Goal: Task Accomplishment & Management: Complete application form

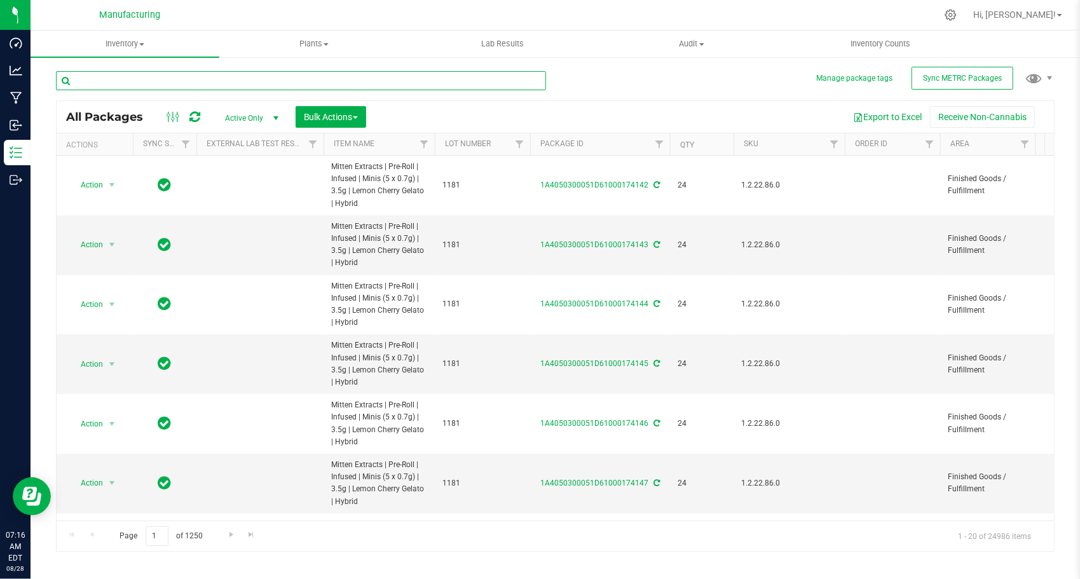
click at [451, 73] on input "text" at bounding box center [301, 80] width 490 height 19
paste input "1A4050300051D61000145059"
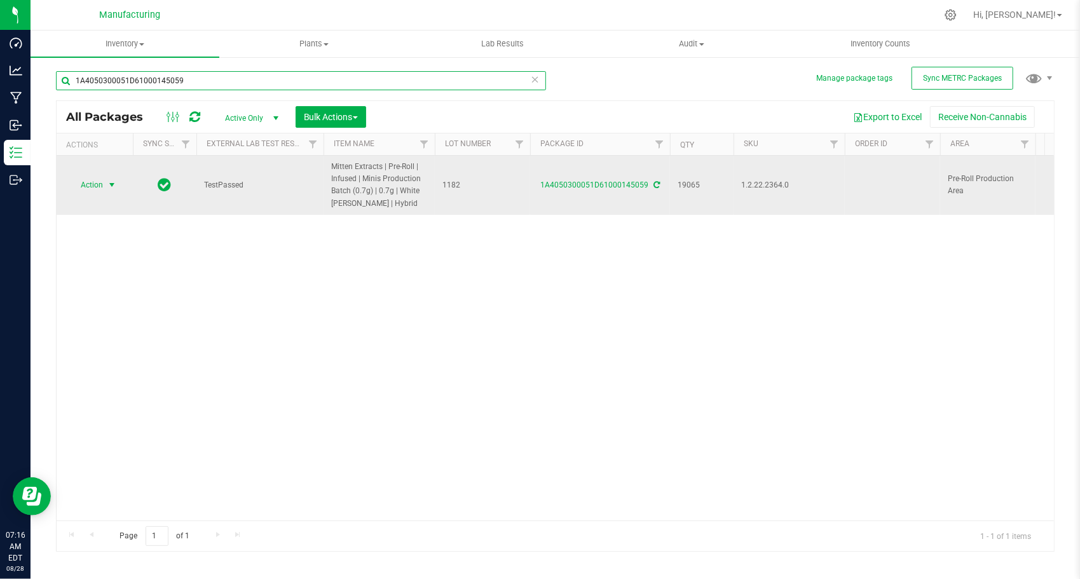
type input "1A4050300051D61000145059"
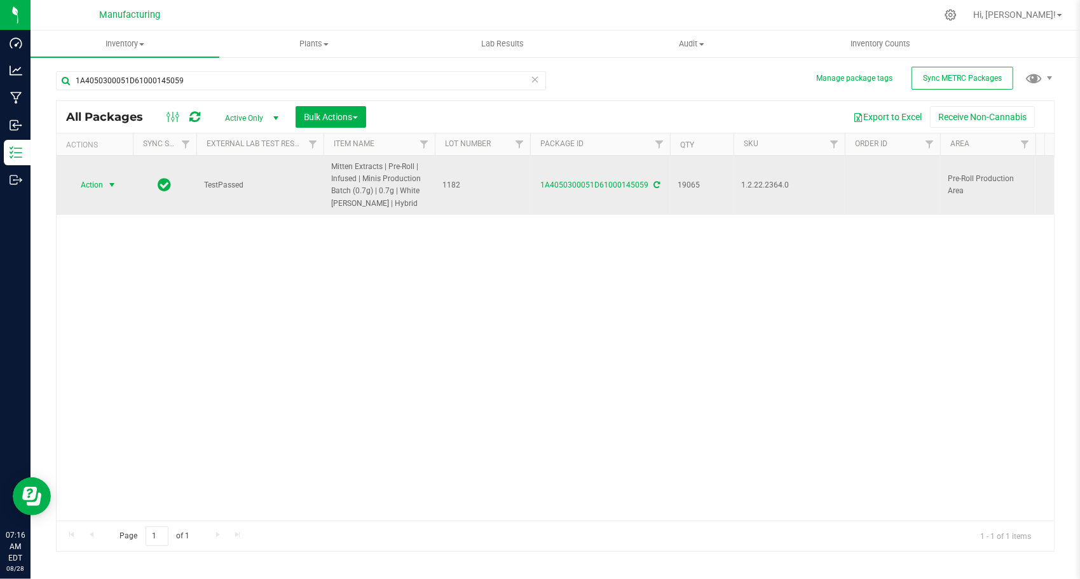
click at [113, 180] on span "select" at bounding box center [112, 185] width 10 height 10
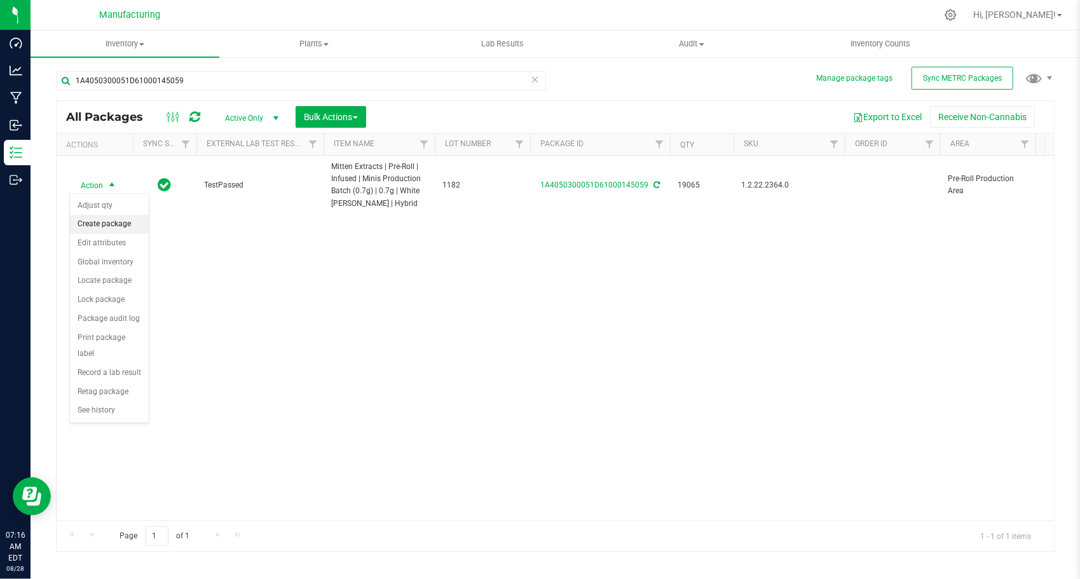
click at [130, 226] on li "Create package" at bounding box center [109, 224] width 79 height 19
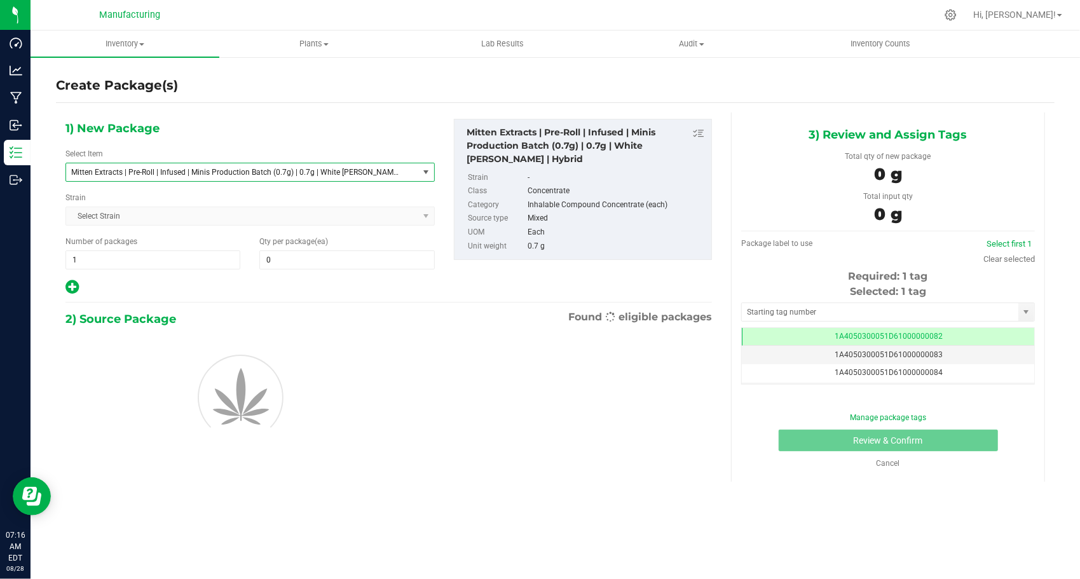
click at [221, 177] on span "Mitten Extracts | Pre-Roll | Infused | Minis Production Batch (0.7g) | 0.7g | W…" at bounding box center [242, 172] width 352 height 18
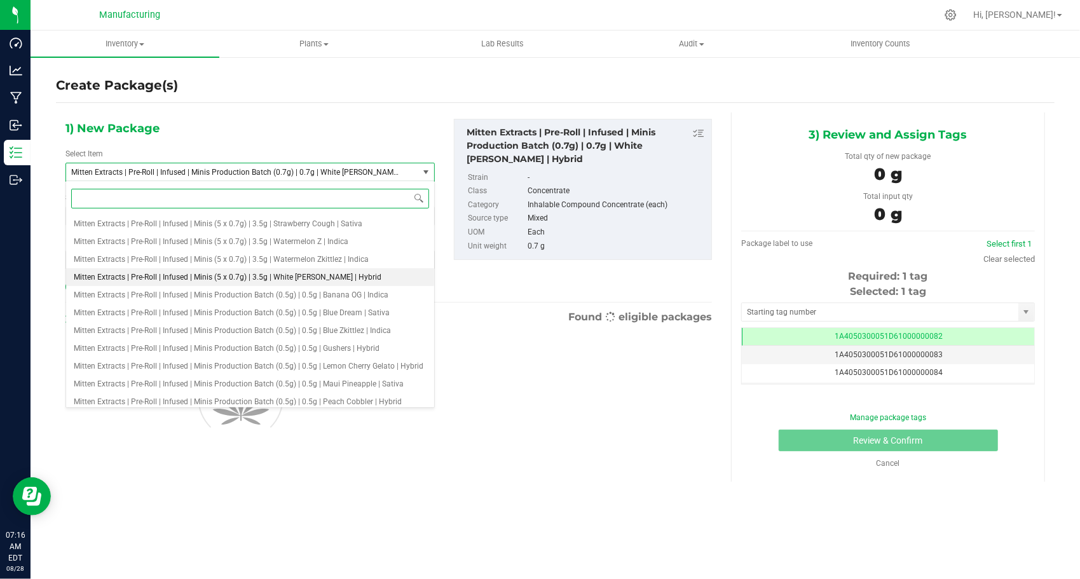
click at [266, 276] on span "Mitten Extracts | Pre-Roll | Infused | Minis (5 x 0.7g) | 3.5g | White [PERSON_…" at bounding box center [228, 277] width 308 height 9
type input "0"
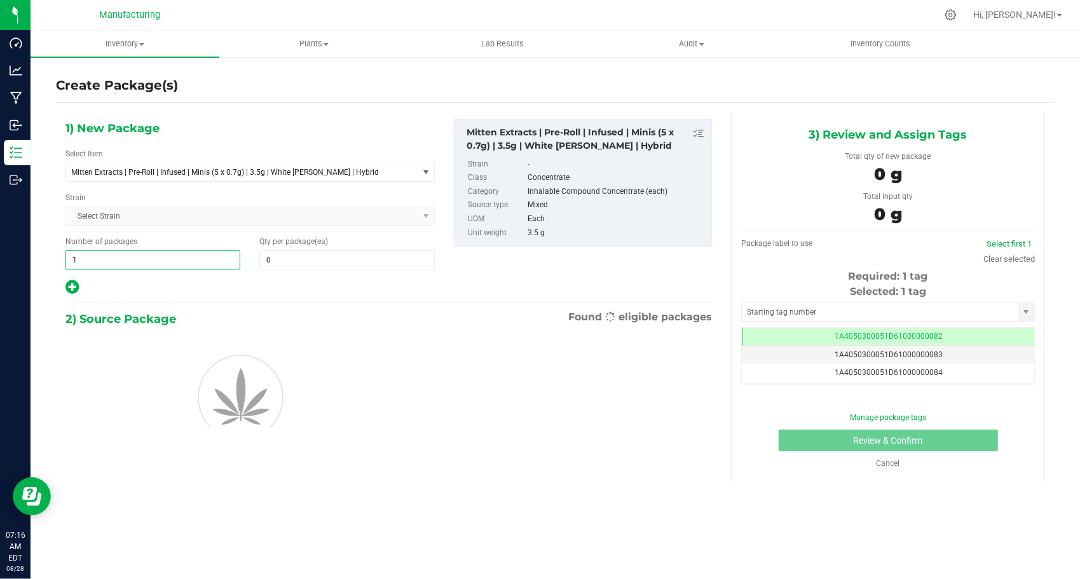
click at [198, 259] on span "1 1" at bounding box center [152, 260] width 175 height 19
type input "156"
click at [315, 264] on span at bounding box center [346, 260] width 175 height 19
type input "24"
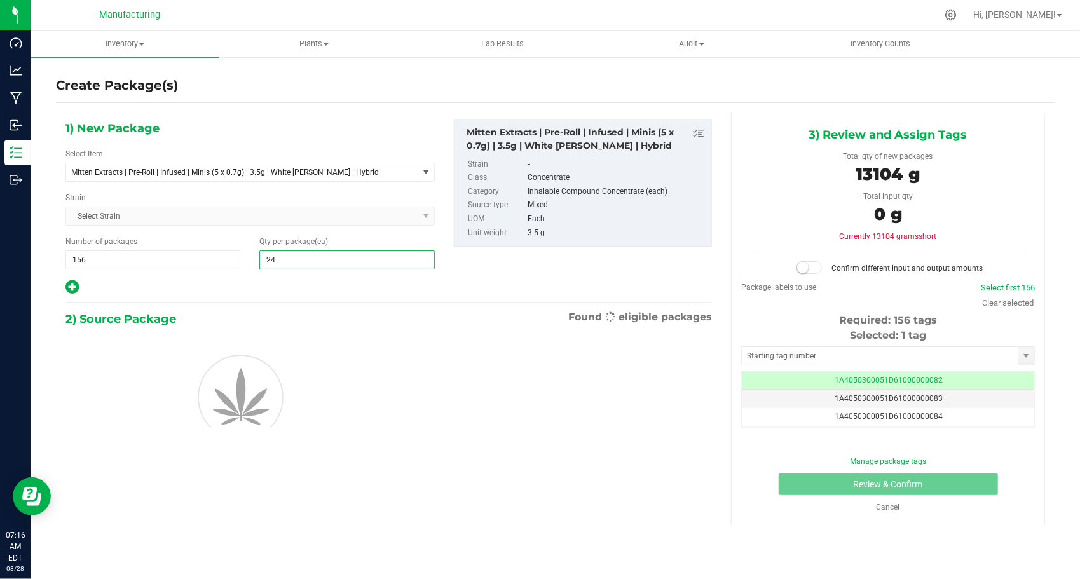
click at [251, 283] on div at bounding box center [249, 287] width 369 height 17
type input "24"
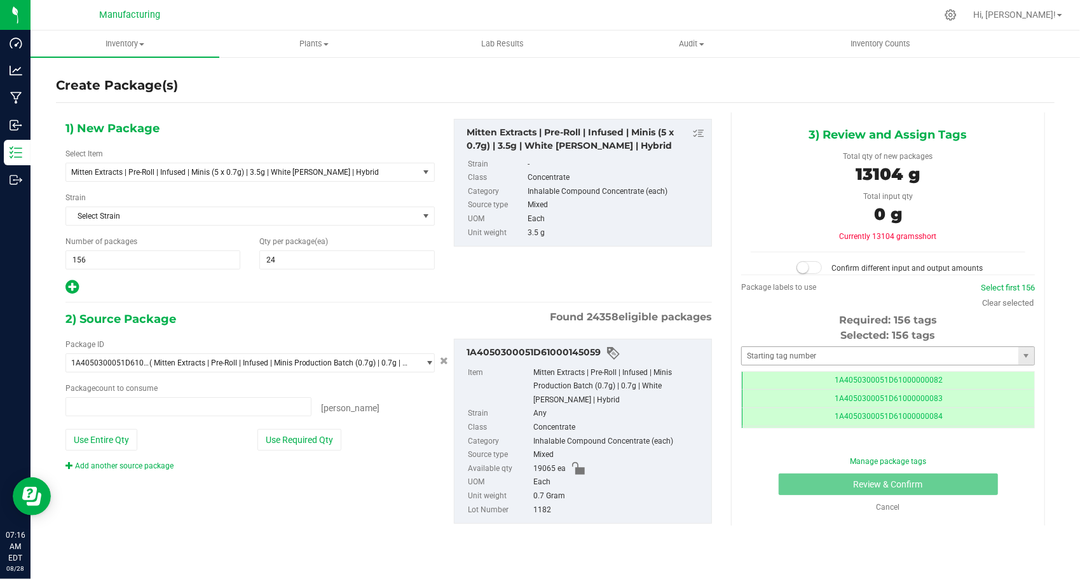
type input "0 ea"
click at [803, 359] on input "text" at bounding box center [880, 356] width 277 height 18
click at [806, 373] on li "1A4050300051D61000174286" at bounding box center [888, 375] width 293 height 19
type input "1A4050300051D61000174286"
click at [318, 432] on button "Use Required Qty" at bounding box center [300, 440] width 84 height 22
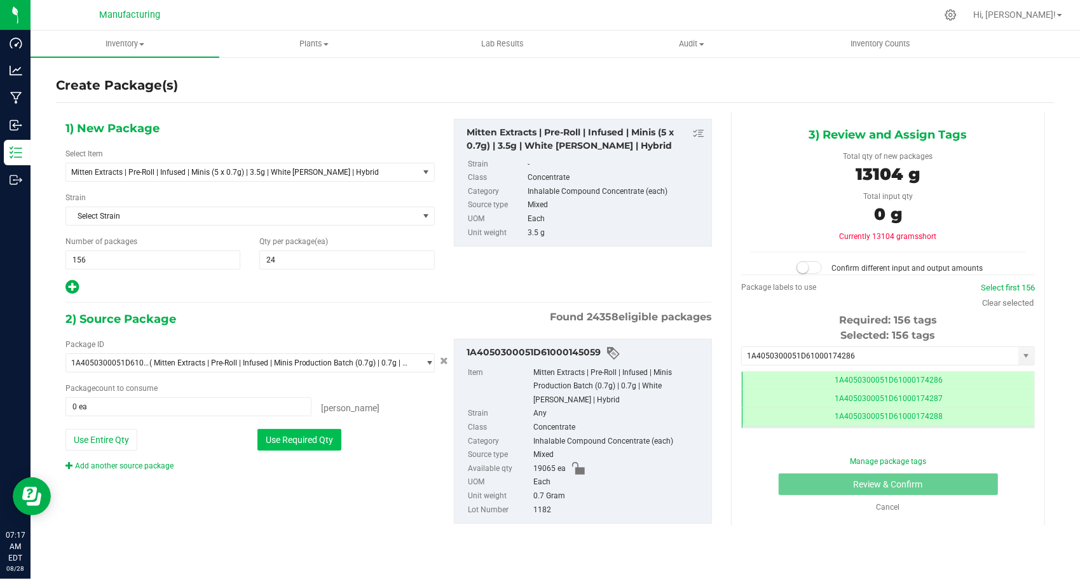
type input "18720 ea"
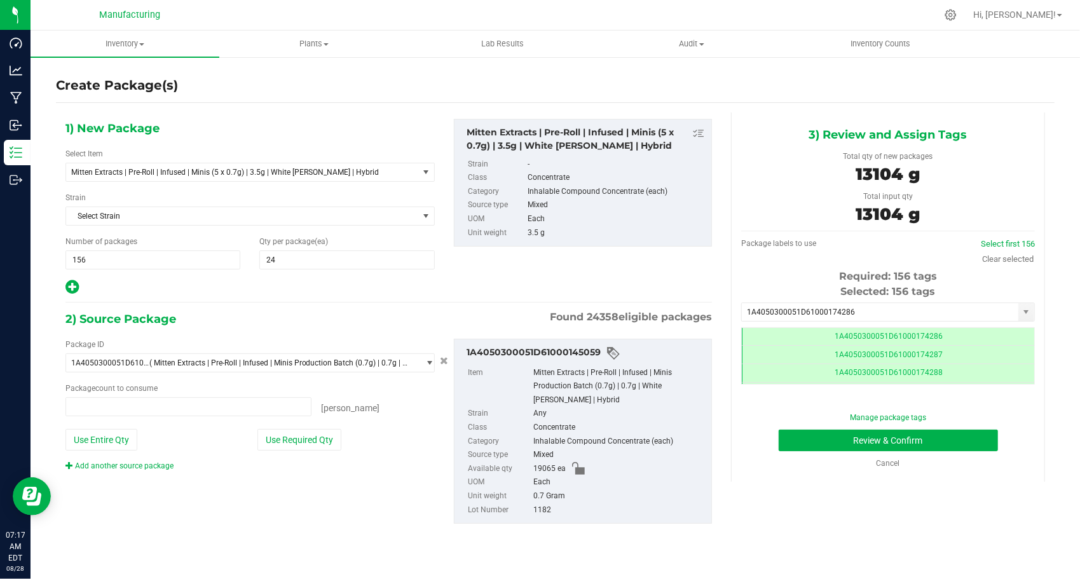
type input "18720 ea"
click at [784, 439] on button "Review & Confirm" at bounding box center [888, 441] width 219 height 22
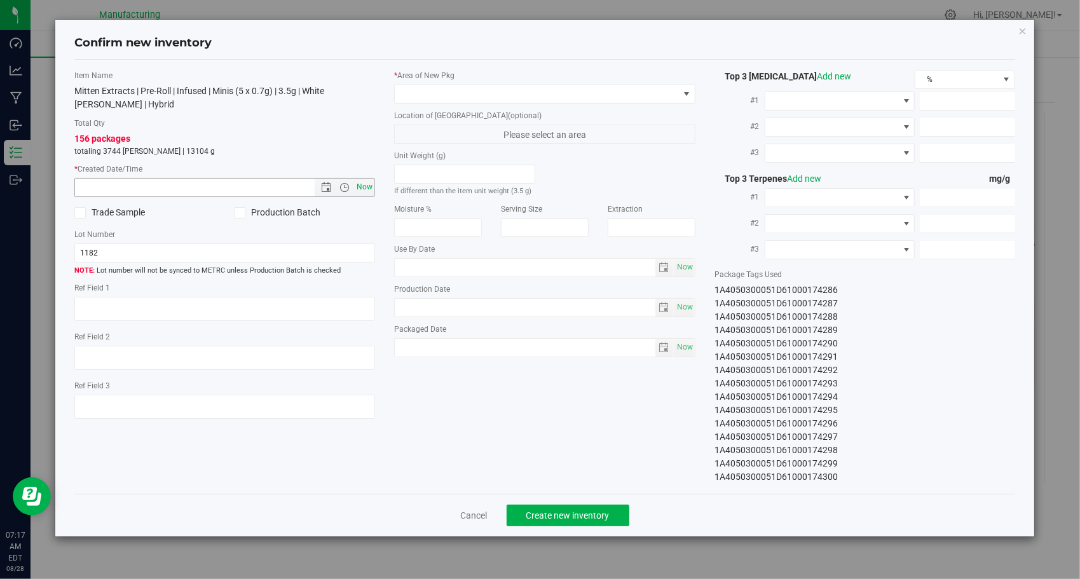
click at [362, 183] on span "Now" at bounding box center [365, 187] width 22 height 18
type input "[DATE] 7:17 AM"
click at [514, 94] on span at bounding box center [537, 94] width 284 height 18
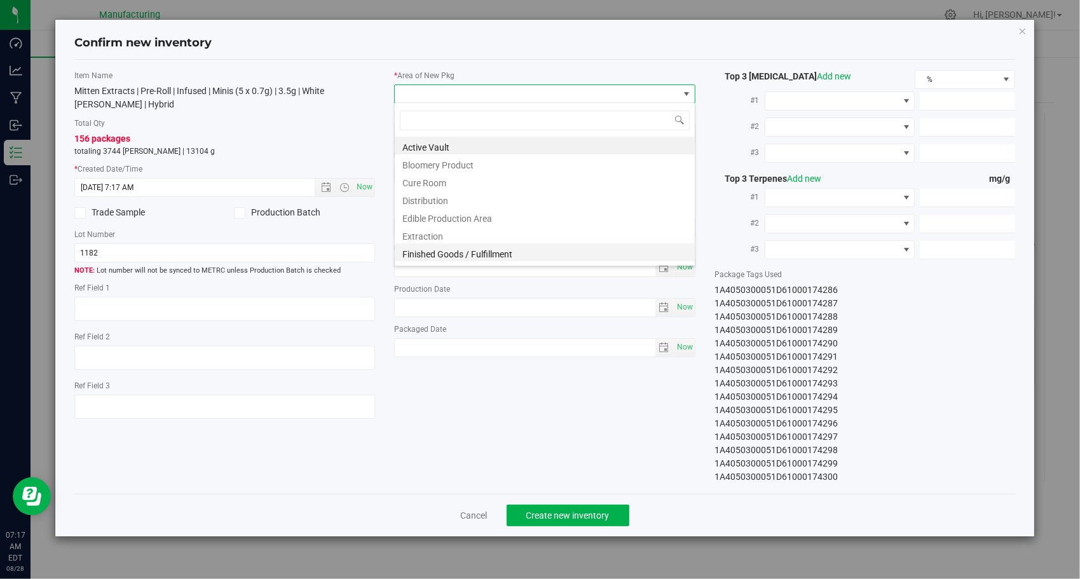
click at [500, 258] on li "Finished Goods / Fulfillment" at bounding box center [545, 253] width 300 height 18
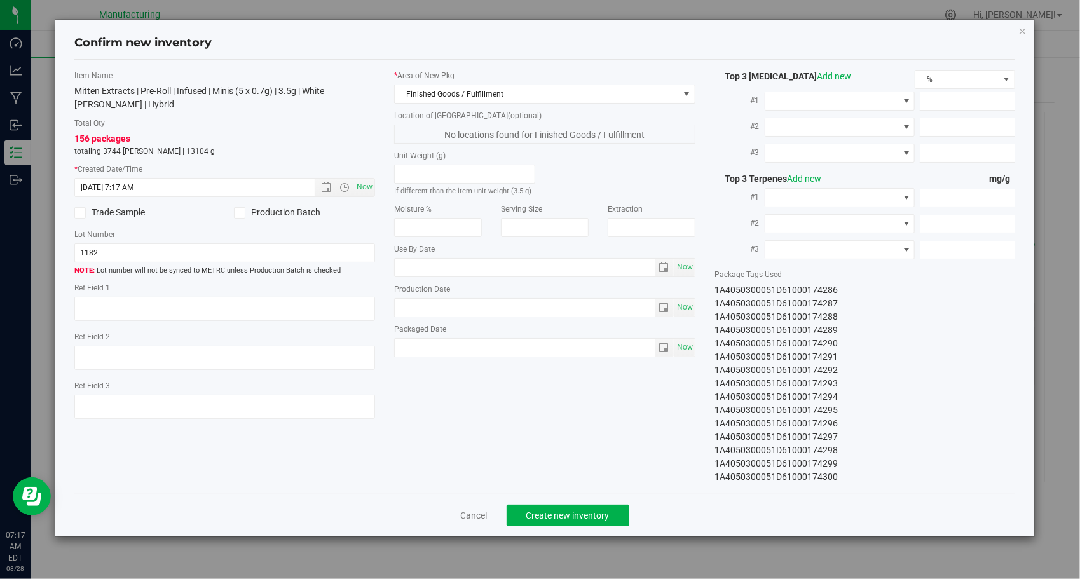
click at [514, 381] on div "Item Name Mitten Extracts | Pre-Roll | Infused | Minis (5 x 0.7g) | 3.5g | Whit…" at bounding box center [545, 277] width 961 height 414
click at [557, 505] on button "Create new inventory" at bounding box center [568, 516] width 123 height 22
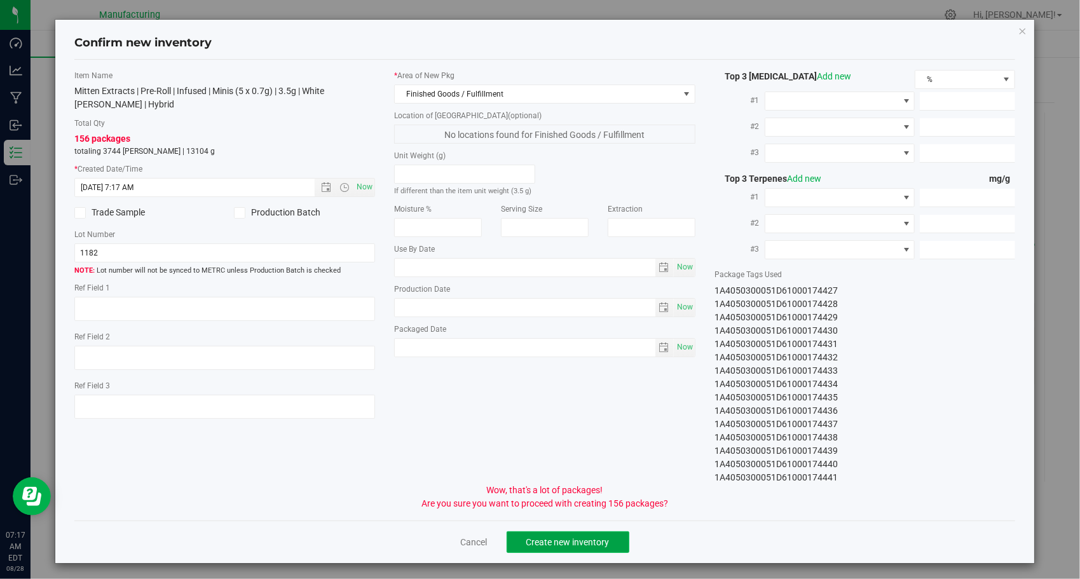
click at [602, 537] on span "Create new inventory" at bounding box center [568, 542] width 83 height 10
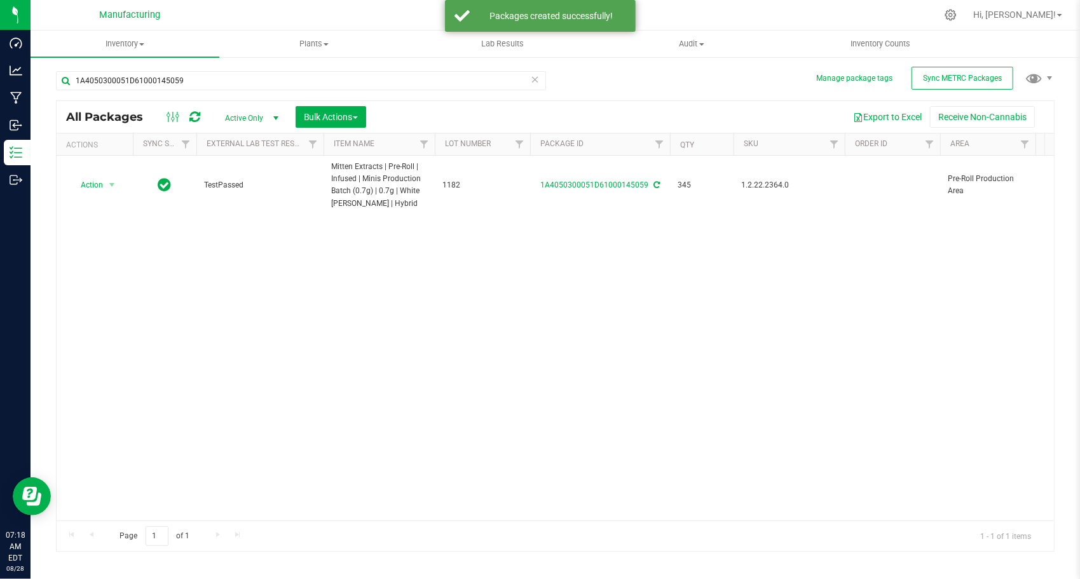
click at [538, 74] on icon at bounding box center [535, 78] width 9 height 15
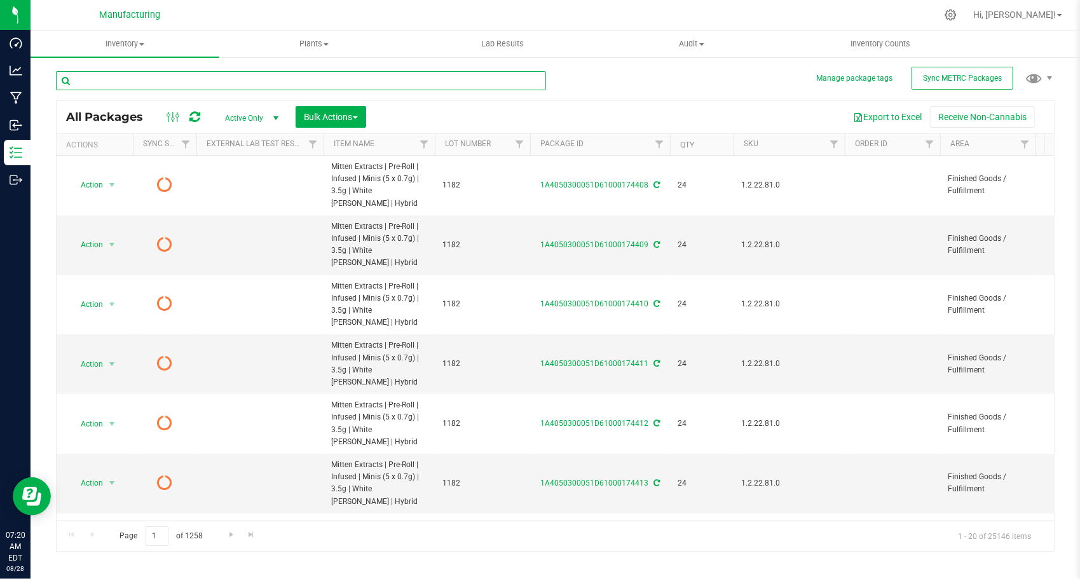
click at [382, 80] on input "text" at bounding box center [301, 80] width 490 height 19
paste input "1A4050300051D61000145061"
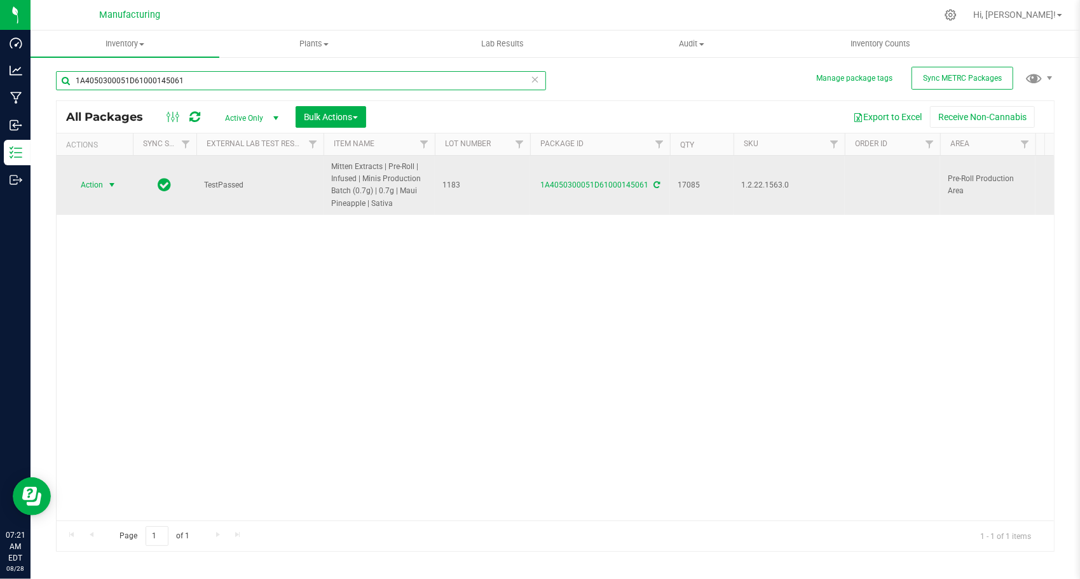
type input "1A4050300051D61000145061"
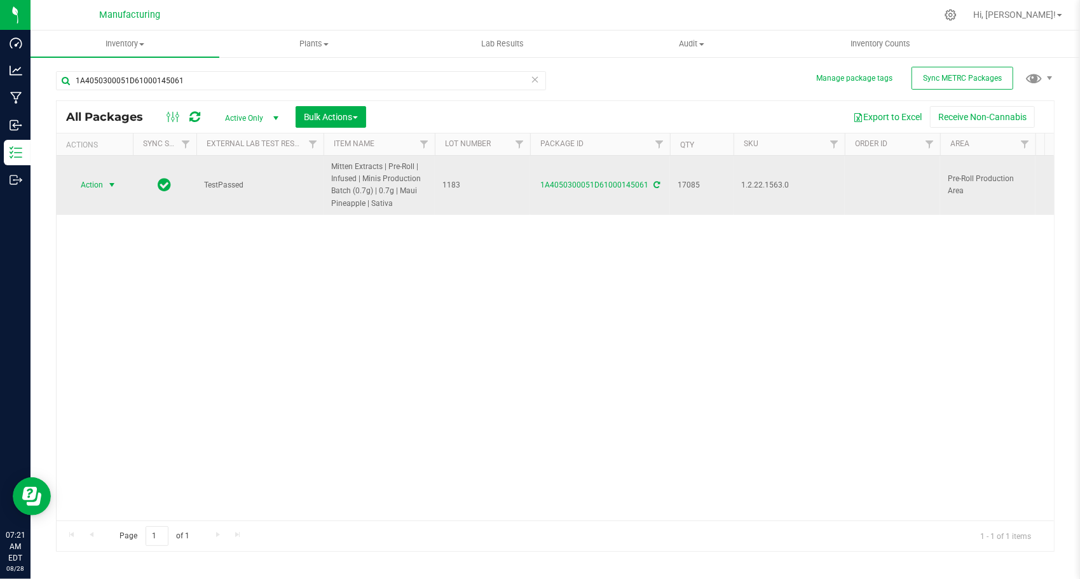
click at [108, 188] on span "select" at bounding box center [112, 185] width 10 height 10
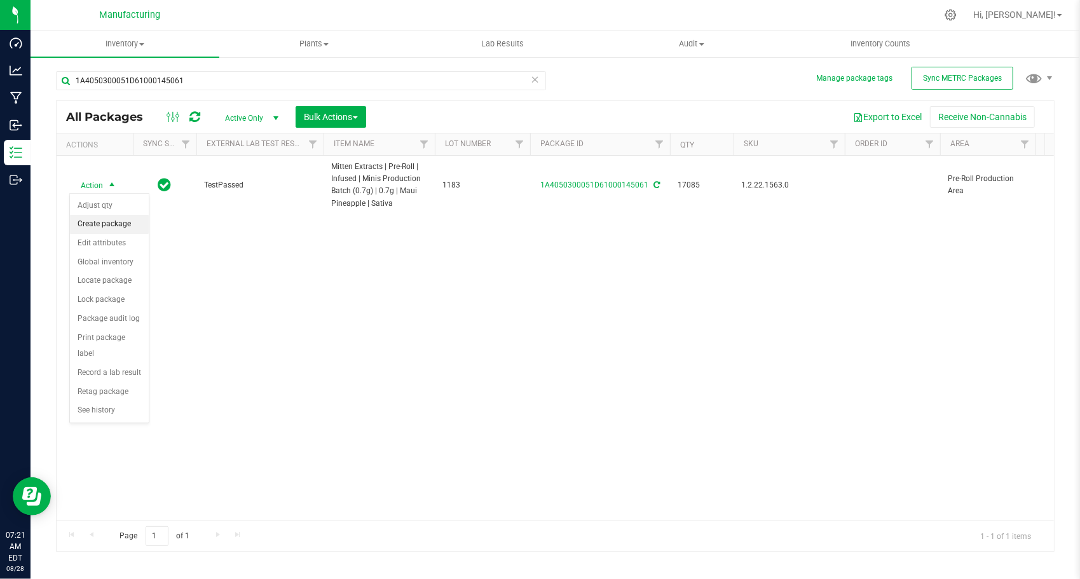
click at [117, 220] on li "Create package" at bounding box center [109, 224] width 79 height 19
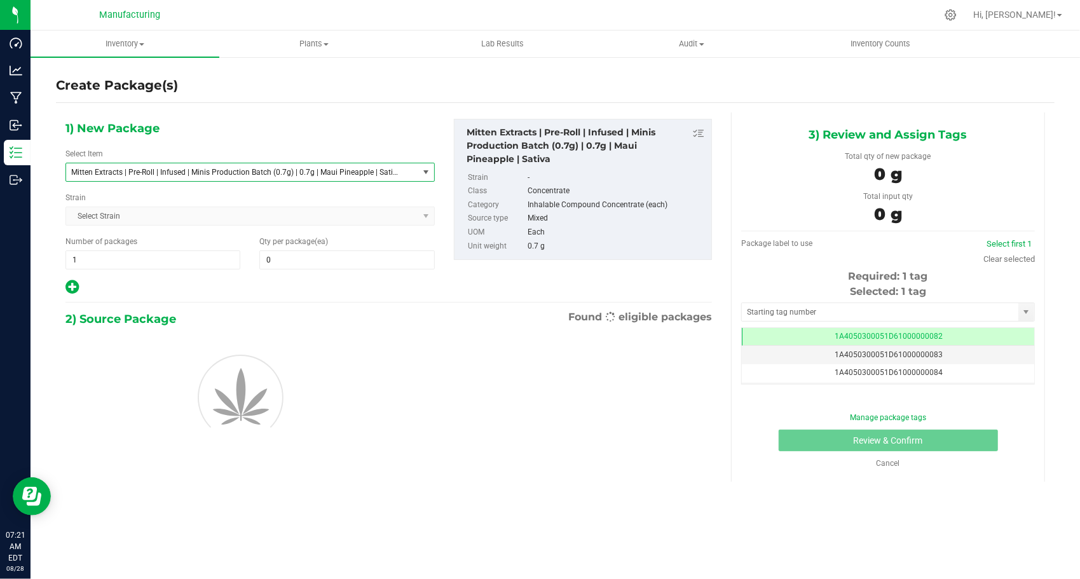
click at [234, 177] on span "Mitten Extracts | Pre-Roll | Infused | Minis Production Batch (0.7g) | 0.7g | M…" at bounding box center [242, 172] width 352 height 18
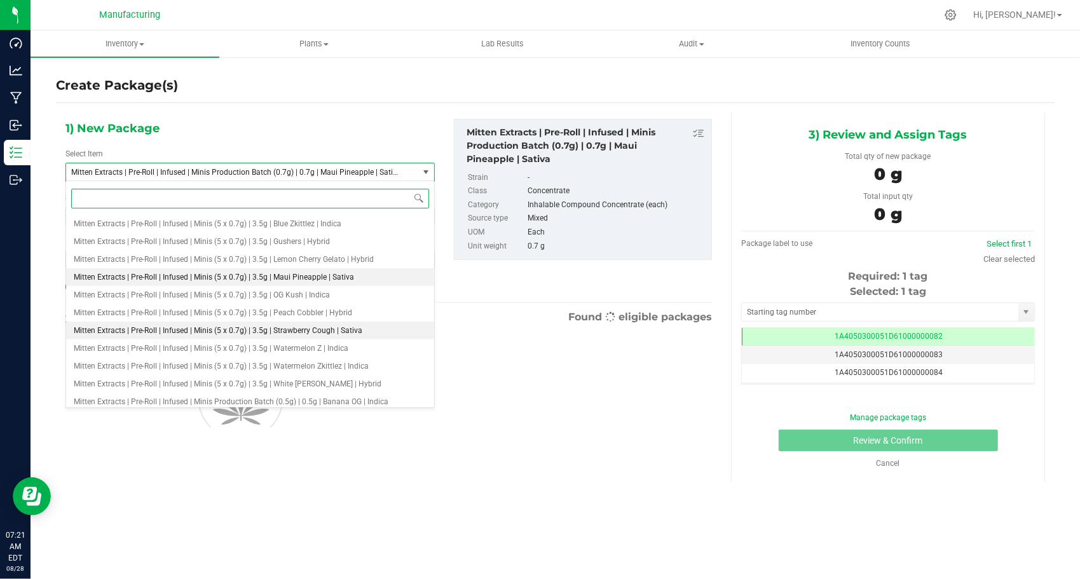
scroll to position [1709, 0]
click at [243, 275] on span "Mitten Extracts | Pre-Roll | Infused | Minis (5 x 0.7g) | 3.5g | Maui Pineapple…" at bounding box center [214, 277] width 280 height 9
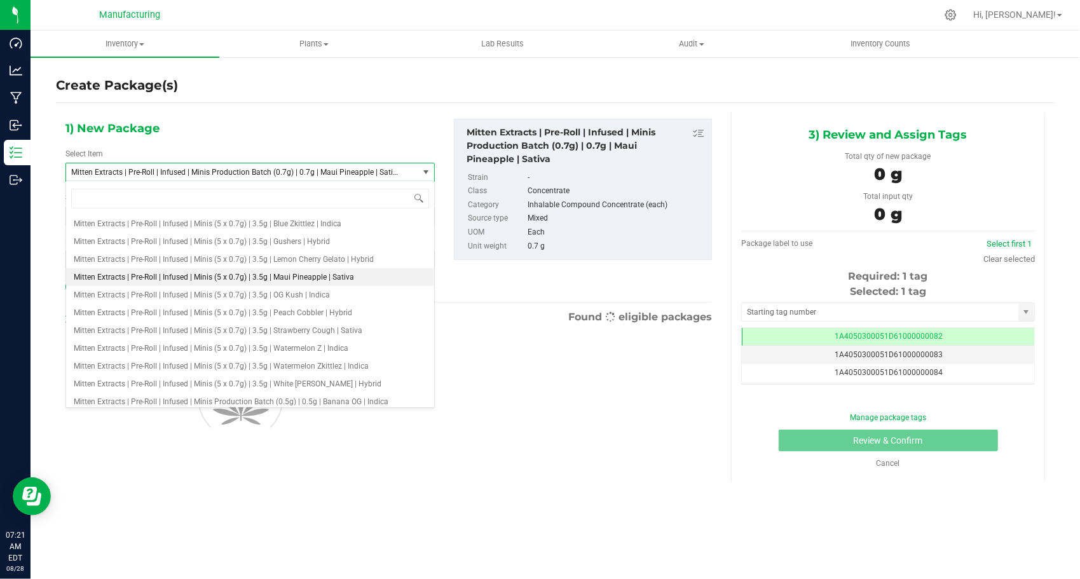
type input "0"
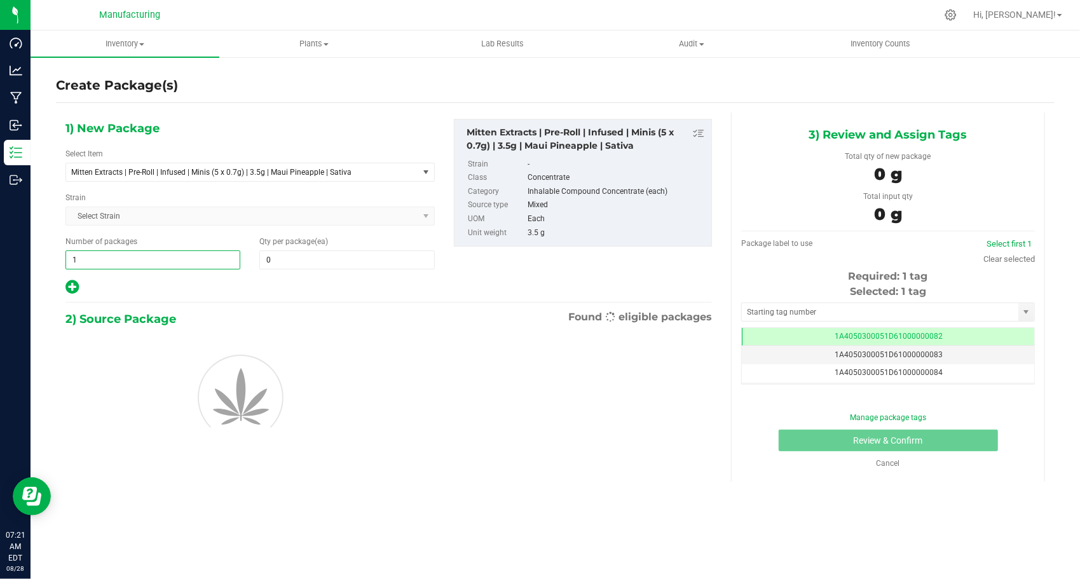
click at [178, 254] on span "1 1" at bounding box center [152, 260] width 175 height 19
type input "142"
click at [314, 257] on span at bounding box center [346, 260] width 175 height 19
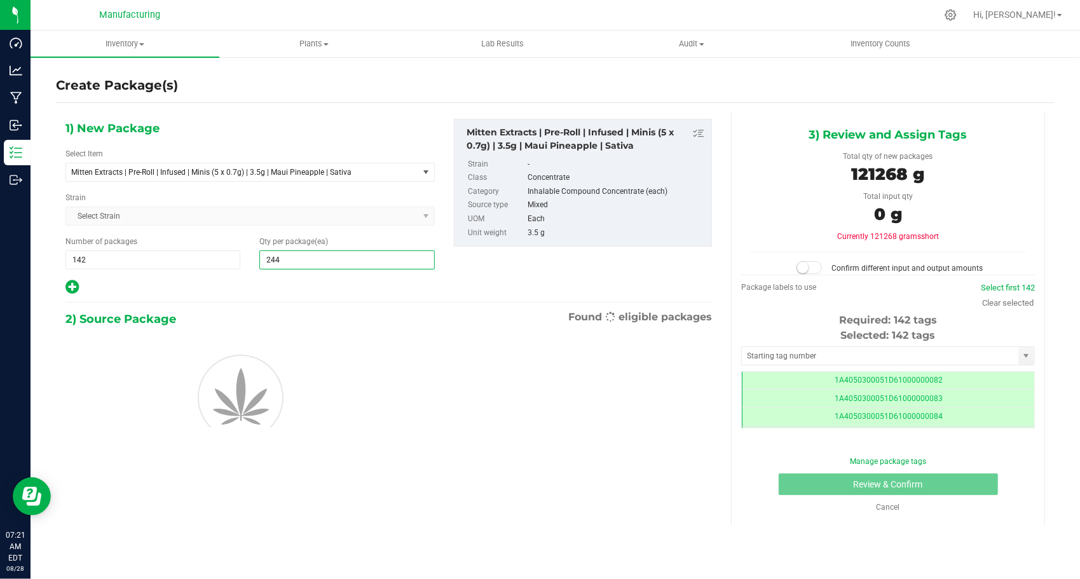
scroll to position [0, 0]
type input "24"
click at [263, 279] on div at bounding box center [249, 287] width 369 height 17
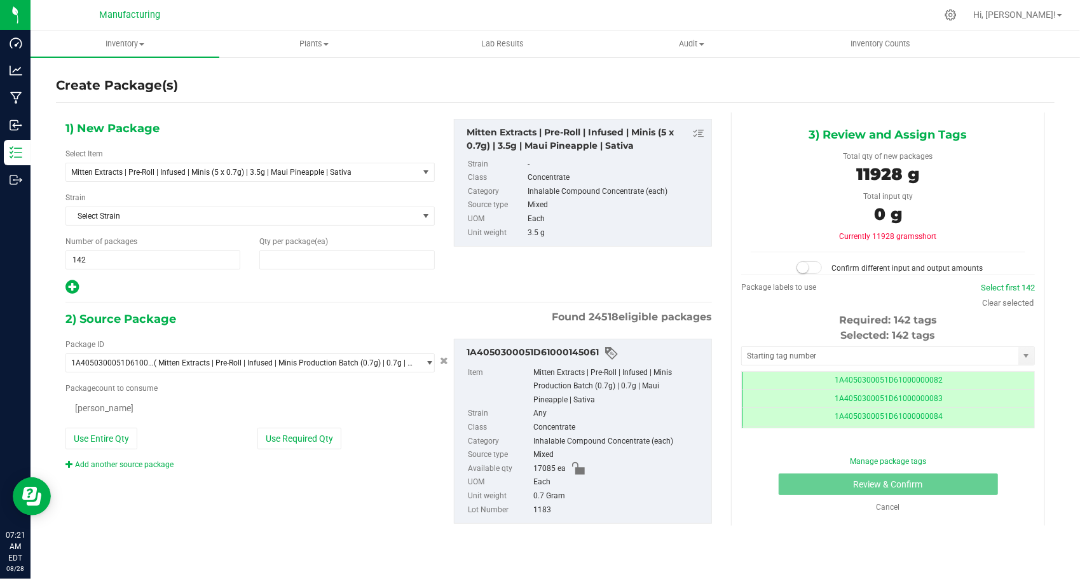
type input "24"
click at [759, 359] on input "text" at bounding box center [880, 356] width 277 height 18
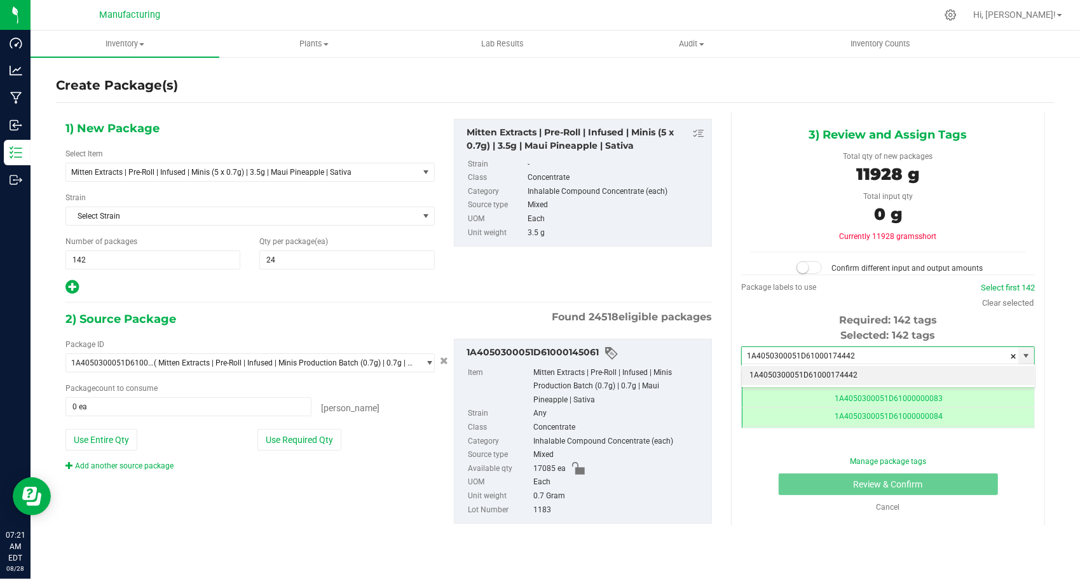
click at [764, 374] on li "1A4050300051D61000174442" at bounding box center [888, 375] width 293 height 19
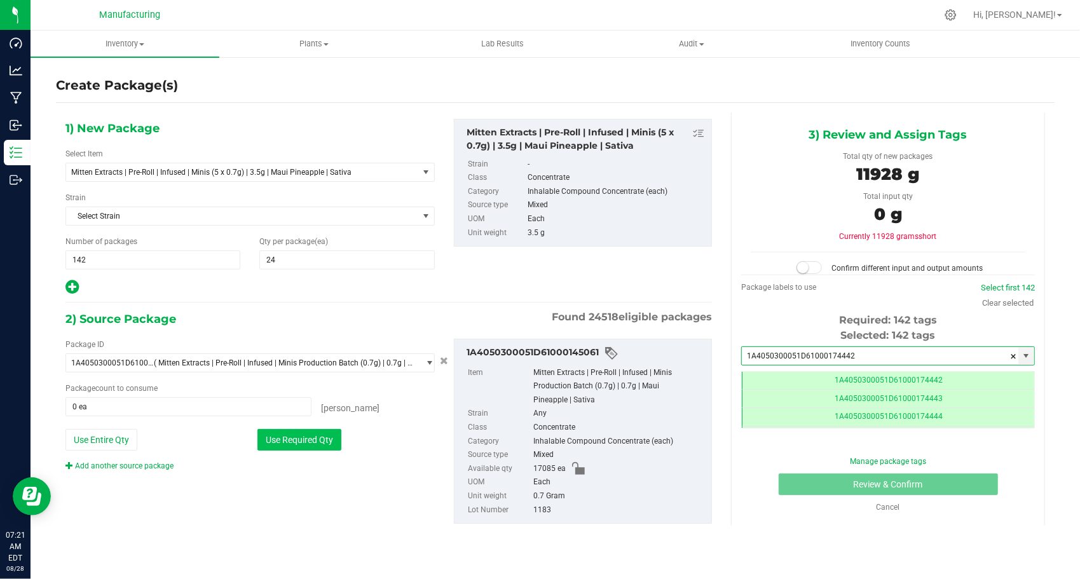
type input "1A4050300051D61000174442"
click at [275, 439] on button "Use Required Qty" at bounding box center [300, 440] width 84 height 22
type input "17040 ea"
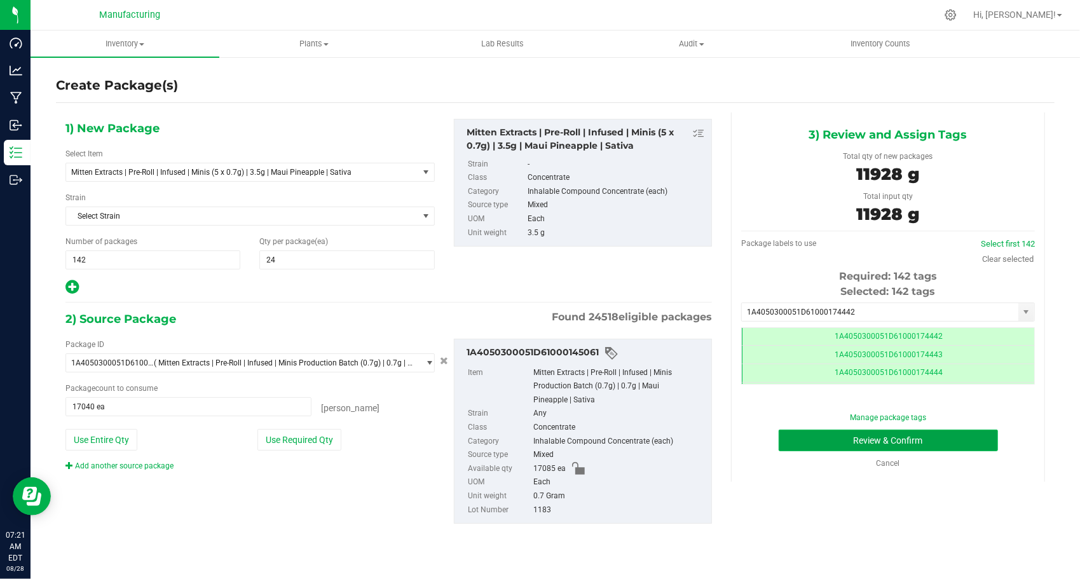
click at [781, 441] on button "Review & Confirm" at bounding box center [888, 441] width 219 height 22
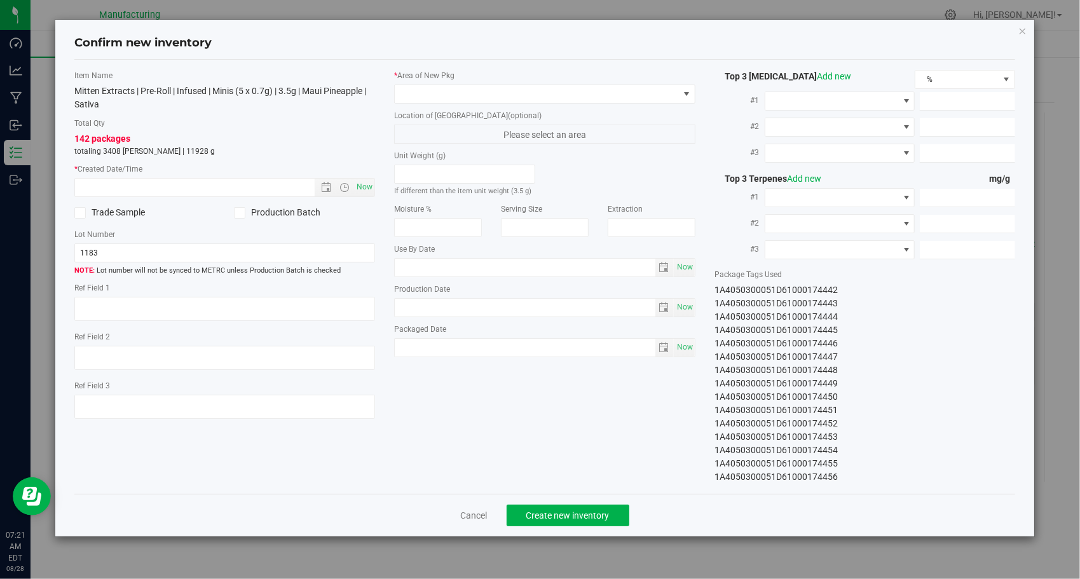
click at [382, 189] on div "Item Name Mitten Extracts | Pre-Roll | Infused | Minis (5 x 0.7g) | 3.5g | Maui…" at bounding box center [225, 250] width 320 height 360
click at [371, 186] on span "Now" at bounding box center [365, 187] width 22 height 18
type input "[DATE] 7:21 AM"
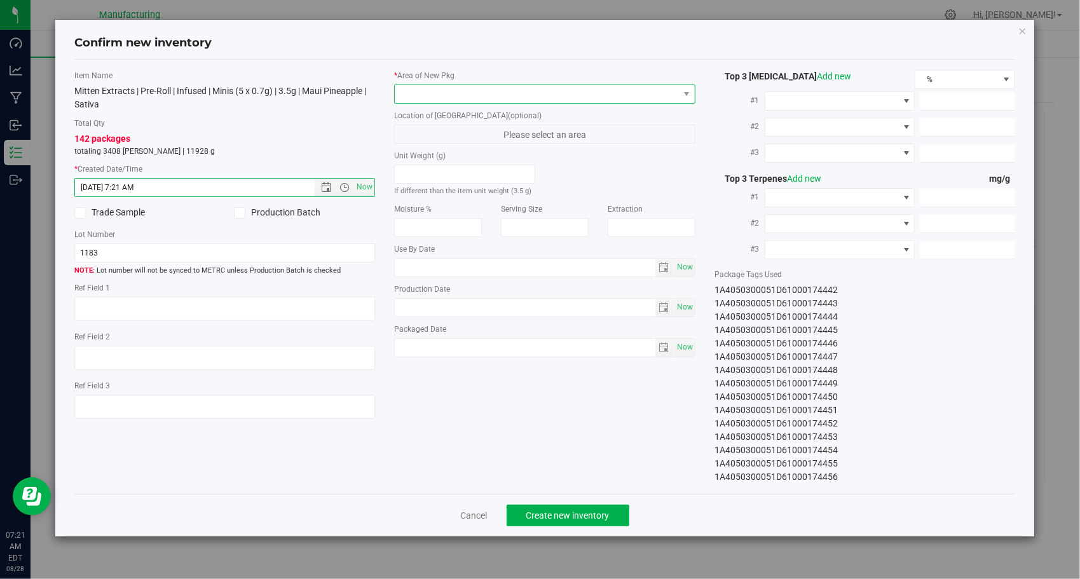
click at [553, 99] on span at bounding box center [537, 94] width 284 height 18
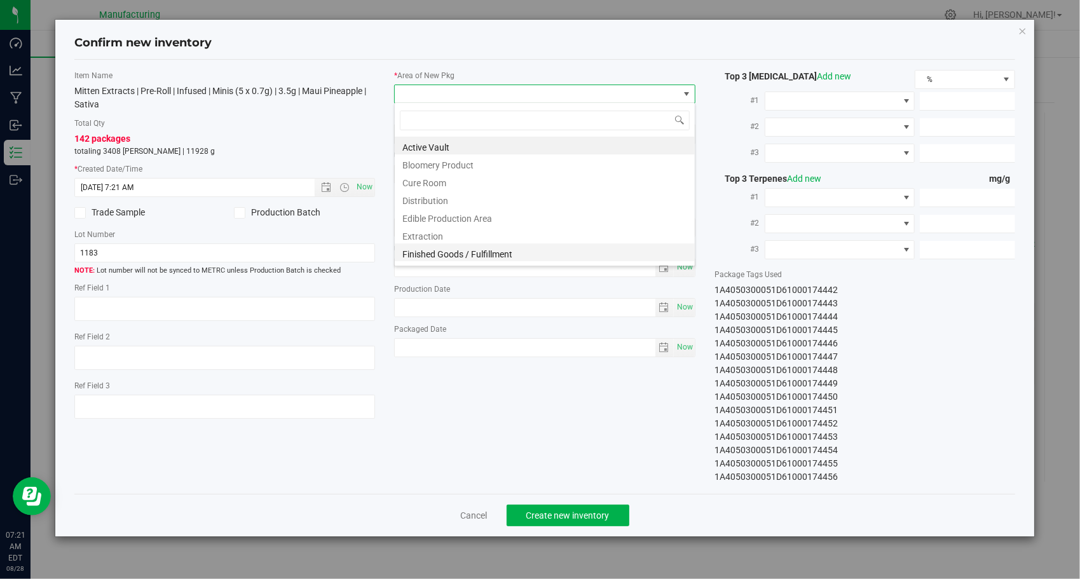
click at [547, 256] on li "Finished Goods / Fulfillment" at bounding box center [545, 253] width 300 height 18
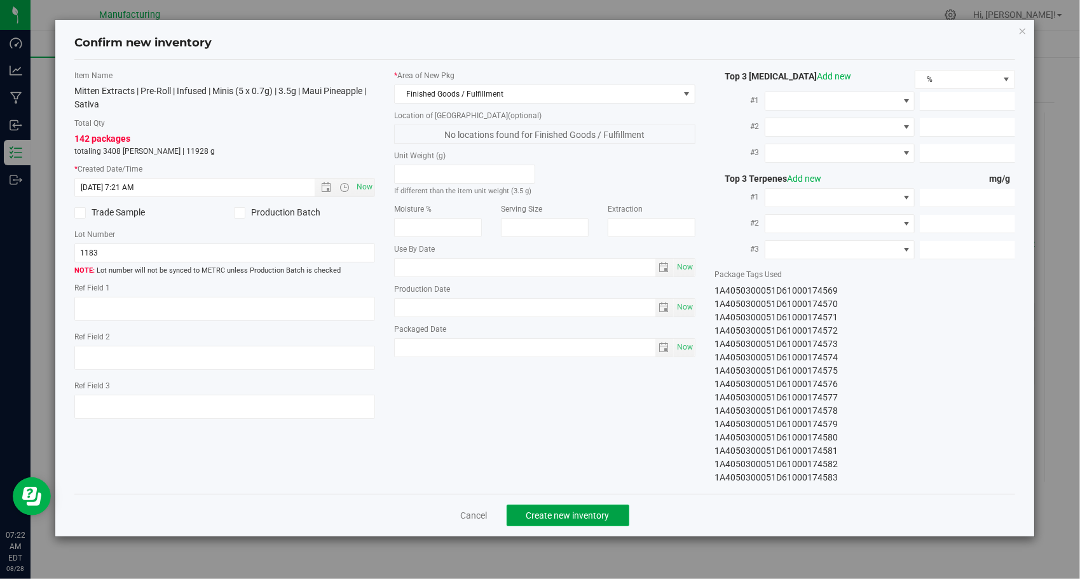
click at [525, 507] on button "Create new inventory" at bounding box center [568, 516] width 123 height 22
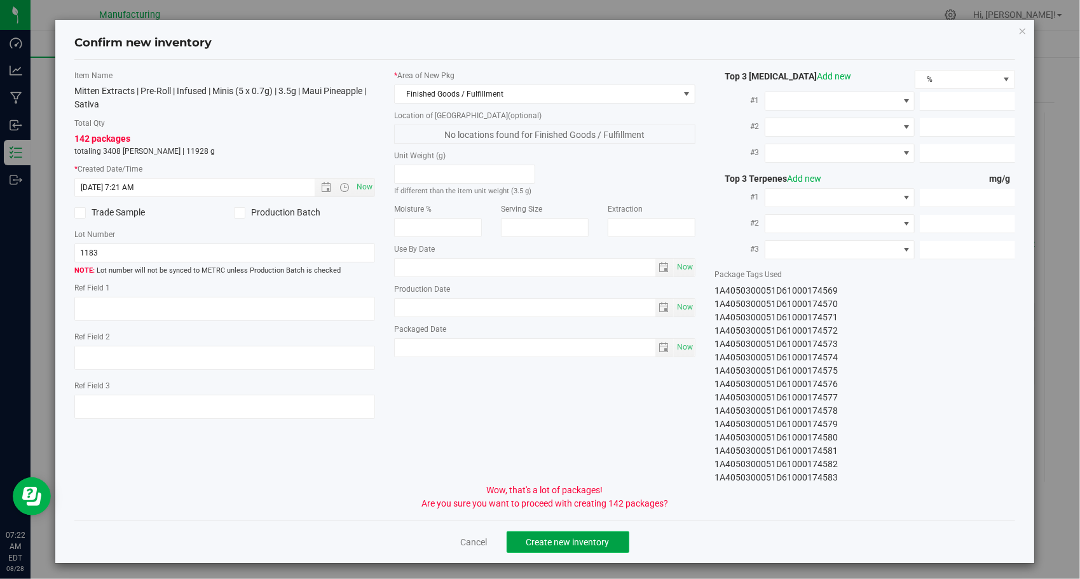
click at [595, 541] on span "Create new inventory" at bounding box center [568, 542] width 83 height 10
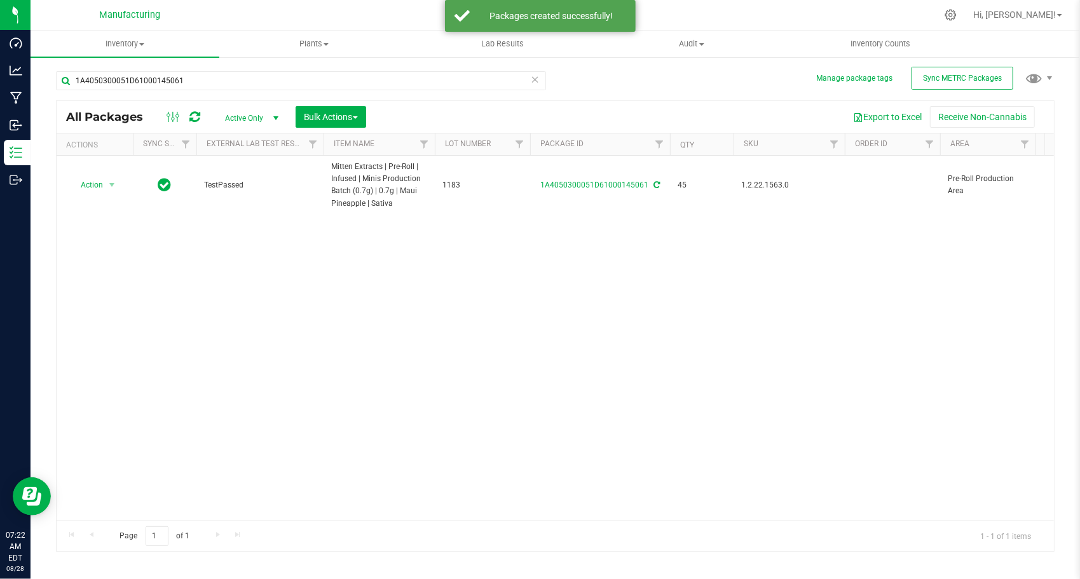
click at [534, 81] on icon at bounding box center [535, 78] width 9 height 15
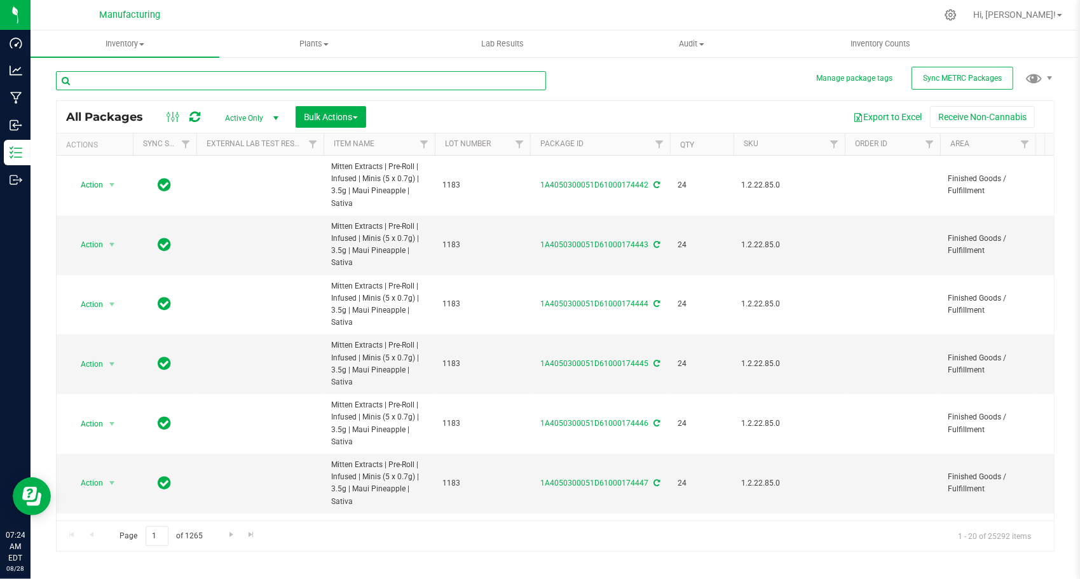
click at [408, 84] on input "text" at bounding box center [301, 80] width 490 height 19
paste input "1A4050300051D61000145064"
type input "1A4050300051D61000145064"
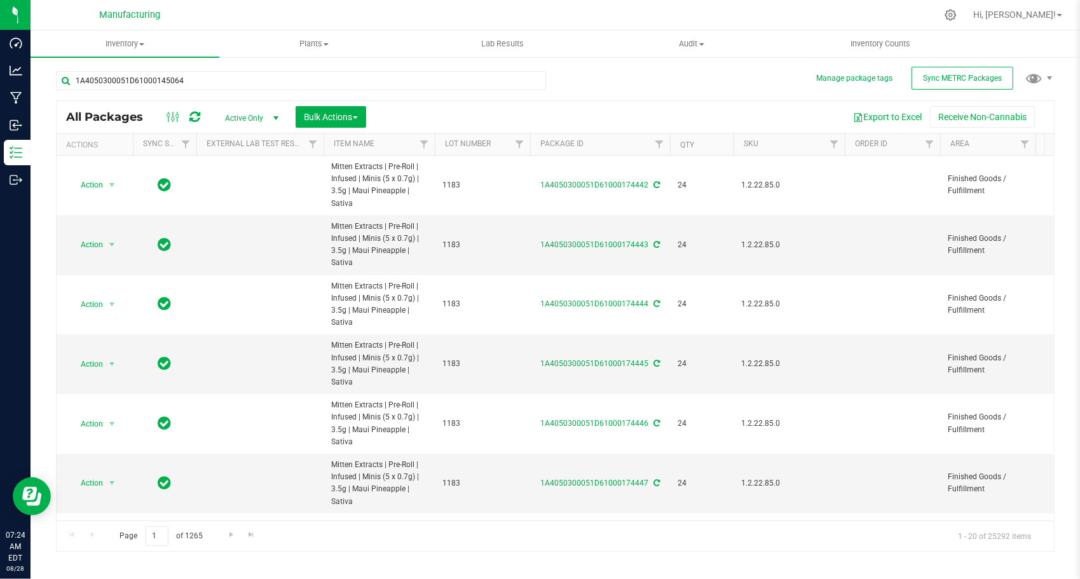
click at [689, 86] on div "1A4050300051D61000145064 All Packages Active Only Active Only Lab Samples Locke…" at bounding box center [555, 305] width 999 height 493
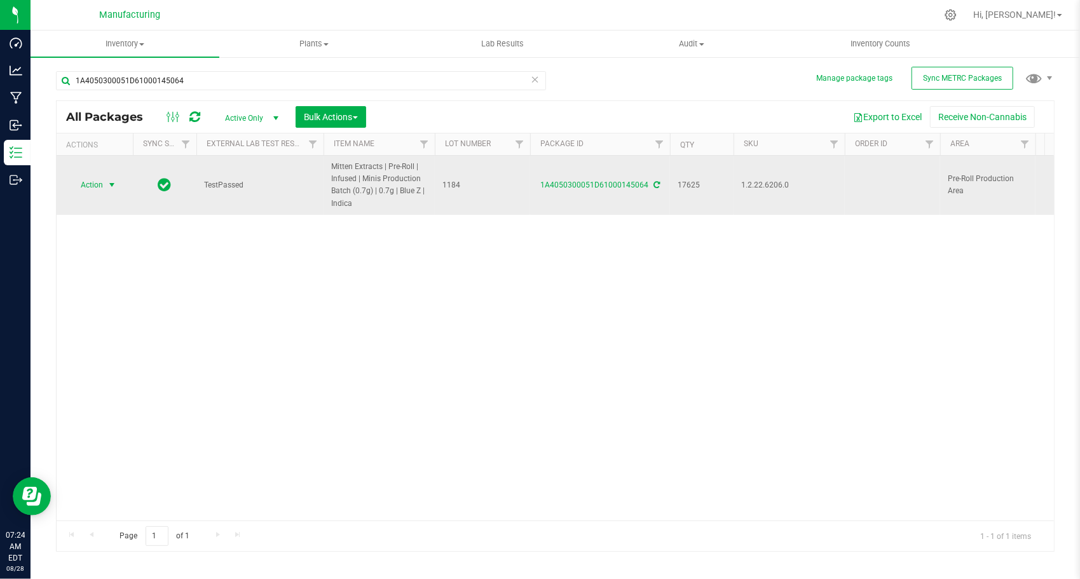
click at [114, 181] on span "select" at bounding box center [112, 185] width 10 height 10
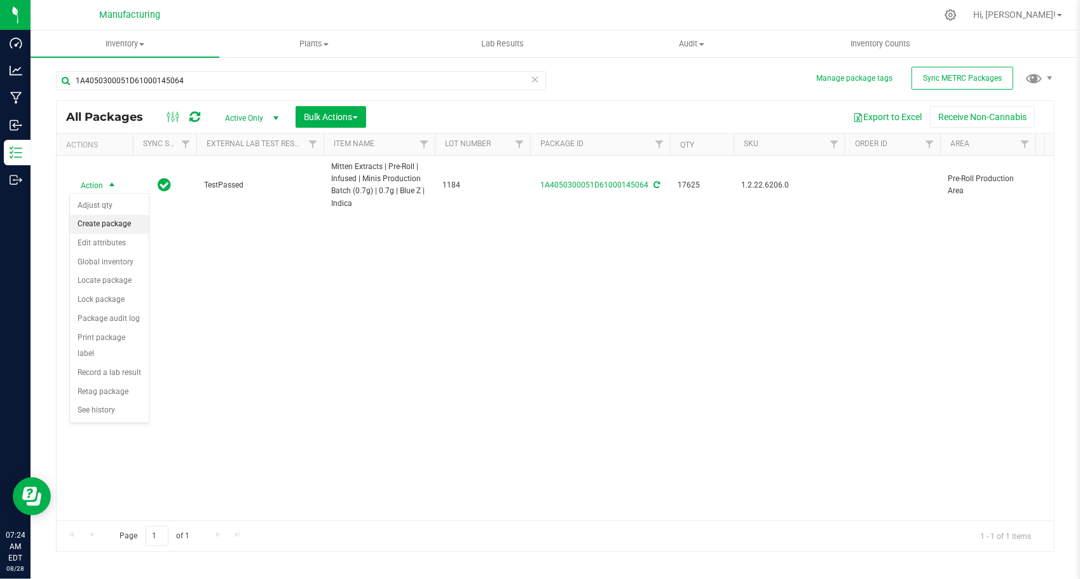
click at [123, 217] on li "Create package" at bounding box center [109, 224] width 79 height 19
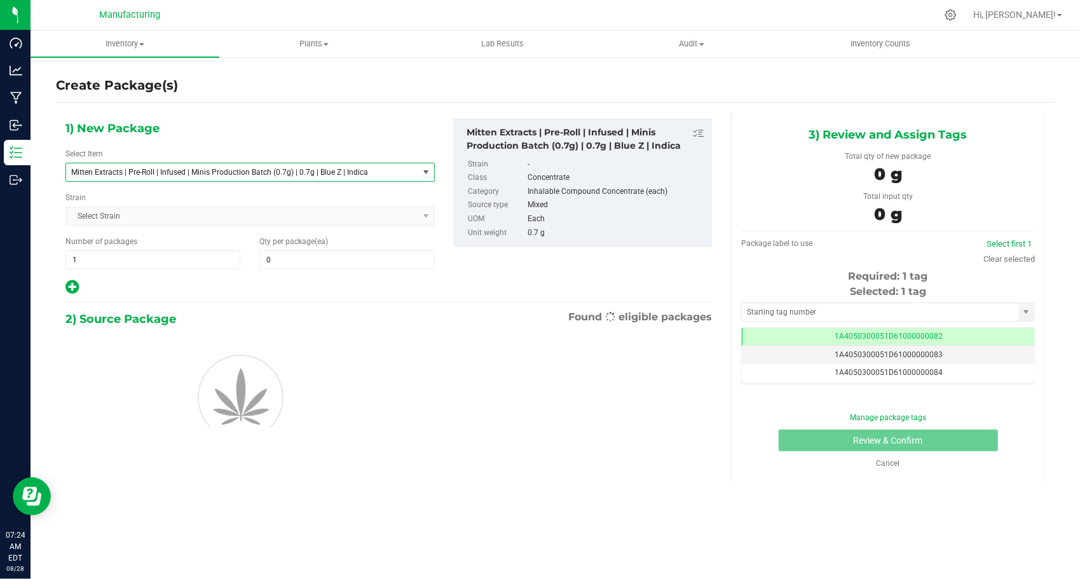
drag, startPoint x: 251, startPoint y: 169, endPoint x: 252, endPoint y: 176, distance: 7.3
click at [251, 169] on span "Mitten Extracts | Pre-Roll | Infused | Minis Production Batch (0.7g) | 0.7g | B…" at bounding box center [235, 172] width 328 height 9
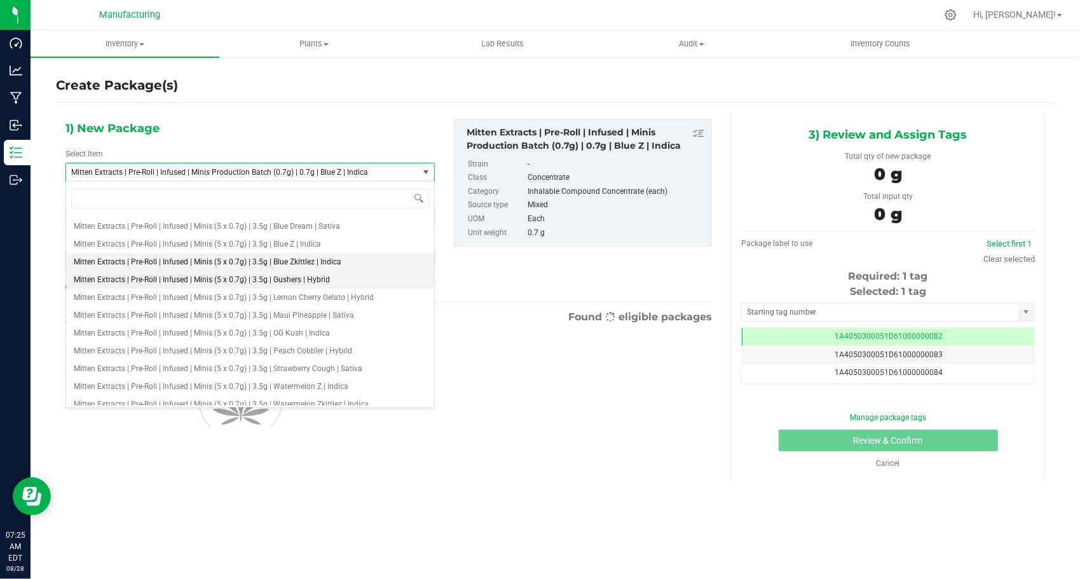
scroll to position [1638, 0]
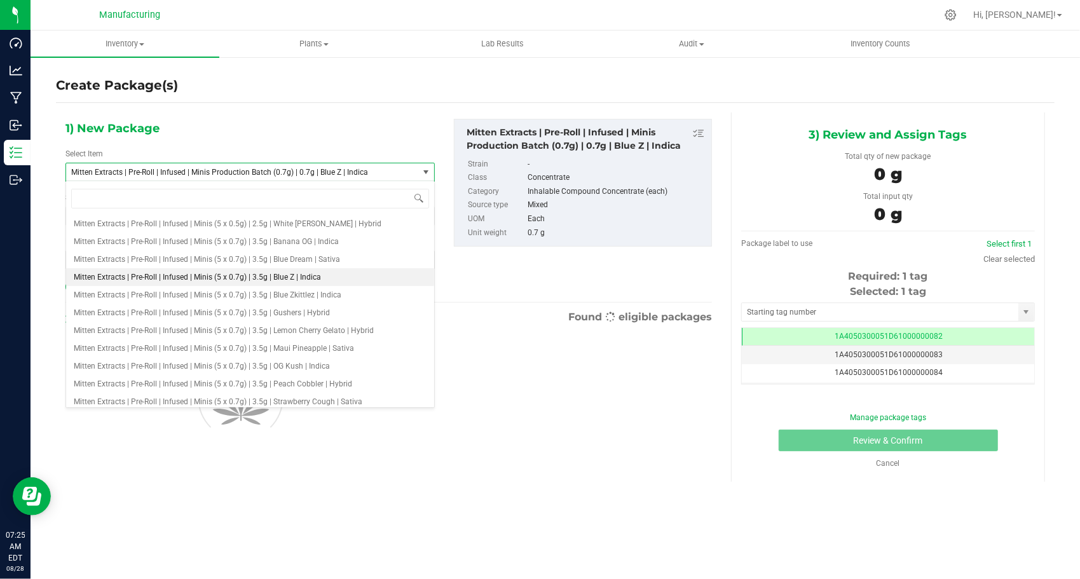
click at [285, 273] on span "Mitten Extracts | Pre-Roll | Infused | Minis (5 x 0.7g) | 3.5g | Blue Z | Indica" at bounding box center [197, 277] width 247 height 9
type input "0"
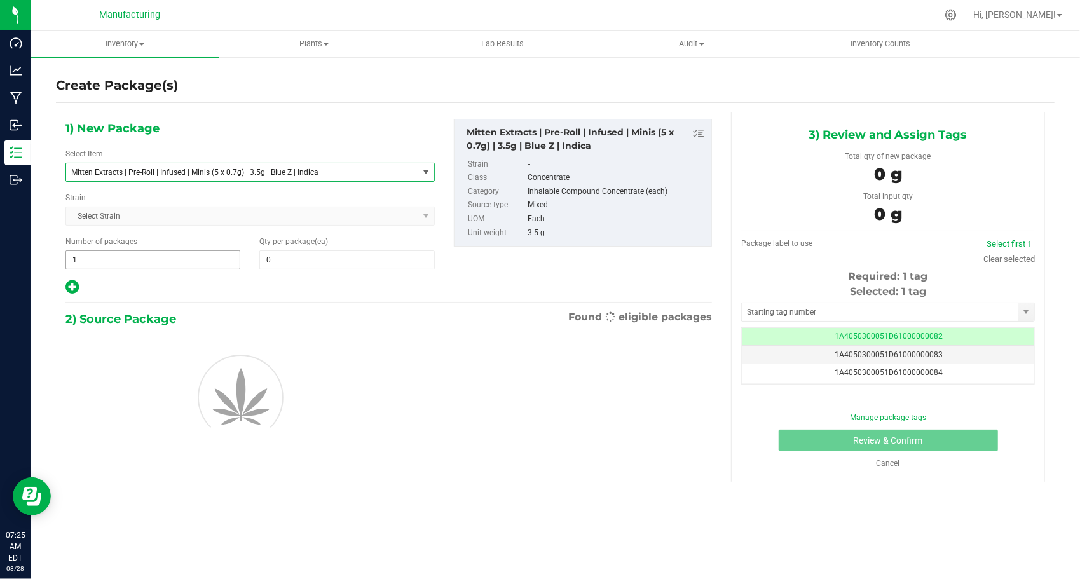
click at [142, 253] on span "1 1" at bounding box center [152, 260] width 175 height 19
type input "144"
click at [317, 264] on span at bounding box center [346, 260] width 175 height 19
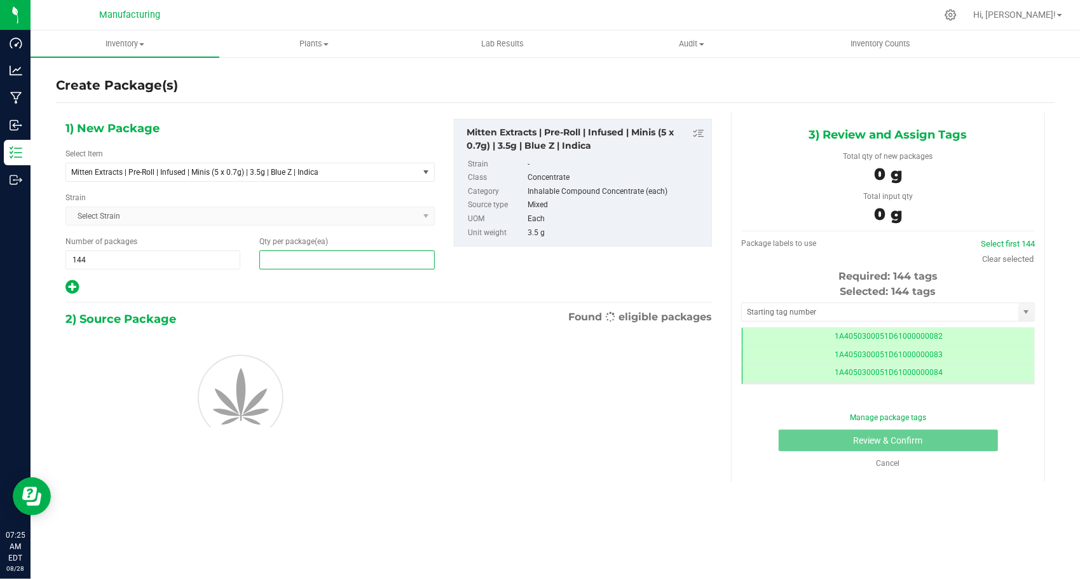
scroll to position [0, 0]
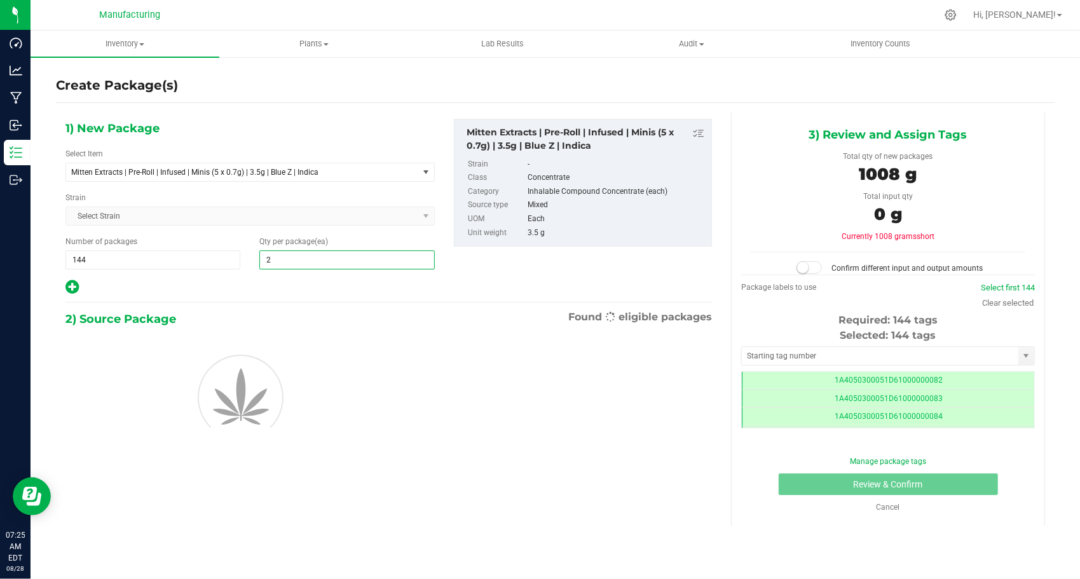
type input "24"
drag, startPoint x: 203, startPoint y: 275, endPoint x: 289, endPoint y: 6, distance: 282.5
click at [202, 275] on div "1) New Package Select Item Mitten Extracts | Pre-Roll | Infused | Minis (5 x 0.…" at bounding box center [250, 207] width 389 height 177
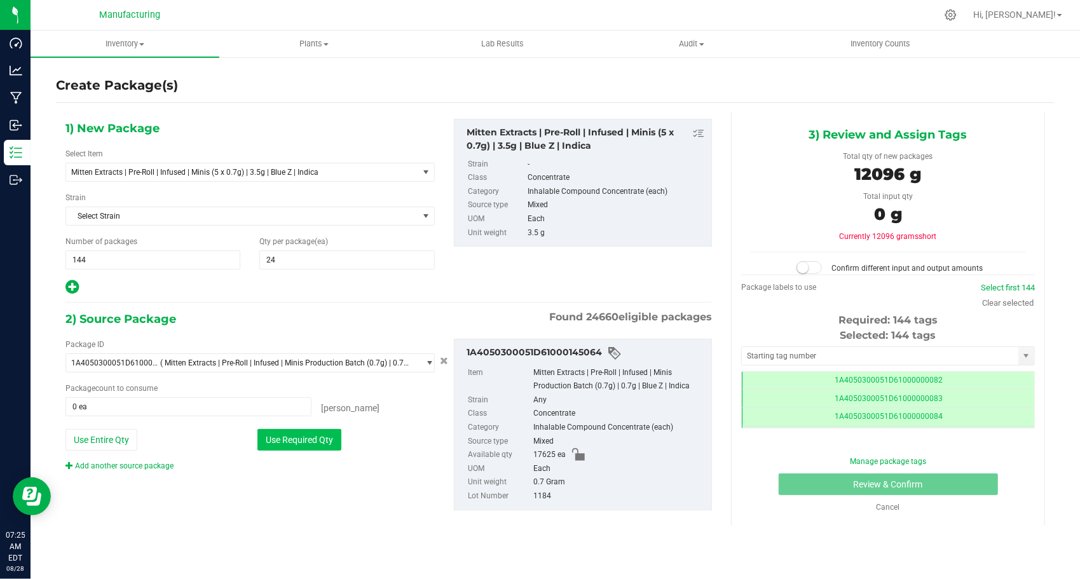
click at [331, 429] on button "Use Required Qty" at bounding box center [300, 440] width 84 height 22
type input "17280 ea"
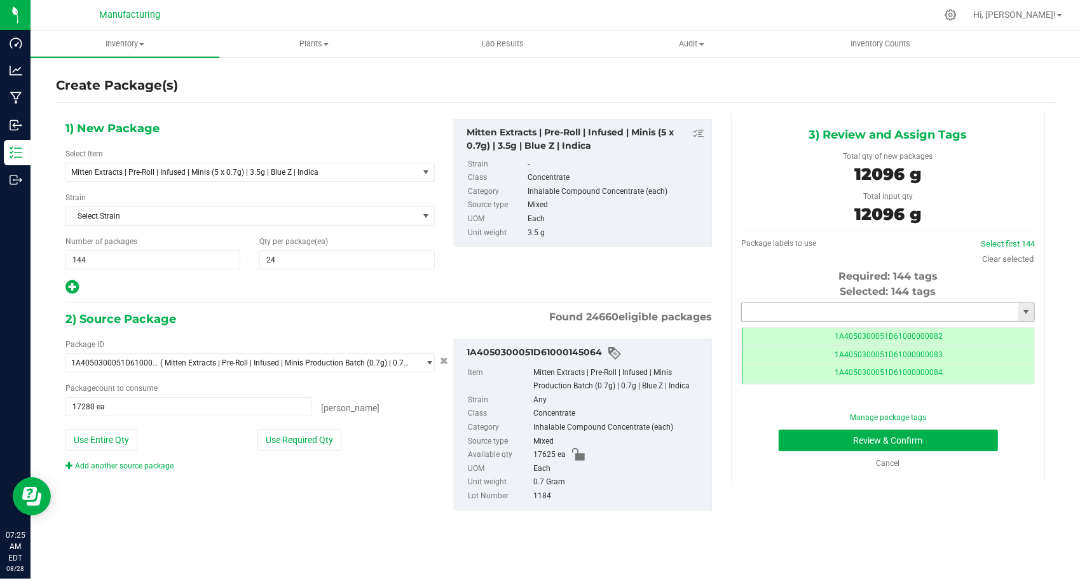
click at [836, 313] on input "text" at bounding box center [880, 312] width 277 height 18
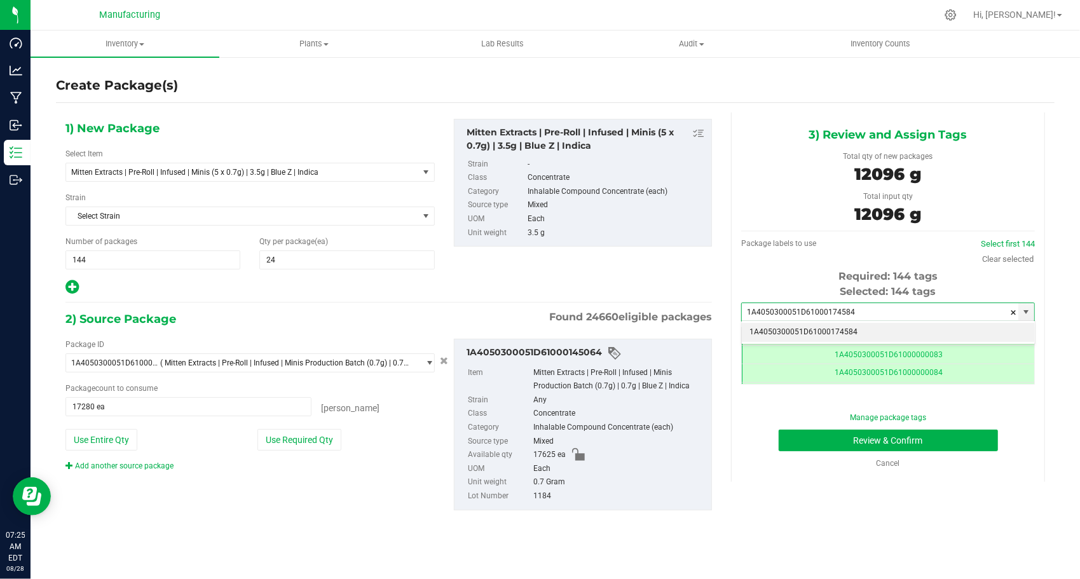
click at [852, 333] on li "1A4050300051D61000174584" at bounding box center [888, 332] width 293 height 19
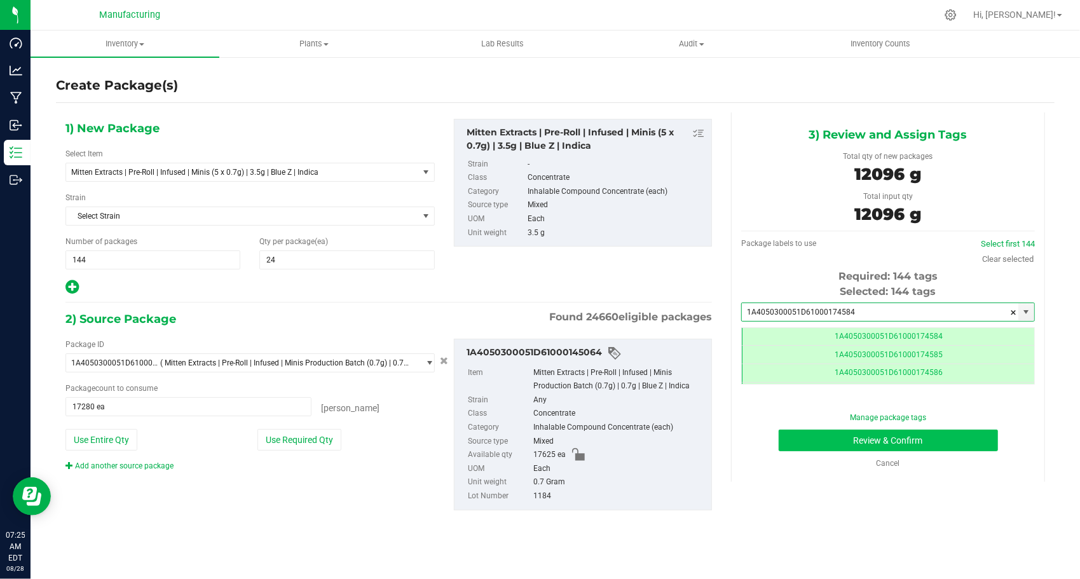
type input "1A4050300051D61000174584"
click at [795, 435] on button "Review & Confirm" at bounding box center [888, 441] width 219 height 22
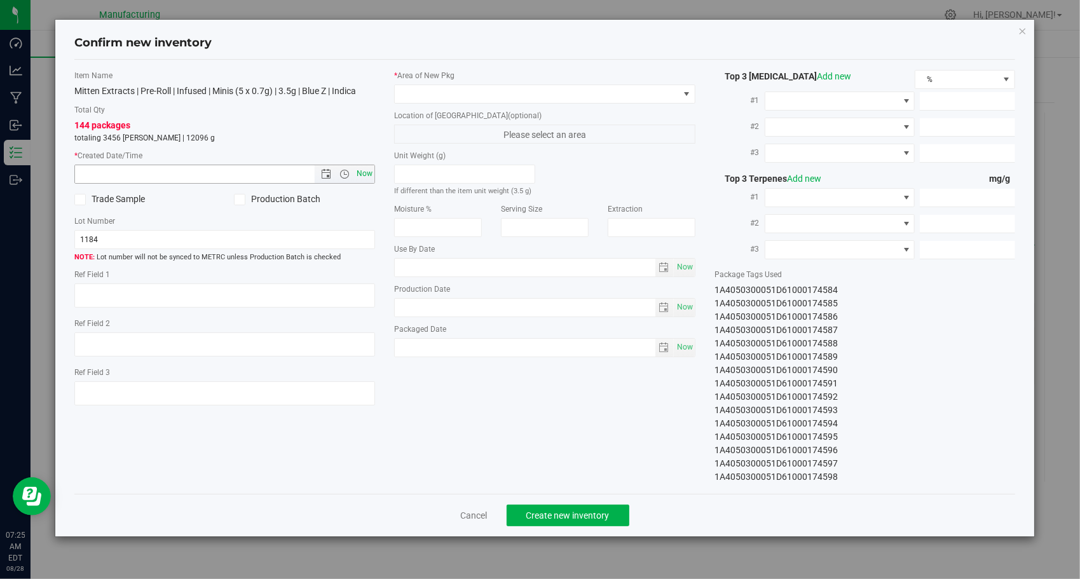
click at [357, 168] on span "Now" at bounding box center [365, 174] width 22 height 18
type input "[DATE] 7:25 AM"
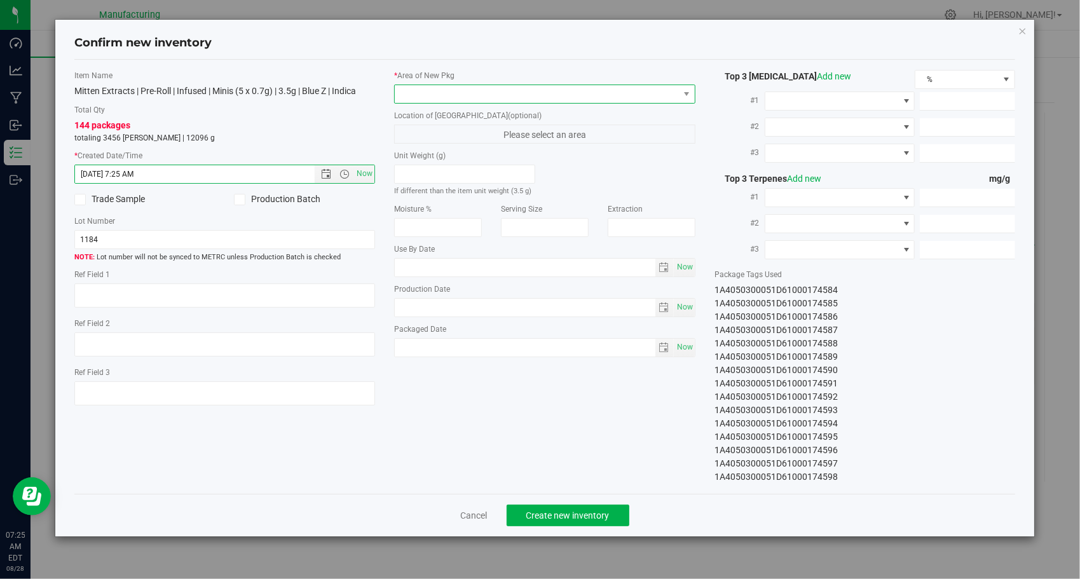
click at [529, 98] on span at bounding box center [537, 94] width 284 height 18
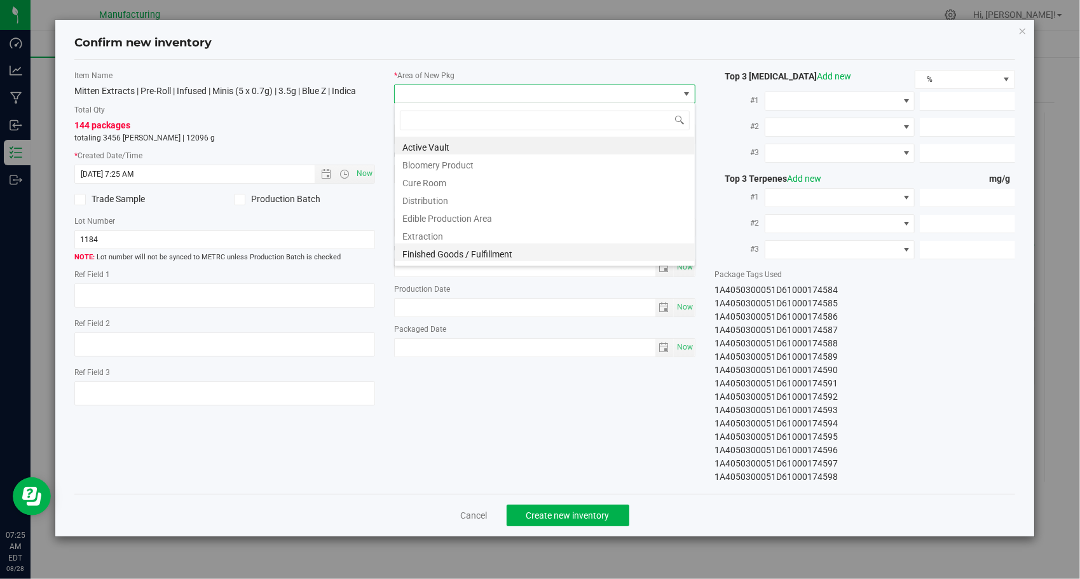
click at [499, 245] on li "Finished Goods / Fulfillment" at bounding box center [545, 253] width 300 height 18
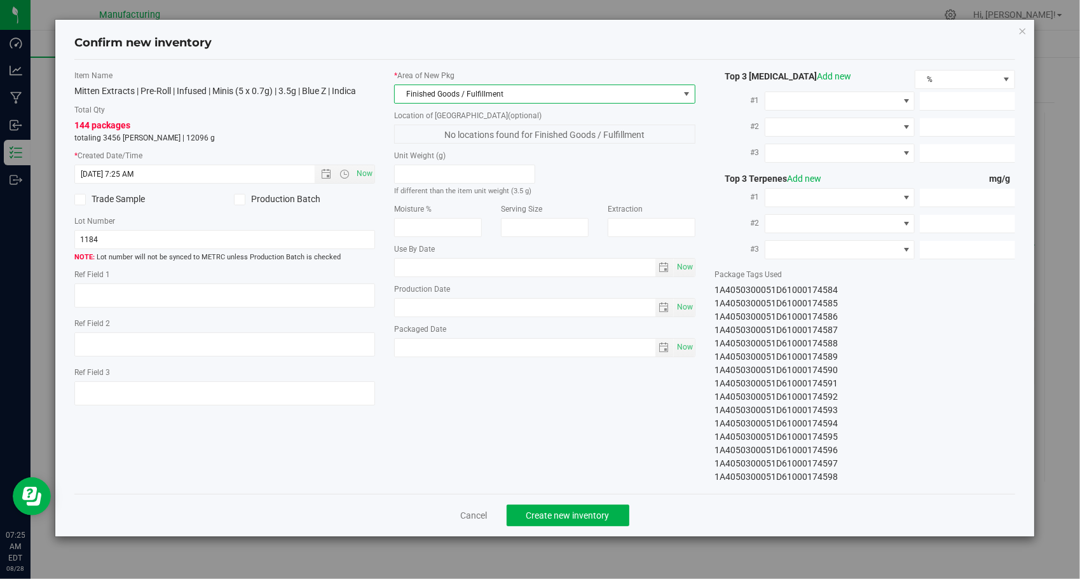
click at [532, 397] on div "Item Name Mitten Extracts | Pre-Roll | Infused | Minis (5 x 0.7g) | 3.5g | Blue…" at bounding box center [545, 277] width 961 height 414
click at [600, 506] on button "Create new inventory" at bounding box center [568, 516] width 123 height 22
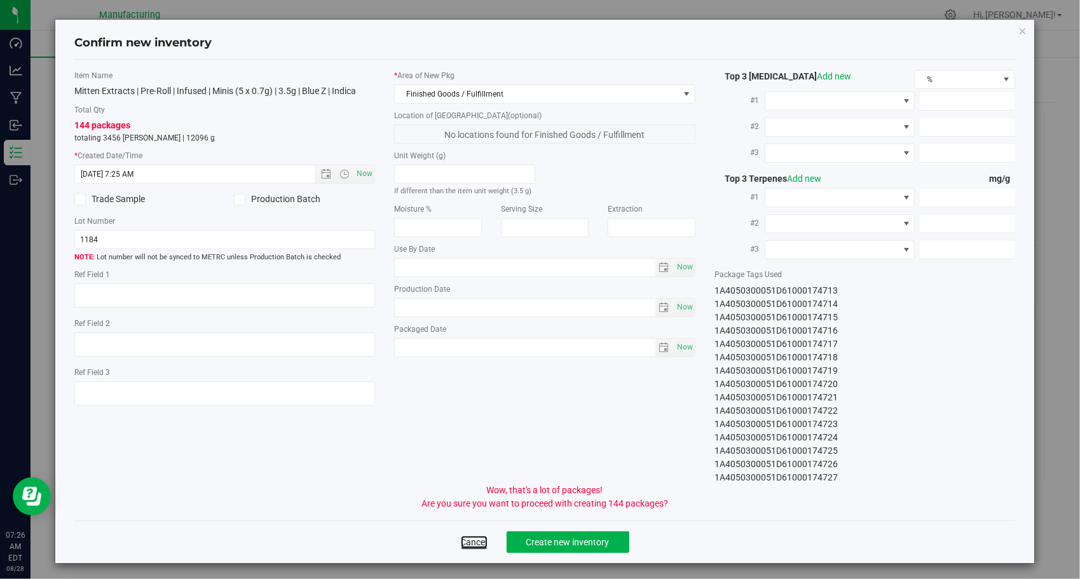
click at [482, 536] on link "Cancel" at bounding box center [474, 542] width 27 height 13
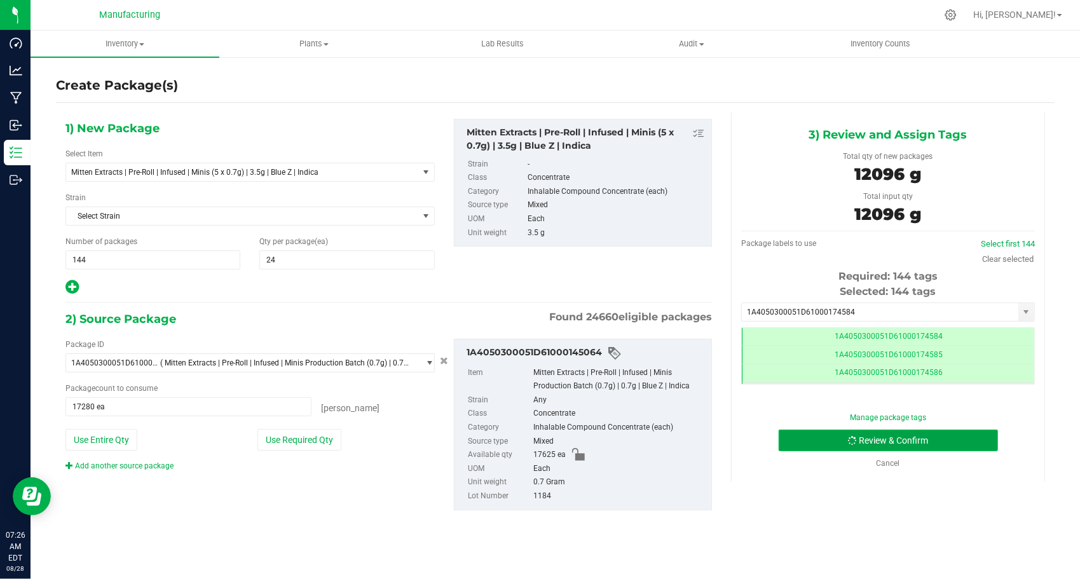
click at [797, 443] on button "Review & Confirm" at bounding box center [888, 441] width 219 height 22
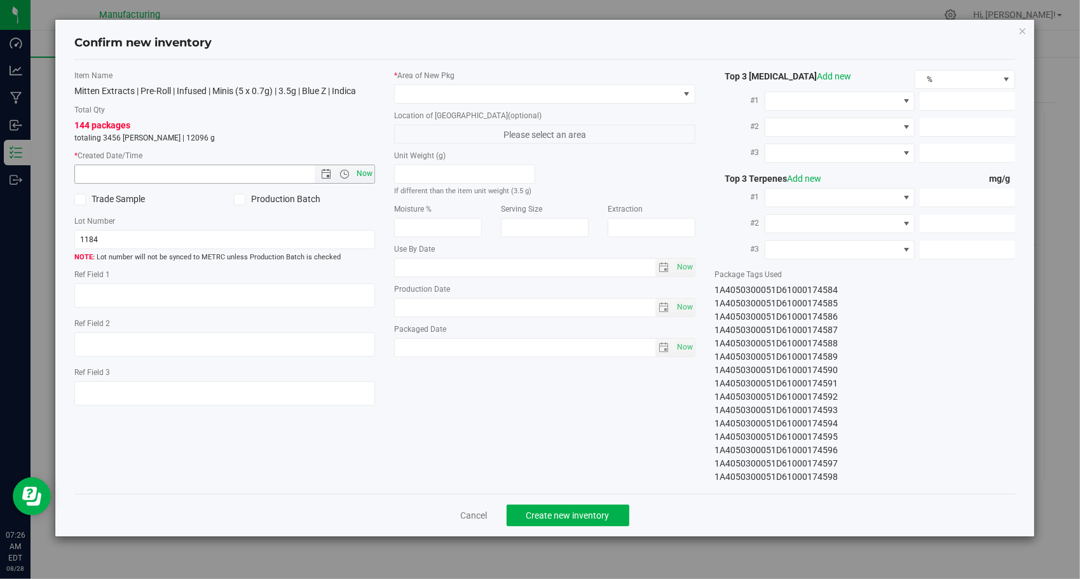
click at [363, 167] on span "Now" at bounding box center [365, 174] width 22 height 18
type input "[DATE] 7:26 AM"
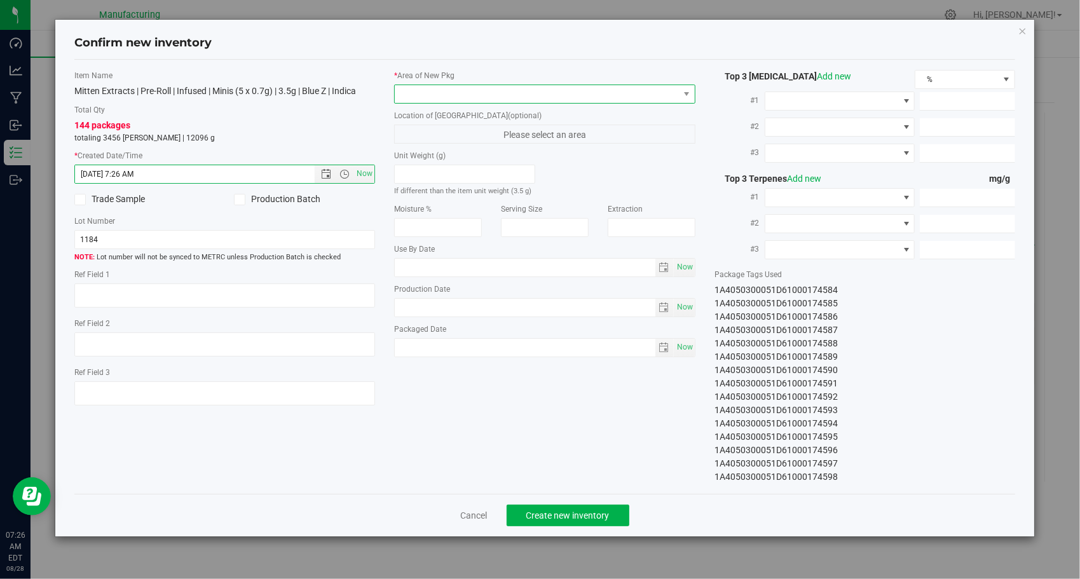
click at [579, 99] on span at bounding box center [537, 94] width 284 height 18
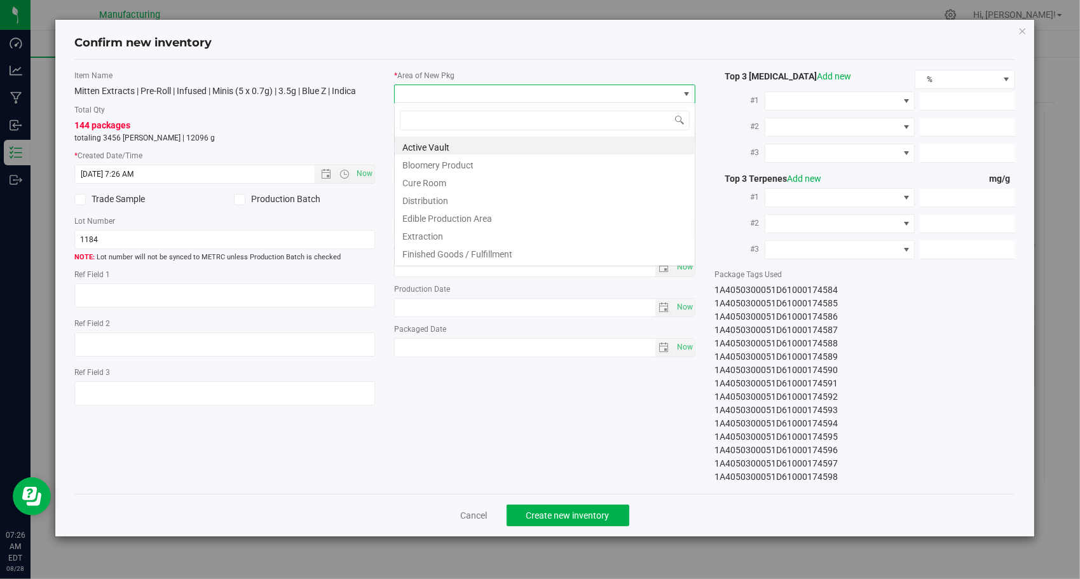
scroll to position [18, 301]
click at [506, 249] on li "Finished Goods / Fulfillment" at bounding box center [545, 253] width 300 height 18
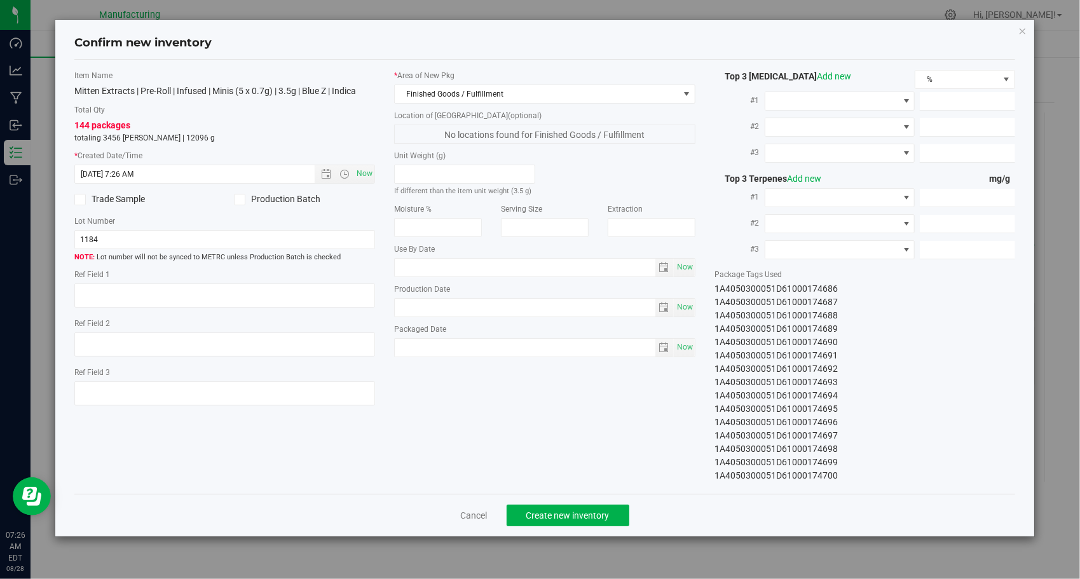
scroll to position [1722, 0]
click at [577, 507] on button "Create new inventory" at bounding box center [568, 516] width 123 height 22
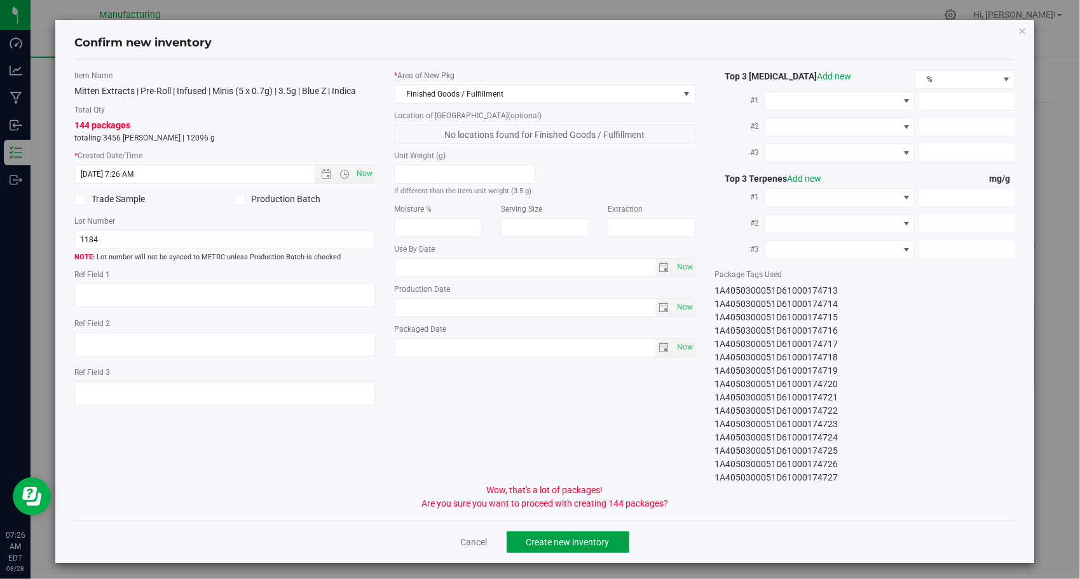
click at [575, 537] on span "Create new inventory" at bounding box center [568, 542] width 83 height 10
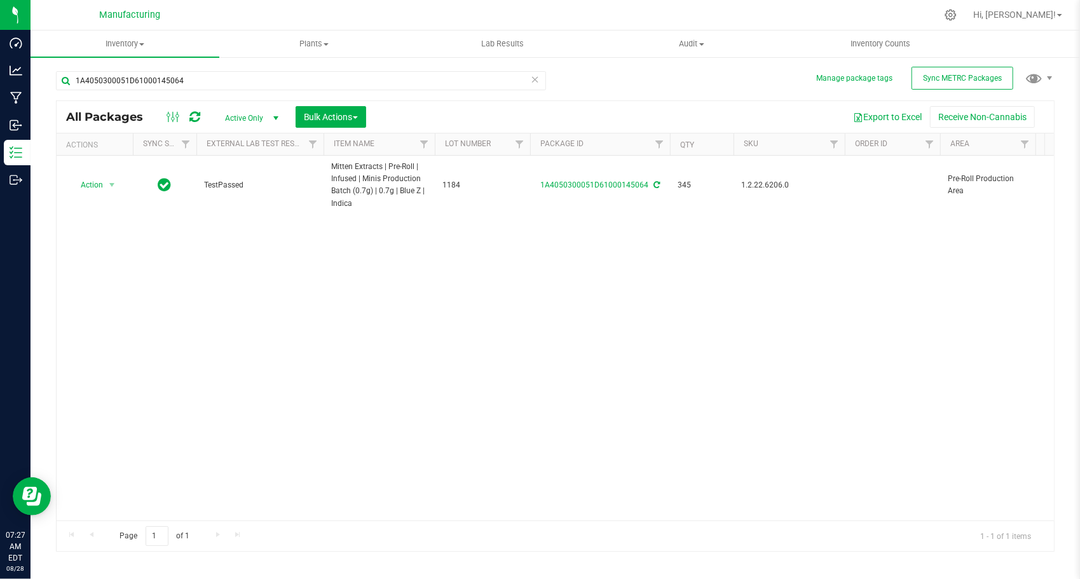
click at [532, 83] on icon at bounding box center [535, 78] width 9 height 15
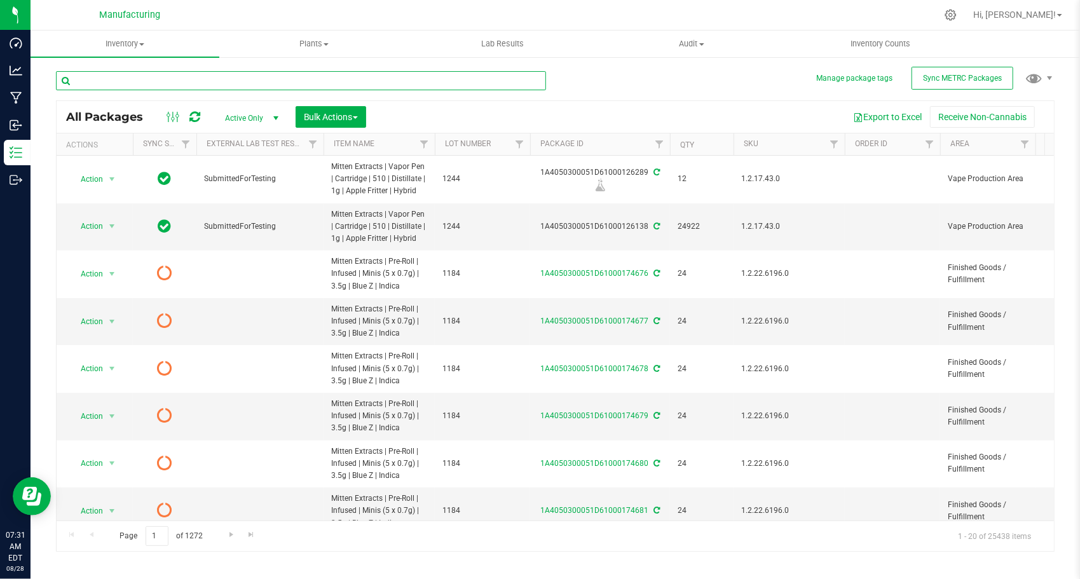
click at [402, 72] on input "text" at bounding box center [301, 80] width 490 height 19
paste input "1A4050300051D61000126129"
type input "1A4050300051D61000126129"
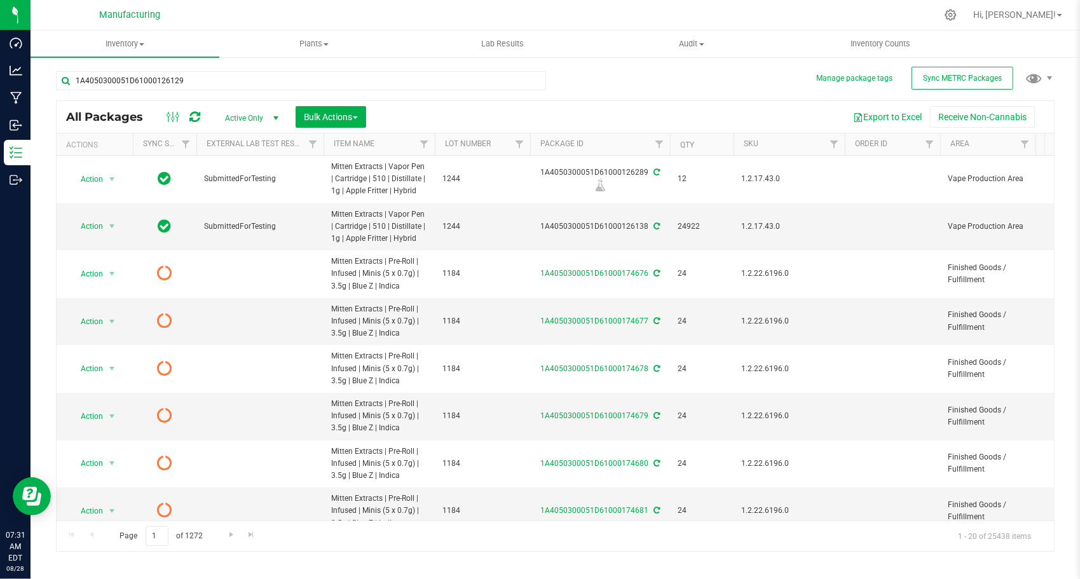
click at [623, 84] on div "1A4050300051D61000126129 All Packages Active Only Active Only Lab Samples Locke…" at bounding box center [555, 305] width 999 height 493
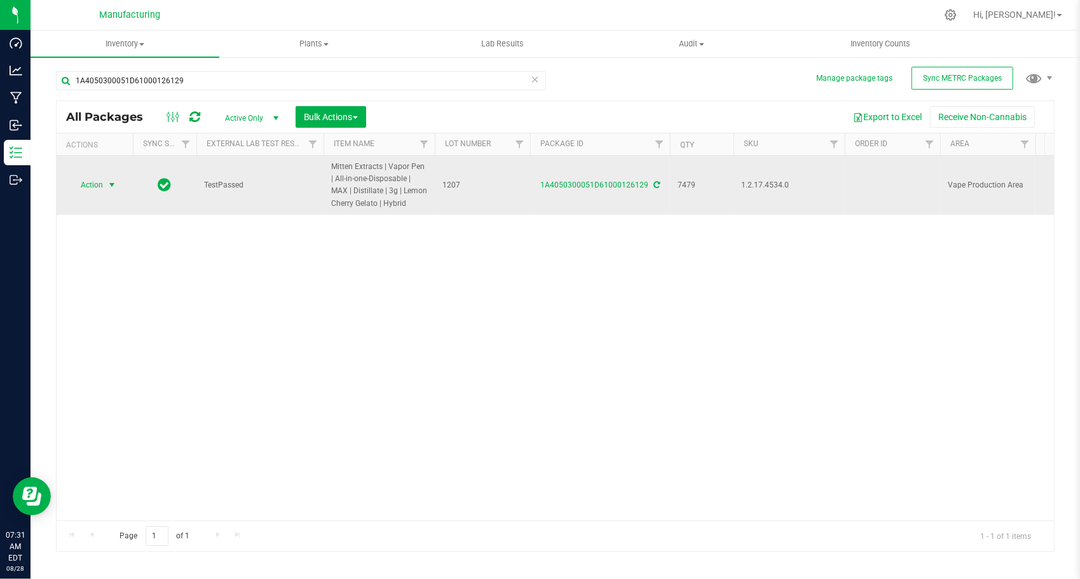
click at [109, 183] on span "select" at bounding box center [112, 185] width 10 height 10
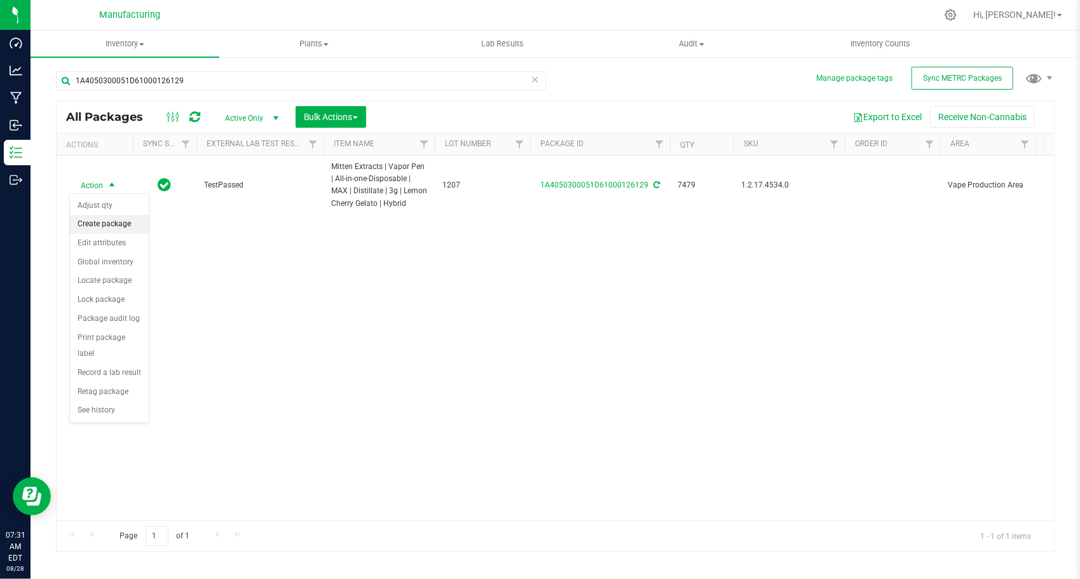
click at [107, 218] on li "Create package" at bounding box center [109, 224] width 79 height 19
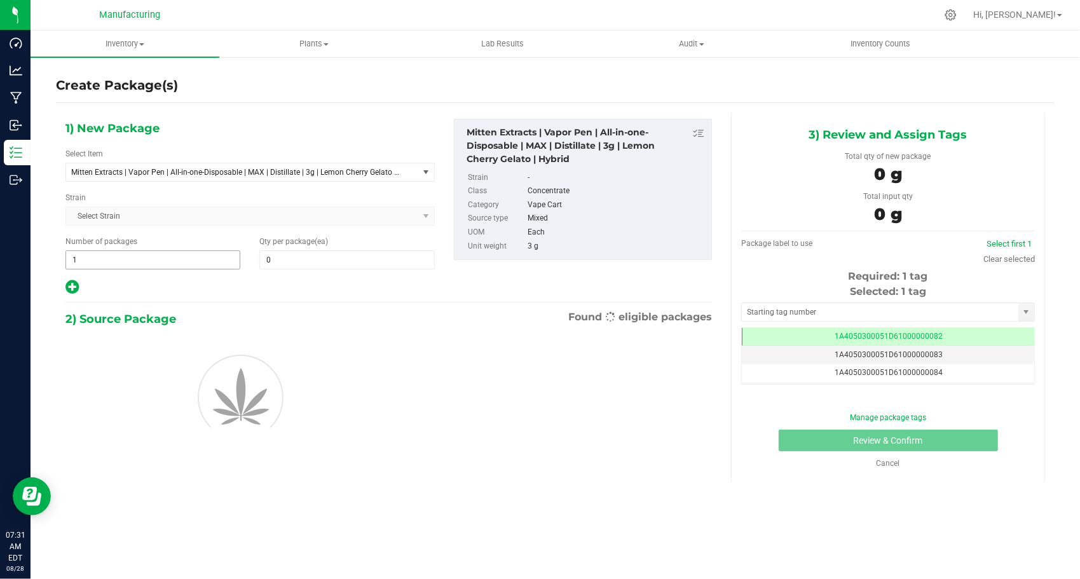
click at [198, 253] on span "1 1" at bounding box center [152, 260] width 175 height 19
type input "148"
click at [322, 265] on span at bounding box center [346, 260] width 175 height 19
type input "50"
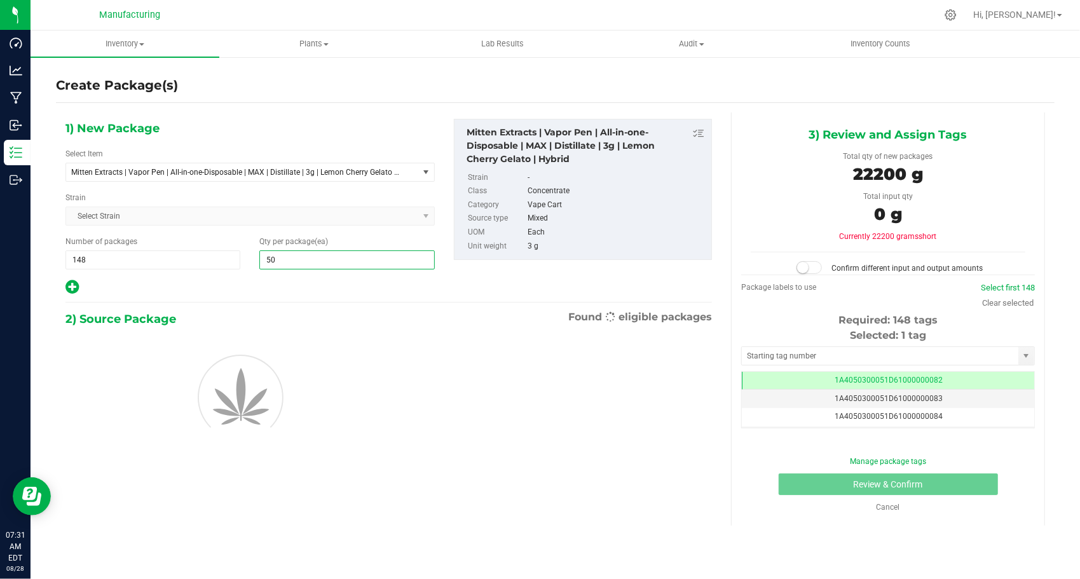
type input "50"
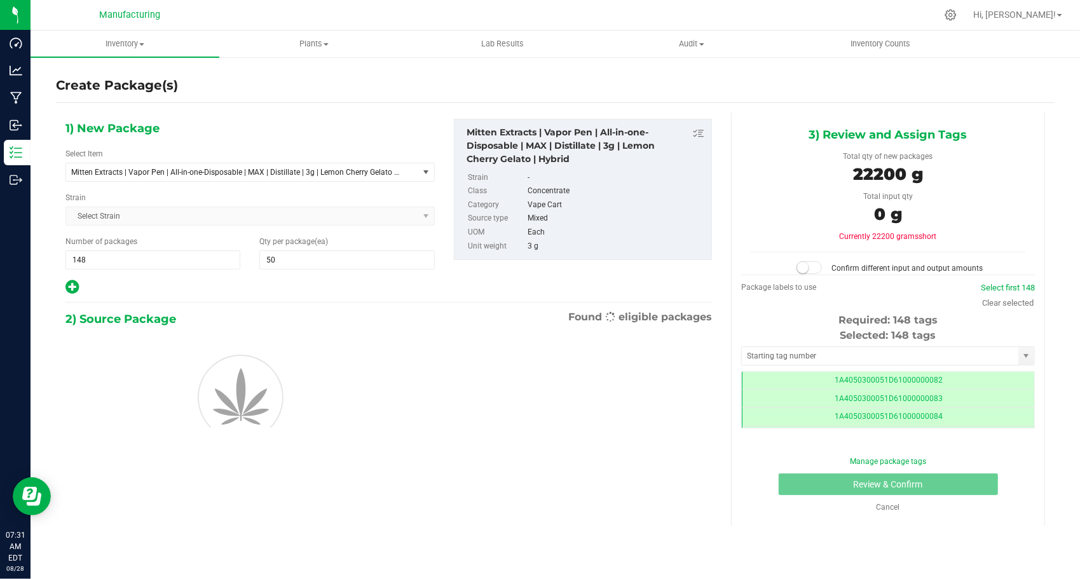
click at [272, 282] on div at bounding box center [249, 287] width 369 height 17
click at [752, 345] on div "Selected: 148 tags Tag 1A4050300051D61000000082 1A4050300051D61000000083 1A4050…" at bounding box center [888, 378] width 294 height 100
click at [754, 347] on input "text" at bounding box center [880, 356] width 277 height 18
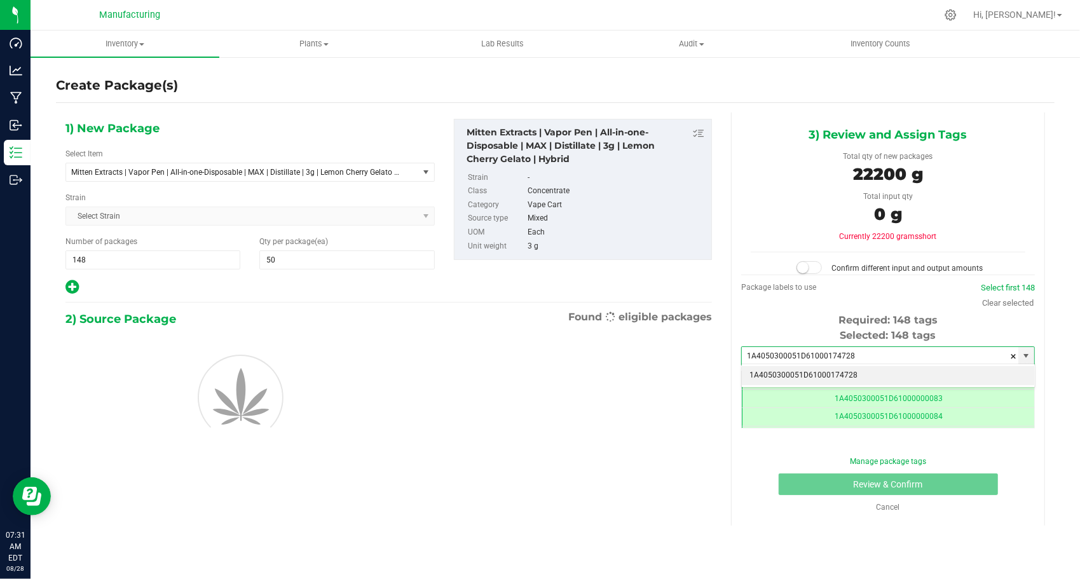
click at [762, 375] on li "1A4050300051D61000174728" at bounding box center [888, 375] width 293 height 19
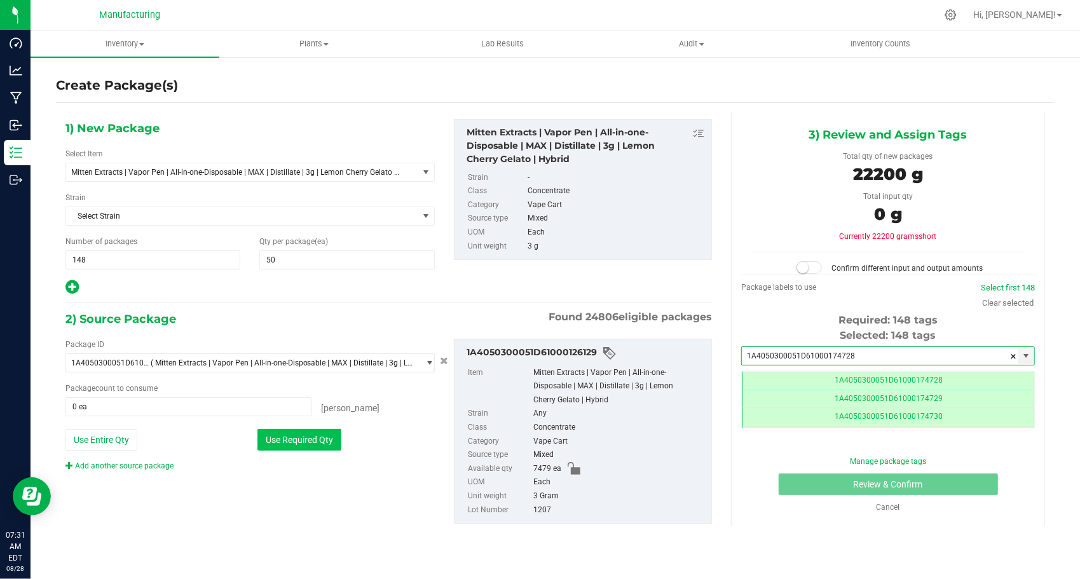
type input "1A4050300051D61000174728"
click at [282, 434] on button "Use Required Qty" at bounding box center [300, 440] width 84 height 22
type input "7400 ea"
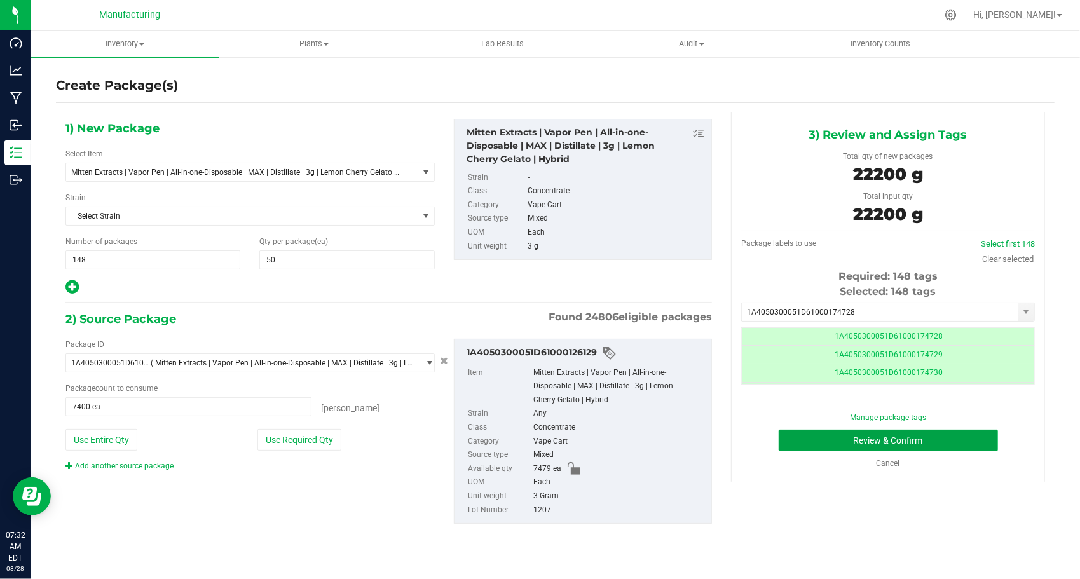
click at [797, 450] on button "Review & Confirm" at bounding box center [888, 441] width 219 height 22
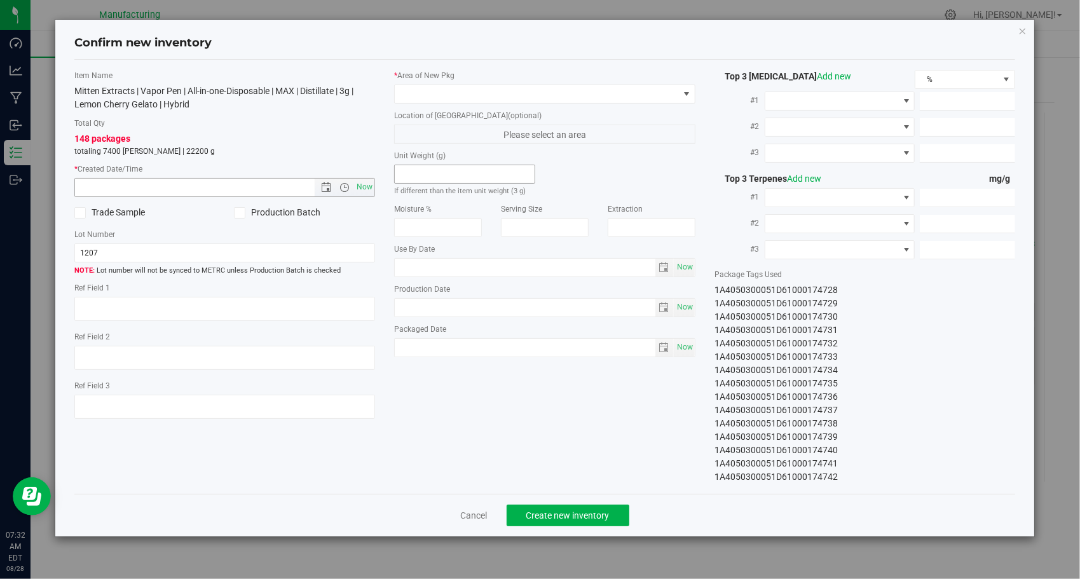
drag, startPoint x: 364, startPoint y: 188, endPoint x: 404, endPoint y: 177, distance: 41.9
click at [364, 187] on span "Now" at bounding box center [365, 187] width 22 height 18
type input "[DATE] 7:32 AM"
click at [507, 100] on span at bounding box center [537, 94] width 284 height 18
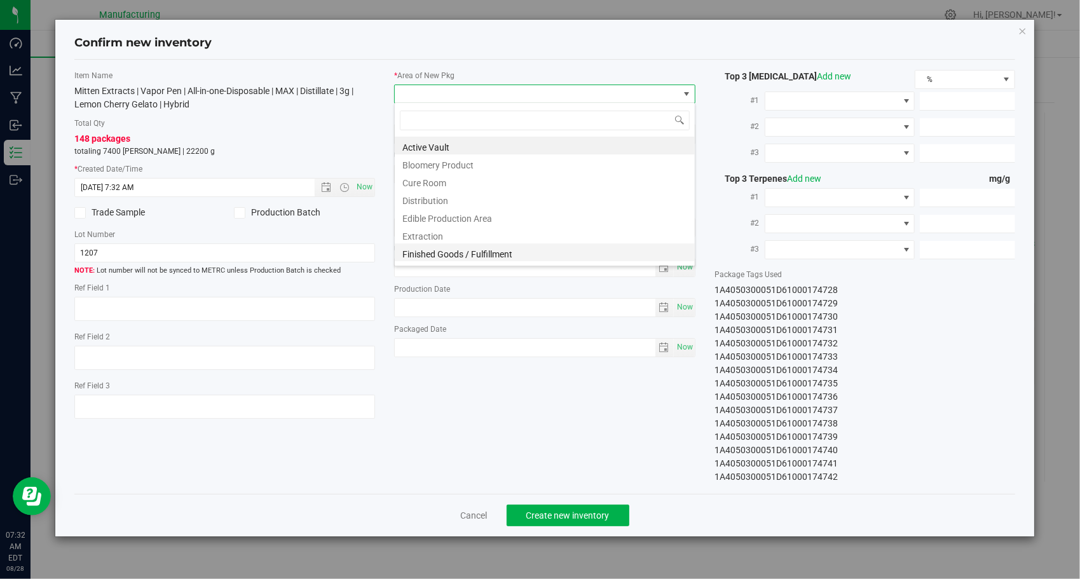
click at [487, 251] on li "Finished Goods / Fulfillment" at bounding box center [545, 253] width 300 height 18
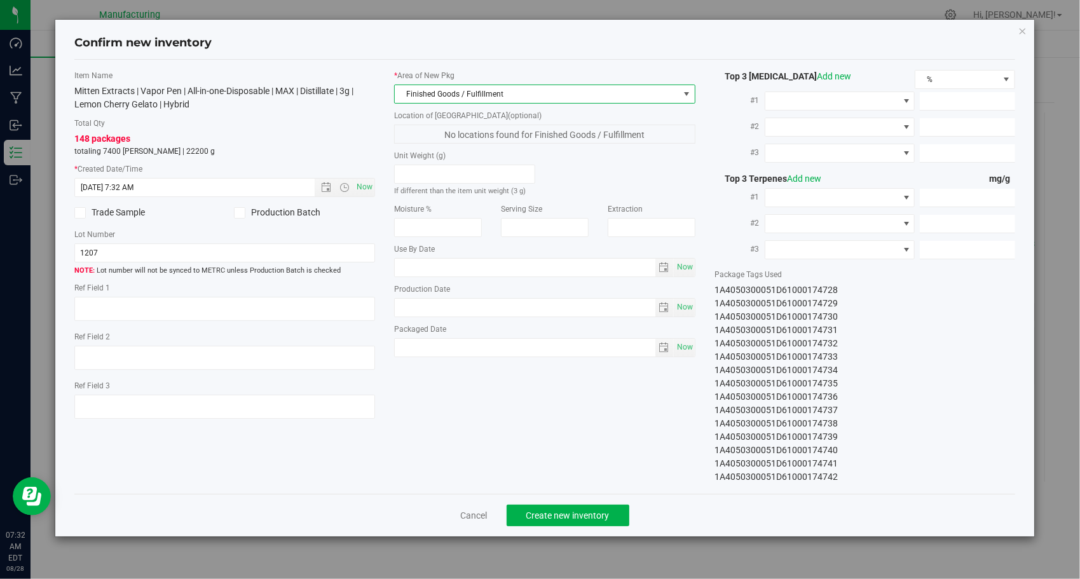
drag, startPoint x: 501, startPoint y: 392, endPoint x: 515, endPoint y: 401, distance: 16.6
click at [501, 392] on div "Item Name Mitten Extracts | Vapor Pen | All-in-one-Disposable | MAX | Distillat…" at bounding box center [545, 277] width 961 height 414
click at [582, 507] on button "Create new inventory" at bounding box center [568, 516] width 123 height 22
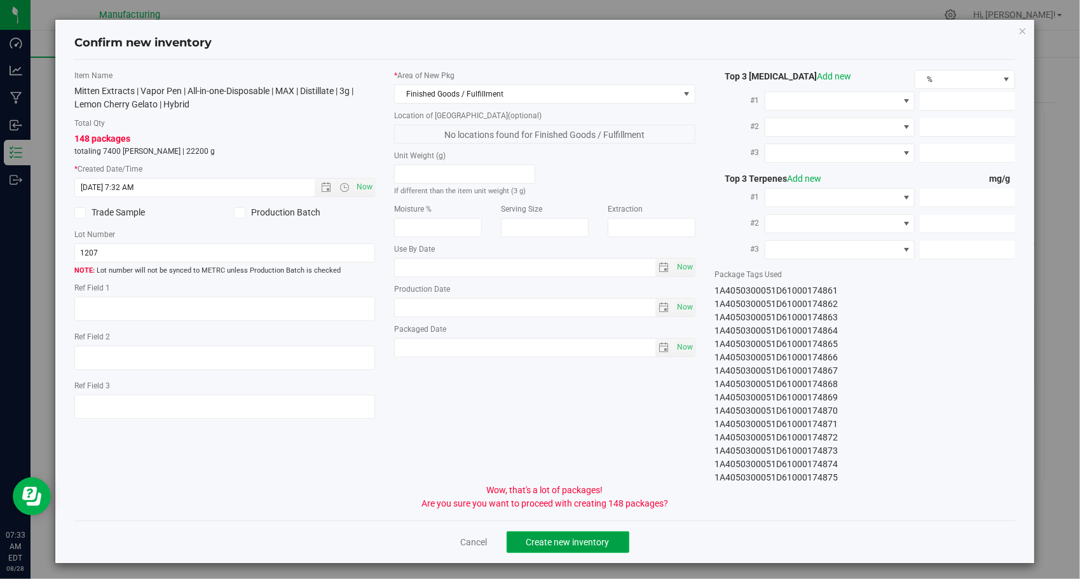
click at [562, 537] on span "Create new inventory" at bounding box center [568, 542] width 83 height 10
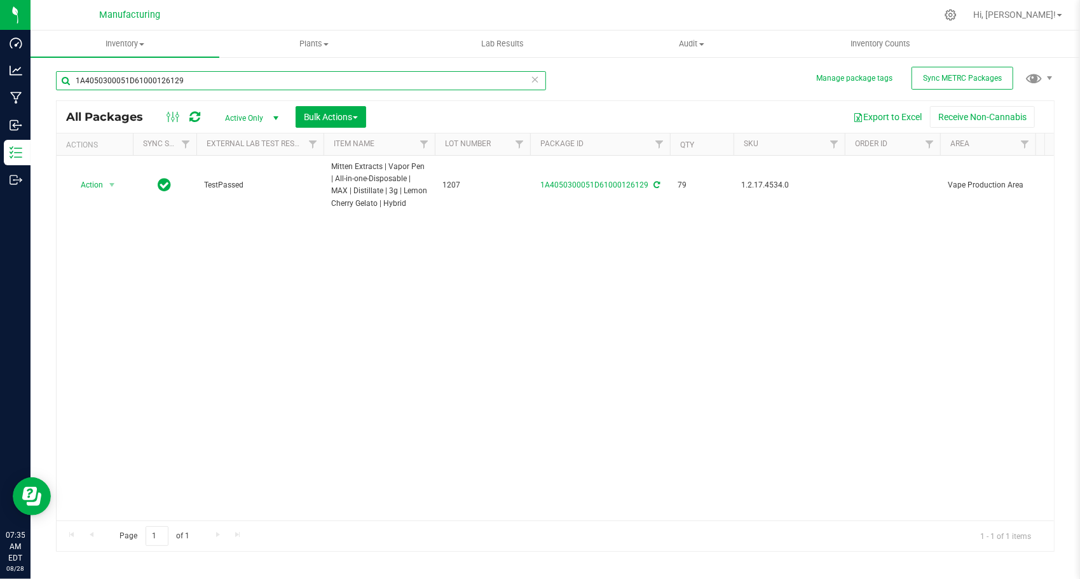
click at [357, 71] on input "1A4050300051D61000126129" at bounding box center [301, 80] width 490 height 19
paste input "30"
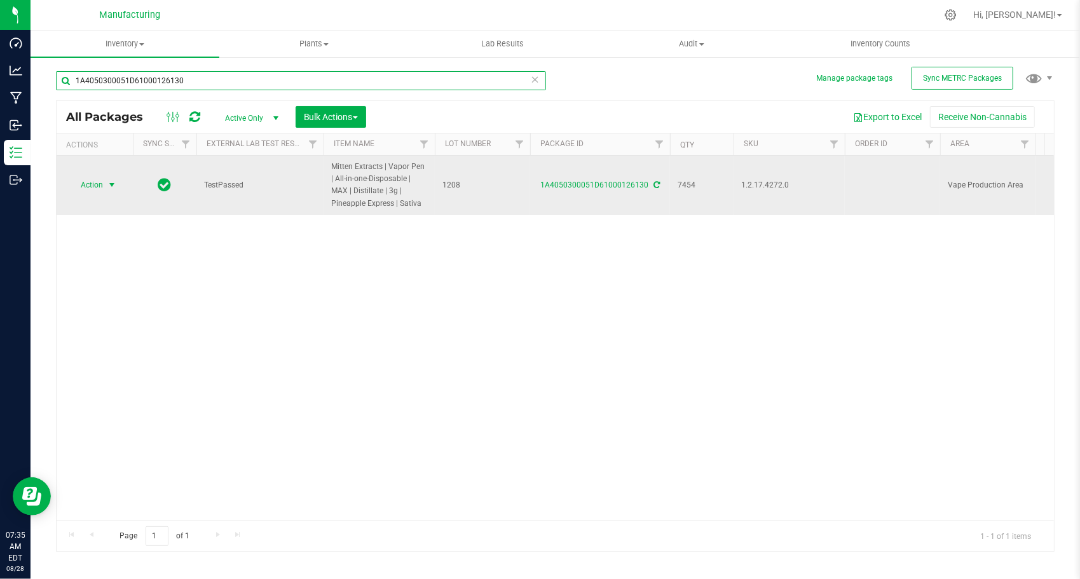
type input "1A4050300051D61000126130"
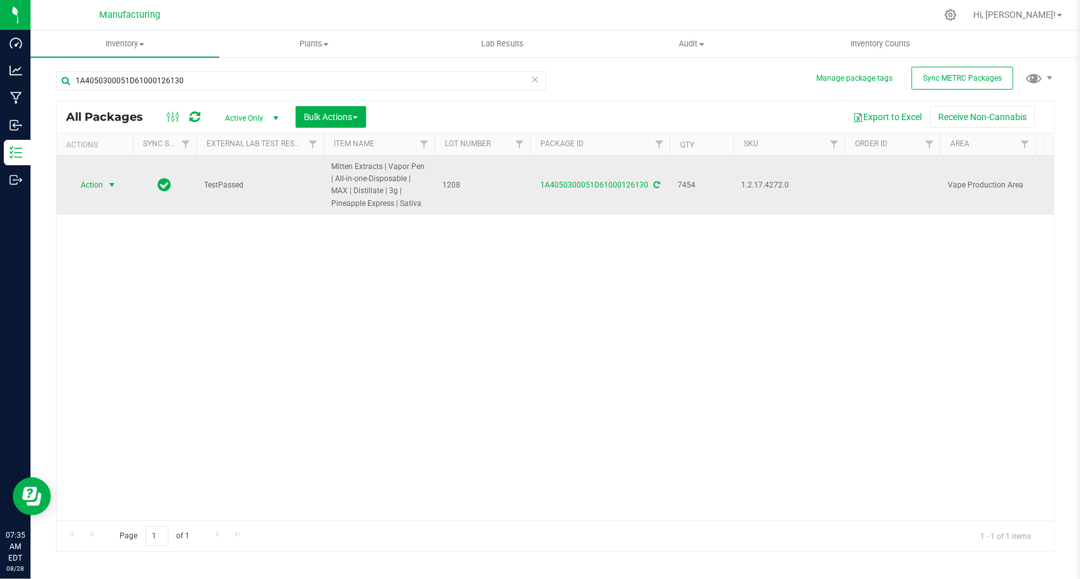
click at [113, 184] on span "select" at bounding box center [112, 185] width 10 height 10
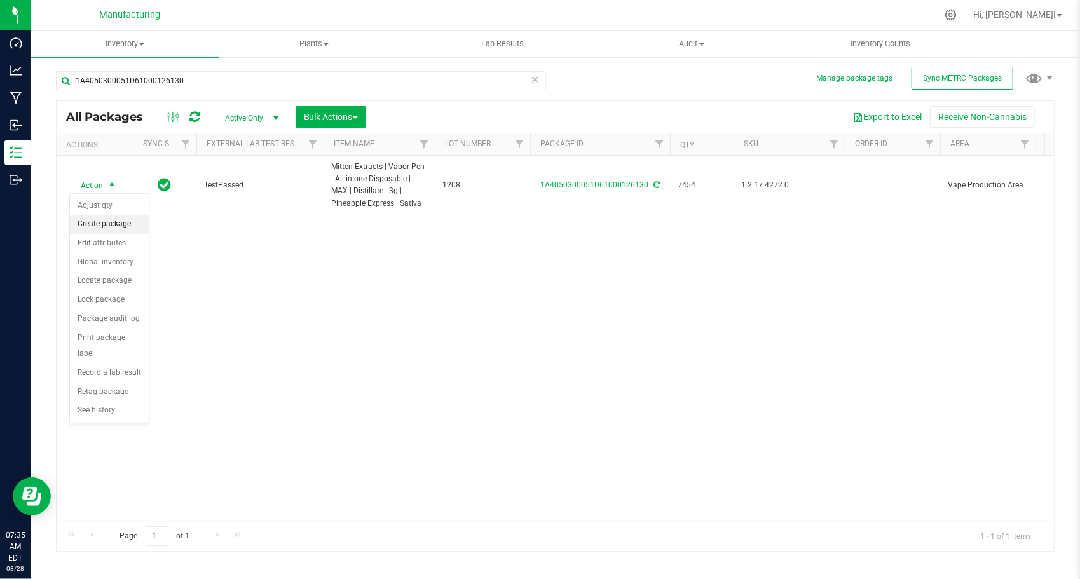
click at [122, 223] on li "Create package" at bounding box center [109, 224] width 79 height 19
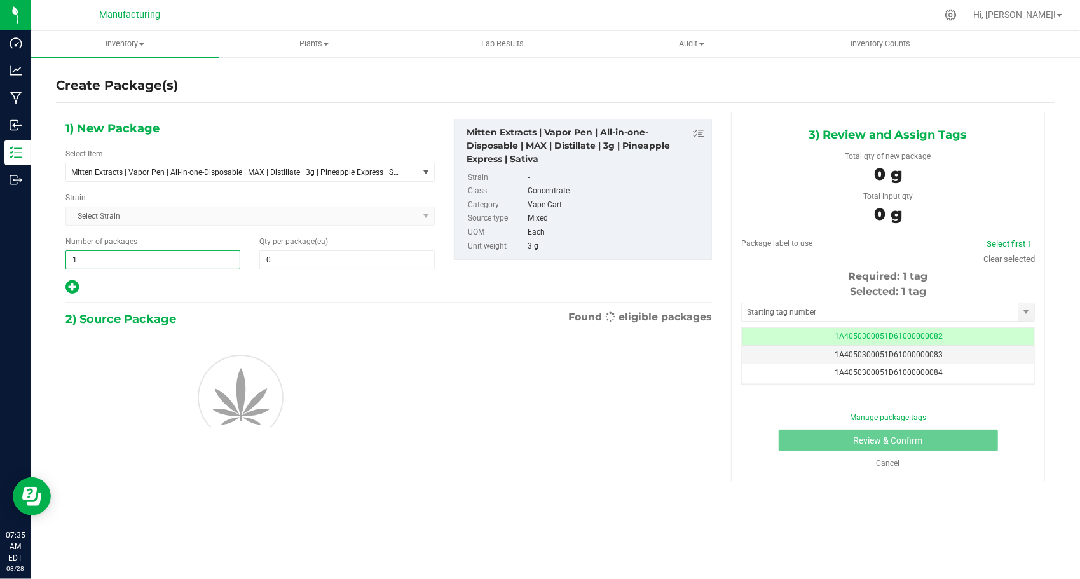
click at [165, 261] on span "1 1" at bounding box center [152, 260] width 175 height 19
type input "148"
click at [293, 262] on span at bounding box center [346, 260] width 175 height 19
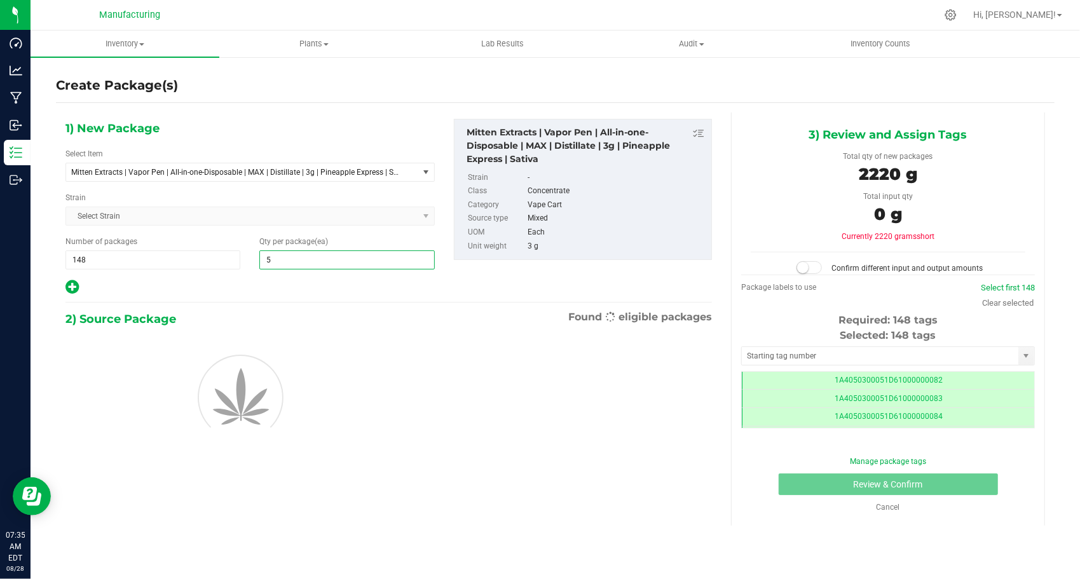
type input "50"
drag, startPoint x: 244, startPoint y: 285, endPoint x: 252, endPoint y: 284, distance: 8.4
click at [245, 284] on div at bounding box center [249, 287] width 369 height 17
click at [752, 352] on input "text" at bounding box center [880, 356] width 277 height 18
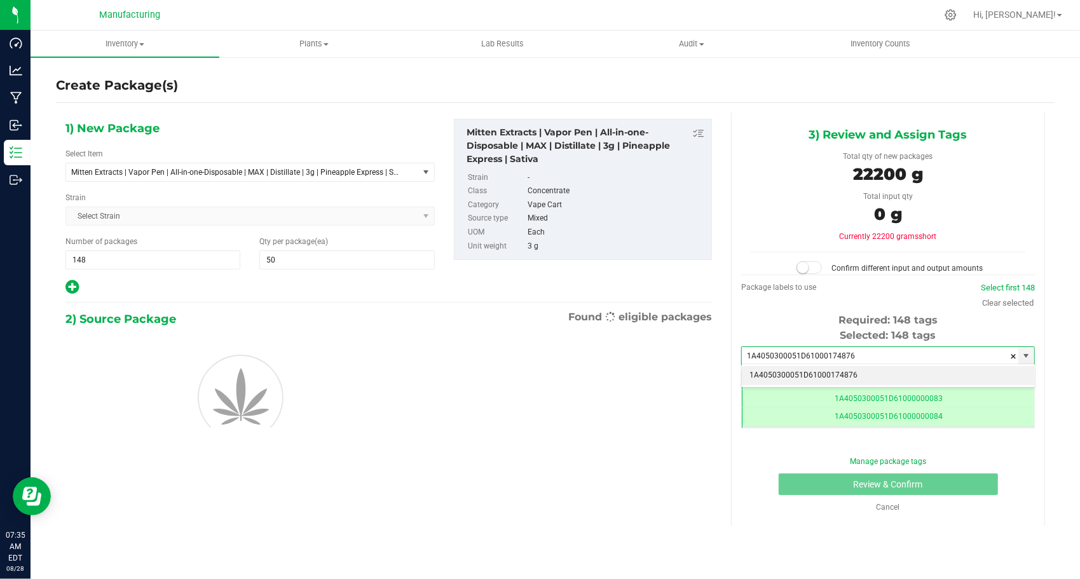
click at [764, 370] on li "1A4050300051D61000174876" at bounding box center [888, 375] width 293 height 19
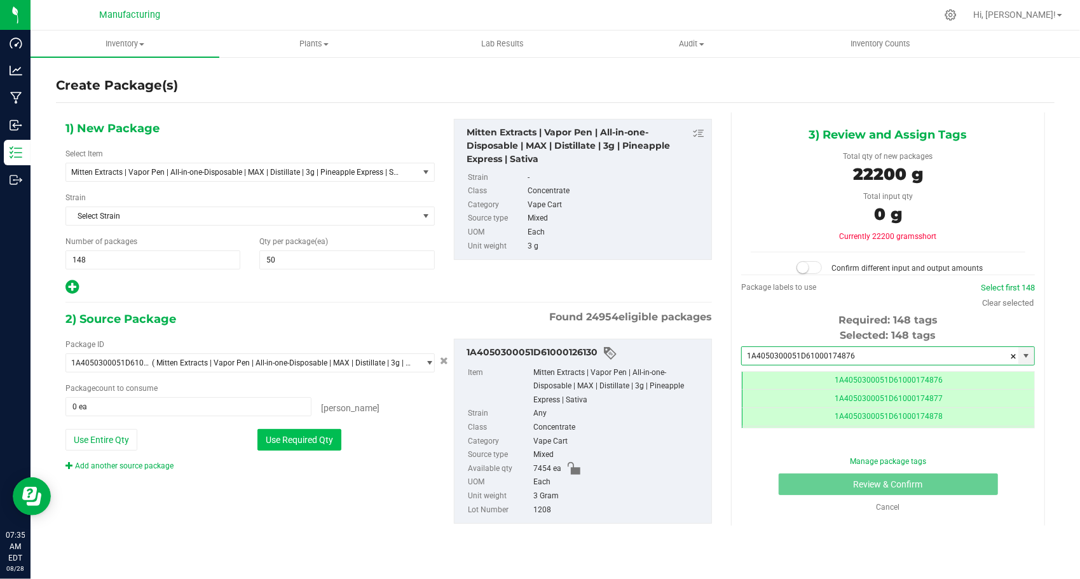
type input "1A4050300051D61000174876"
click at [314, 444] on button "Use Required Qty" at bounding box center [300, 440] width 84 height 22
type input "7400 ea"
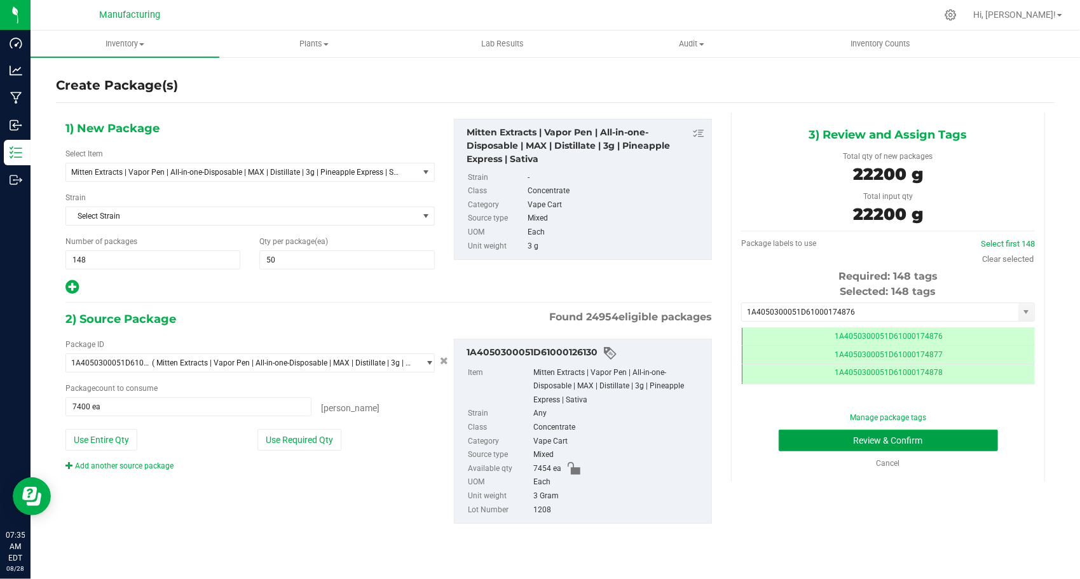
click at [829, 440] on button "Review & Confirm" at bounding box center [888, 441] width 219 height 22
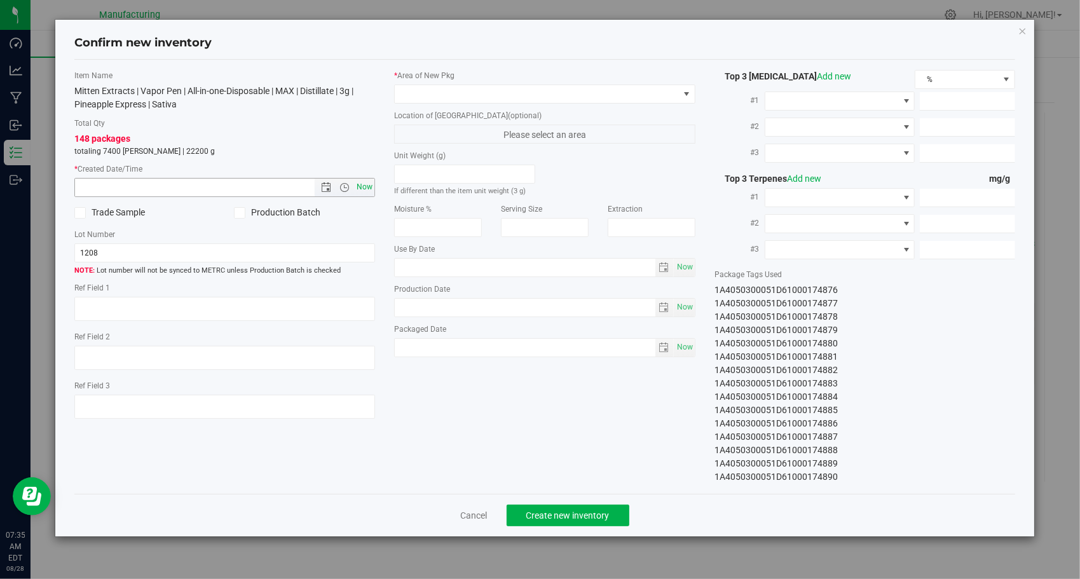
click at [371, 186] on span "Now" at bounding box center [365, 187] width 22 height 18
type input "[DATE] 7:35 AM"
click at [507, 100] on span at bounding box center [537, 94] width 284 height 18
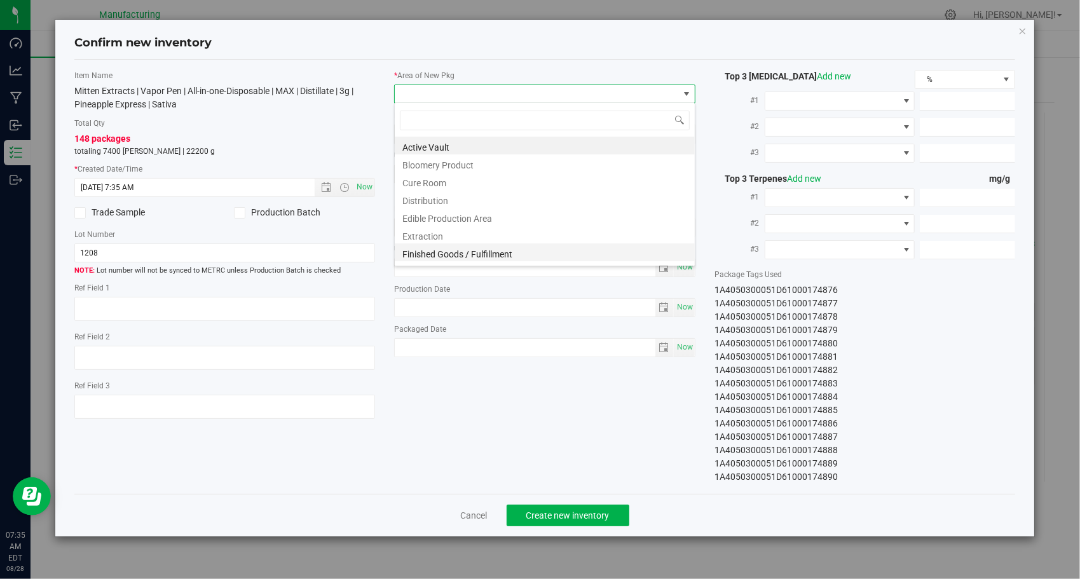
click at [505, 251] on li "Finished Goods / Fulfillment" at bounding box center [545, 253] width 300 height 18
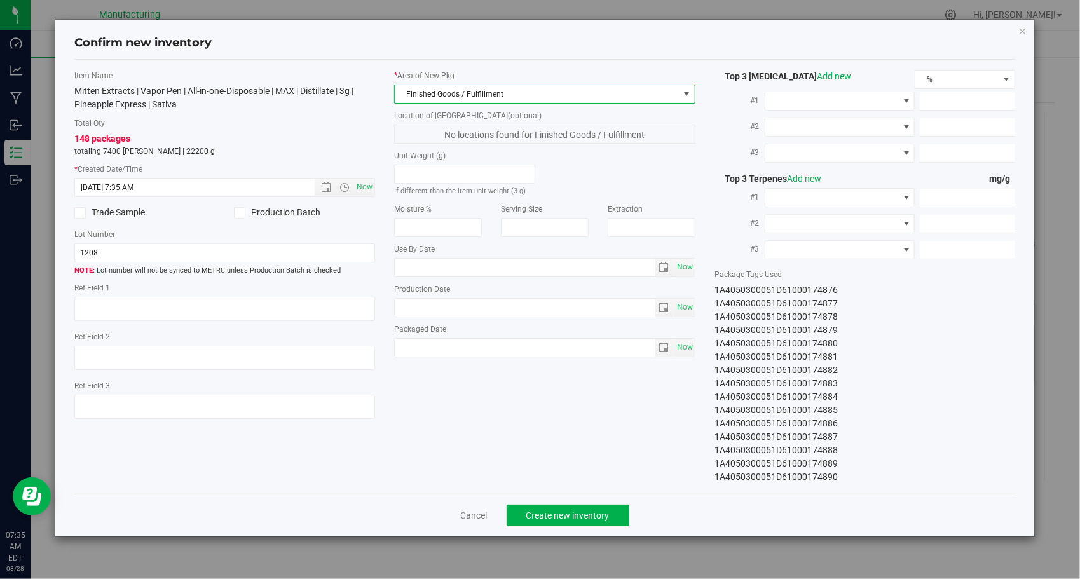
click at [534, 412] on div "Item Name Mitten Extracts | Vapor Pen | All-in-one-Disposable | MAX | Distillat…" at bounding box center [545, 277] width 961 height 414
click at [594, 511] on span "Create new inventory" at bounding box center [568, 516] width 83 height 10
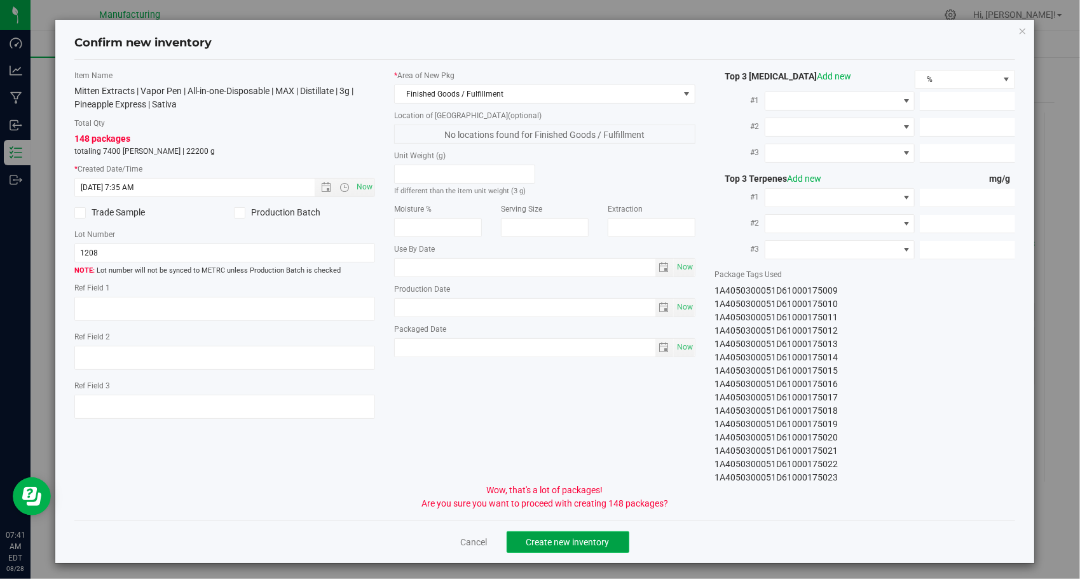
click at [612, 547] on button "Create new inventory" at bounding box center [568, 543] width 123 height 22
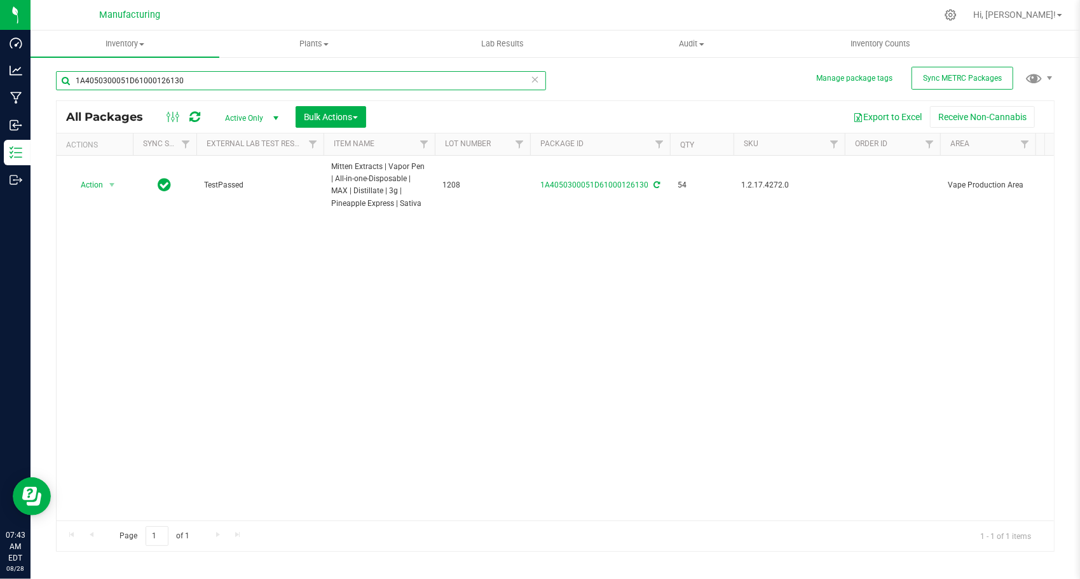
click at [359, 73] on input "1A4050300051D61000126130" at bounding box center [301, 80] width 490 height 19
paste input "1"
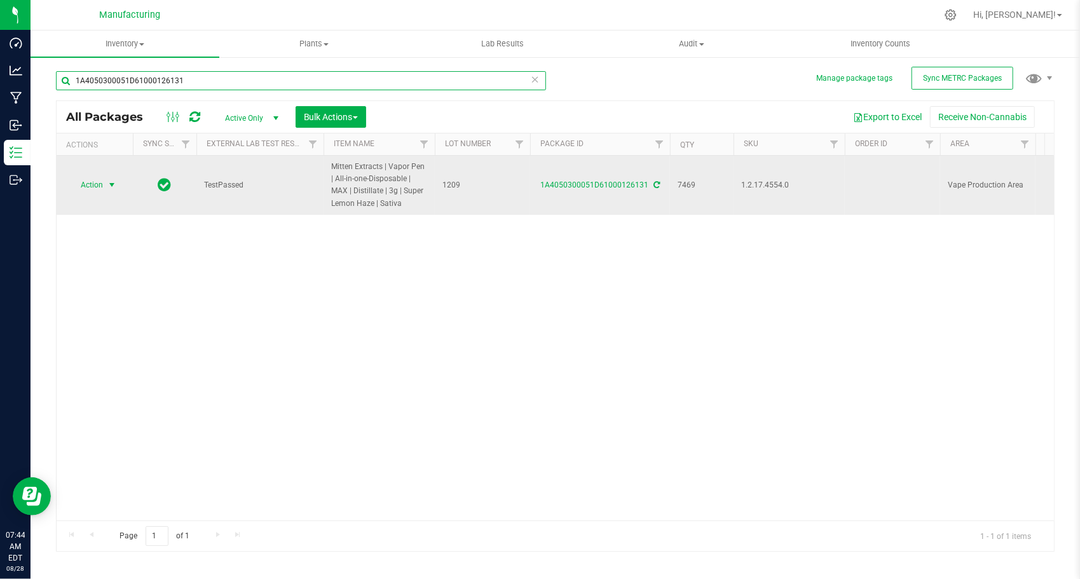
type input "1A4050300051D61000126131"
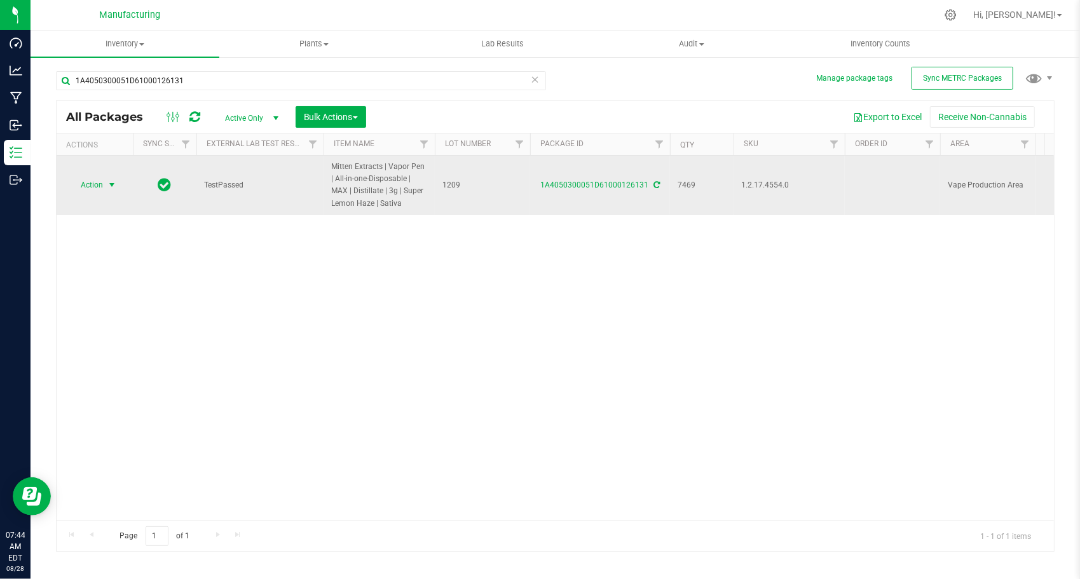
click at [112, 189] on span "select" at bounding box center [112, 185] width 10 height 10
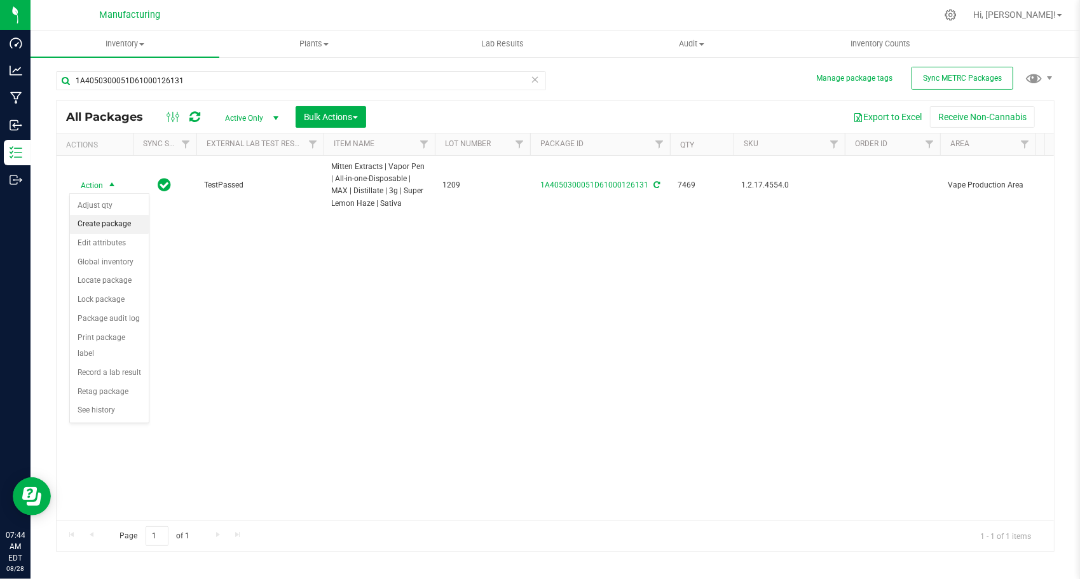
click at [129, 226] on li "Create package" at bounding box center [109, 224] width 79 height 19
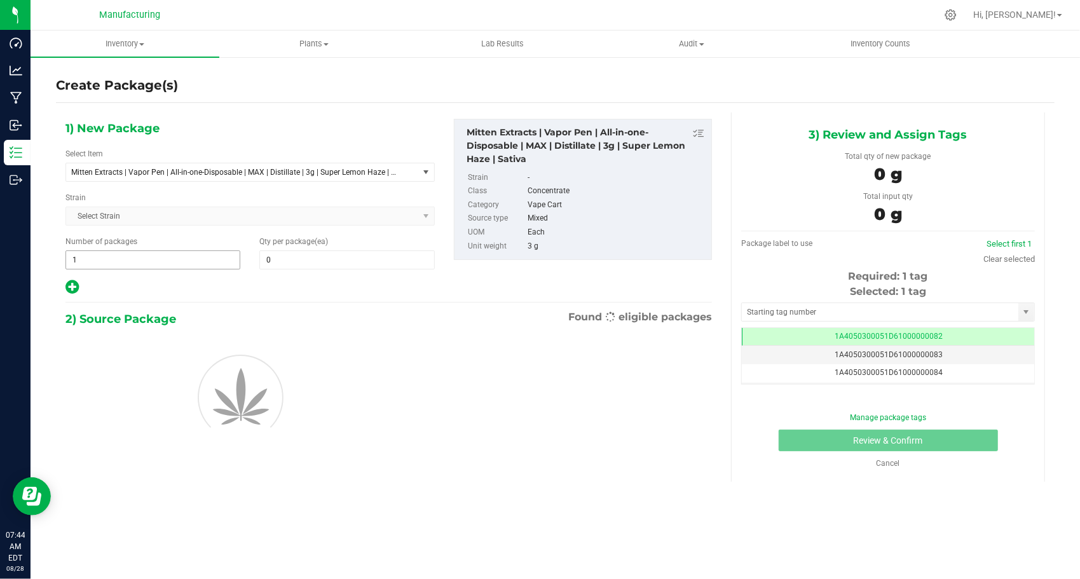
click at [168, 258] on span "1 1" at bounding box center [152, 260] width 175 height 19
type input "150"
click at [299, 258] on span at bounding box center [346, 260] width 175 height 19
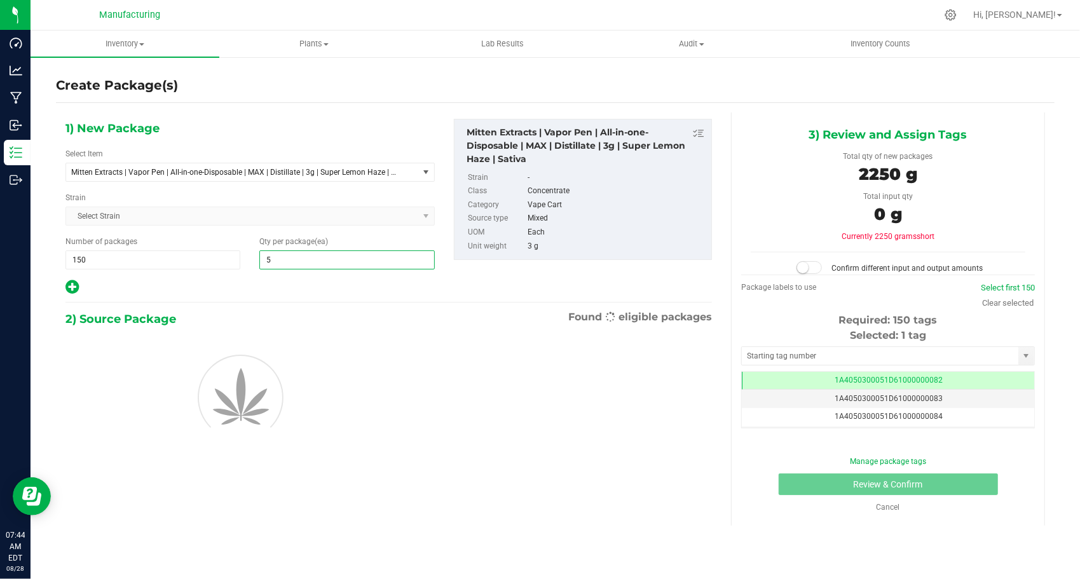
type input "50"
click at [265, 287] on div at bounding box center [249, 287] width 369 height 17
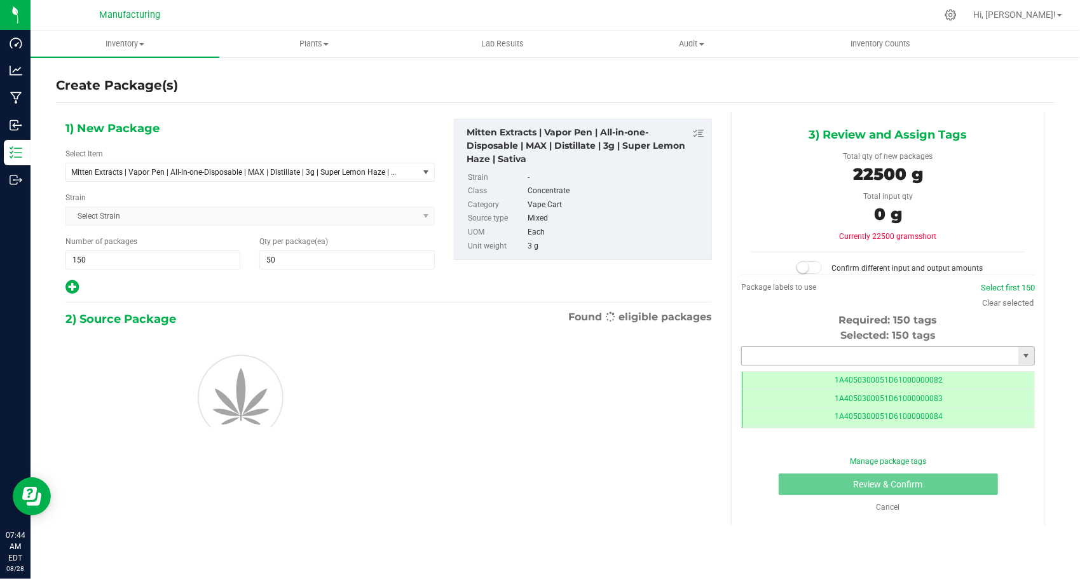
click at [790, 348] on input "text" at bounding box center [880, 356] width 277 height 18
click at [137, 251] on span "150 150" at bounding box center [152, 260] width 175 height 19
click at [141, 258] on span "150 150" at bounding box center [152, 260] width 175 height 19
click at [142, 259] on input "150" at bounding box center [153, 260] width 174 height 18
type input "149"
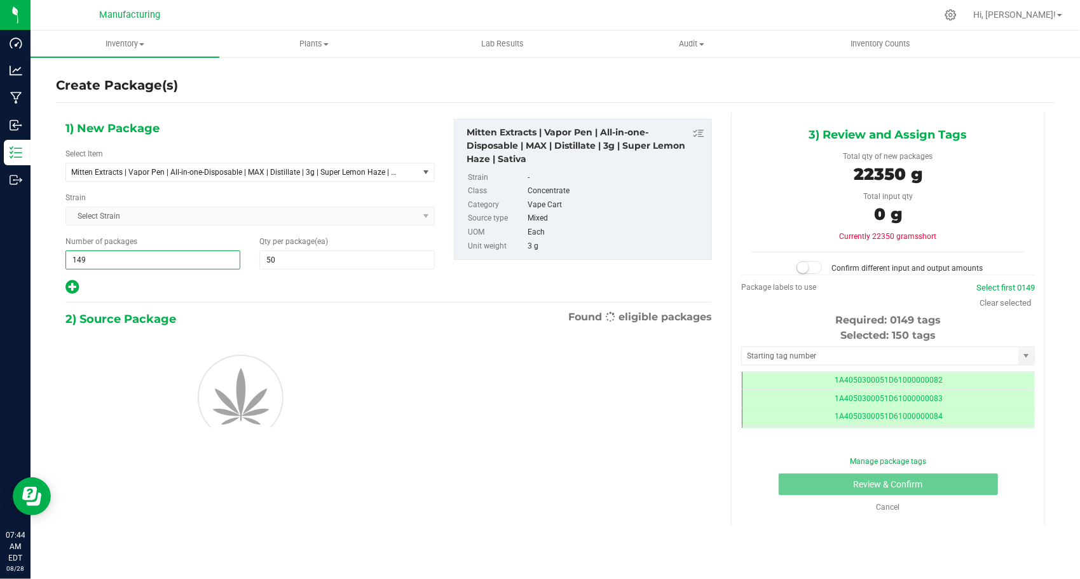
type input "149"
click at [209, 294] on div at bounding box center [249, 287] width 369 height 17
click at [780, 358] on input "text" at bounding box center [880, 356] width 277 height 18
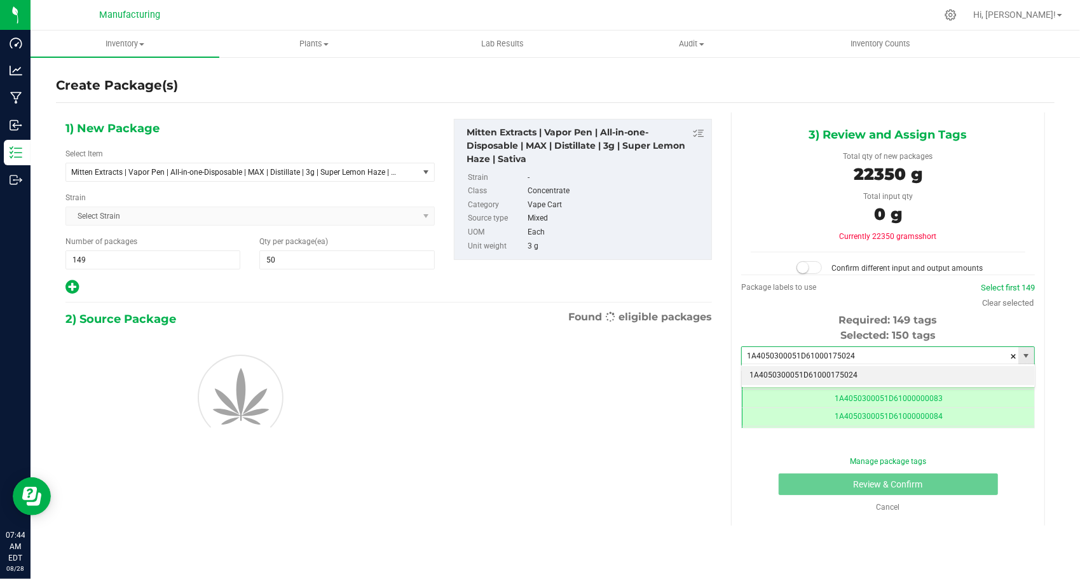
click at [795, 373] on li "1A4050300051D61000175024" at bounding box center [888, 375] width 293 height 19
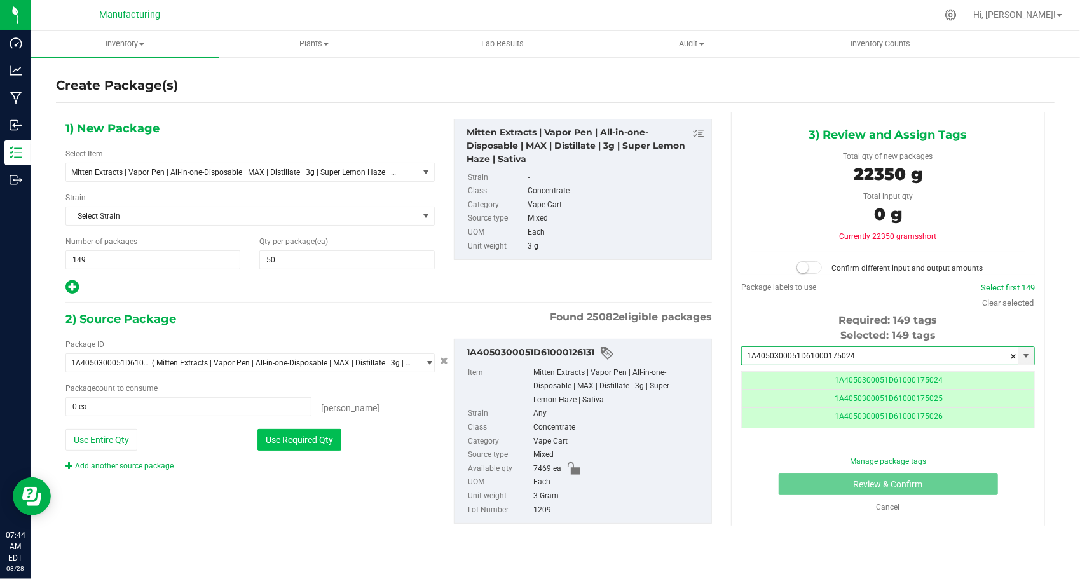
type input "1A4050300051D61000175024"
click at [293, 434] on button "Use Required Qty" at bounding box center [300, 440] width 84 height 22
type input "7450 ea"
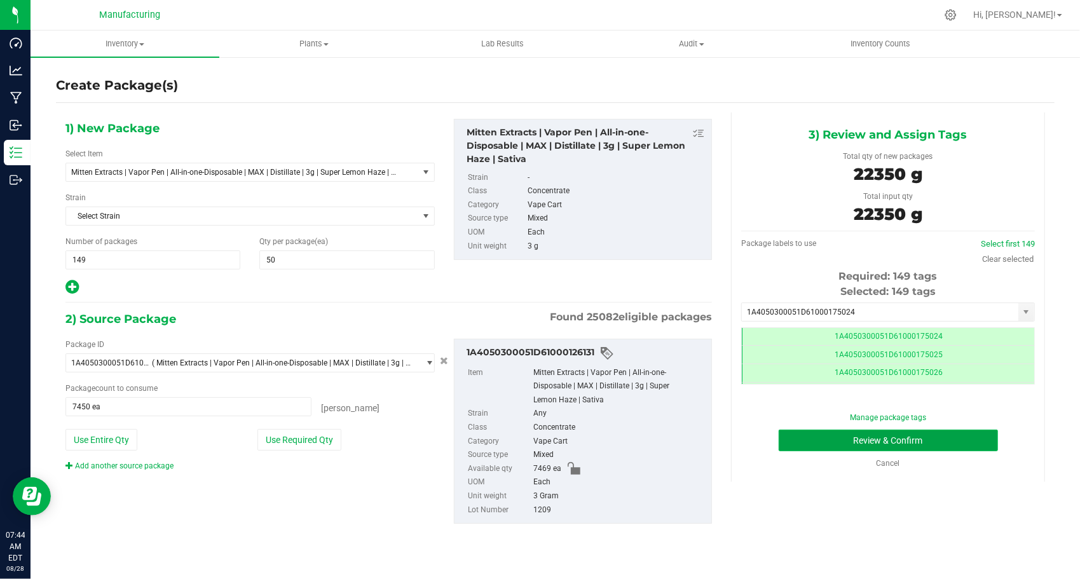
click at [796, 435] on button "Review & Confirm" at bounding box center [888, 441] width 219 height 22
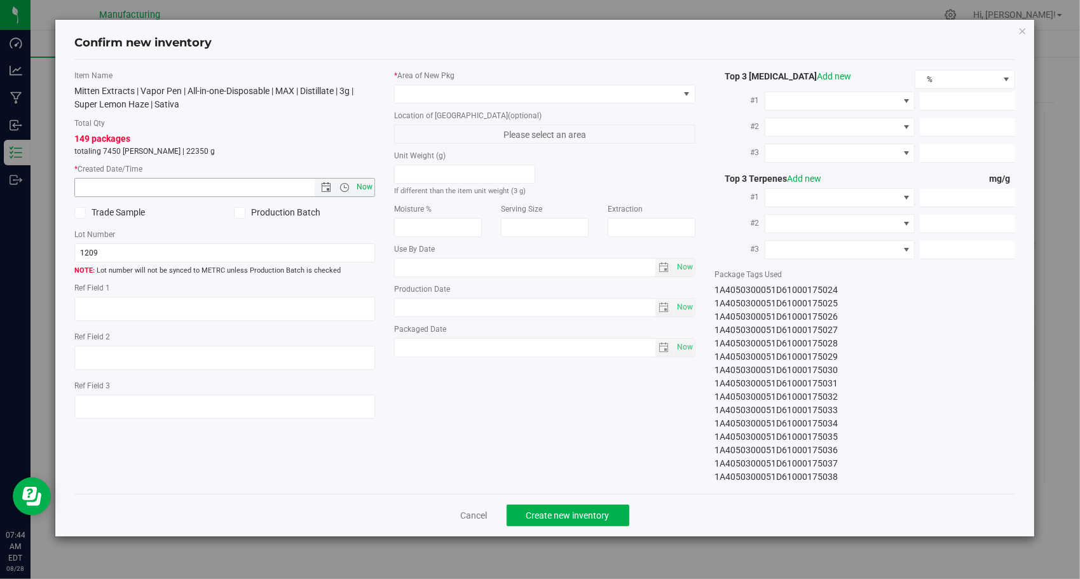
click at [367, 182] on span "Now" at bounding box center [365, 187] width 22 height 18
type input "[DATE] 7:44 AM"
click at [481, 95] on span at bounding box center [537, 94] width 284 height 18
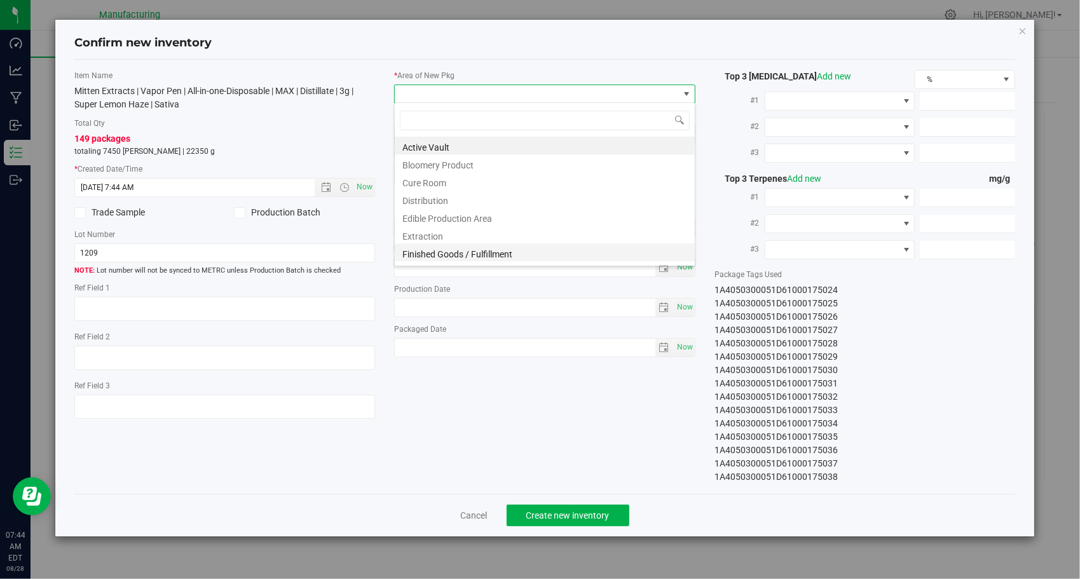
click at [449, 254] on li "Finished Goods / Fulfillment" at bounding box center [545, 253] width 300 height 18
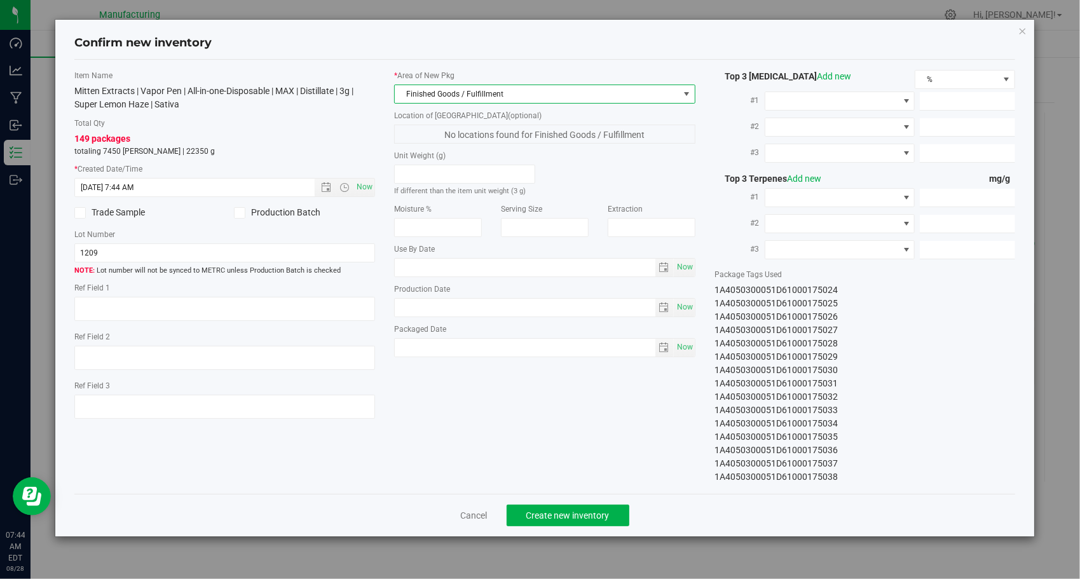
click at [519, 436] on div "Item Name Mitten Extracts | Vapor Pen | All-in-one-Disposable | MAX | Distillat…" at bounding box center [545, 277] width 961 height 414
click at [552, 513] on span "Create new inventory" at bounding box center [568, 516] width 83 height 10
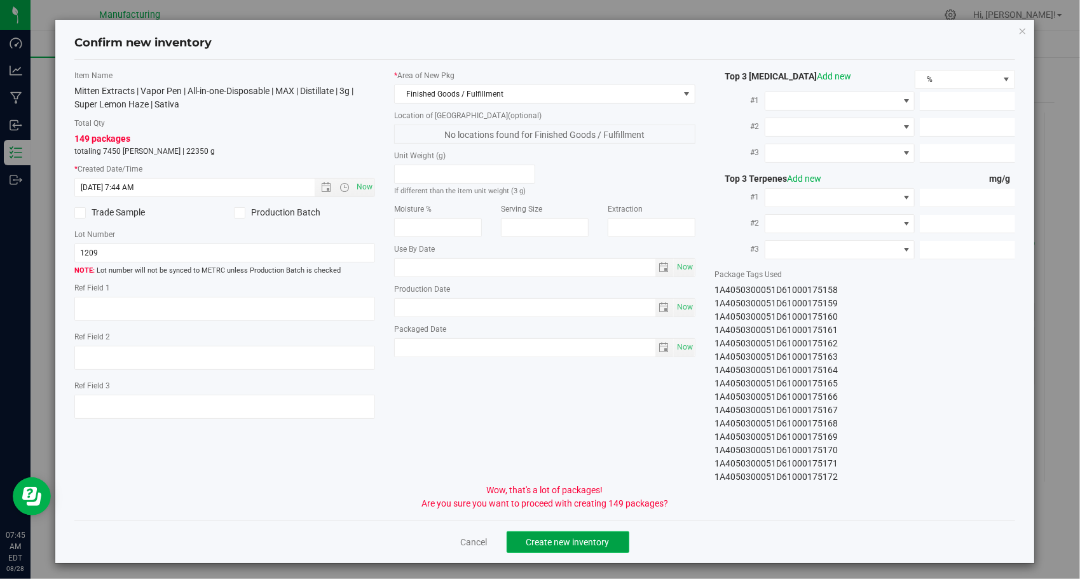
click at [574, 537] on span "Create new inventory" at bounding box center [568, 542] width 83 height 10
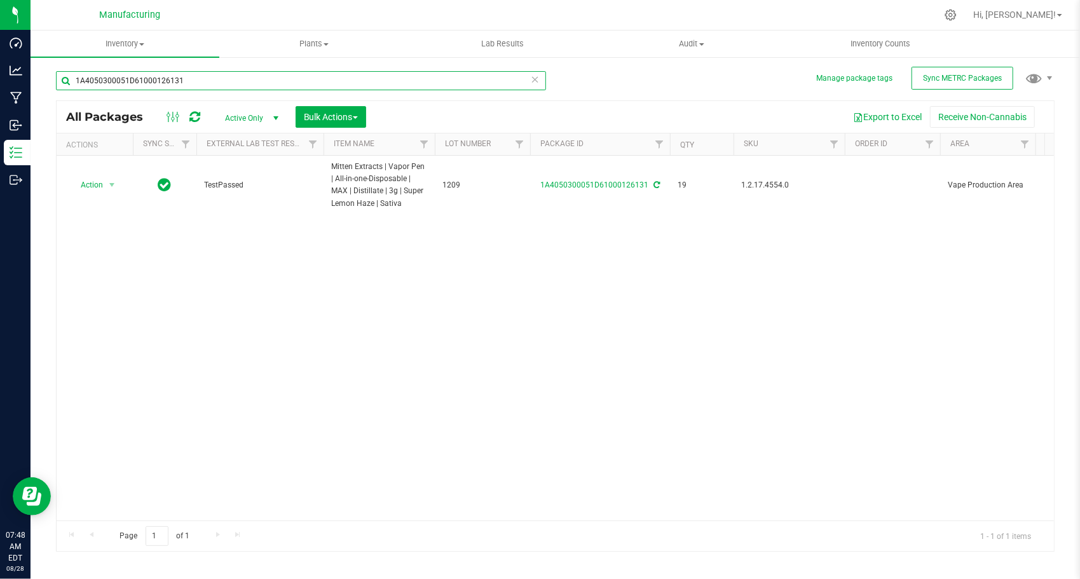
click at [193, 76] on input "1A4050300051D61000126131" at bounding box center [301, 80] width 490 height 19
paste input "2"
type input "1A4050300051D61000126132"
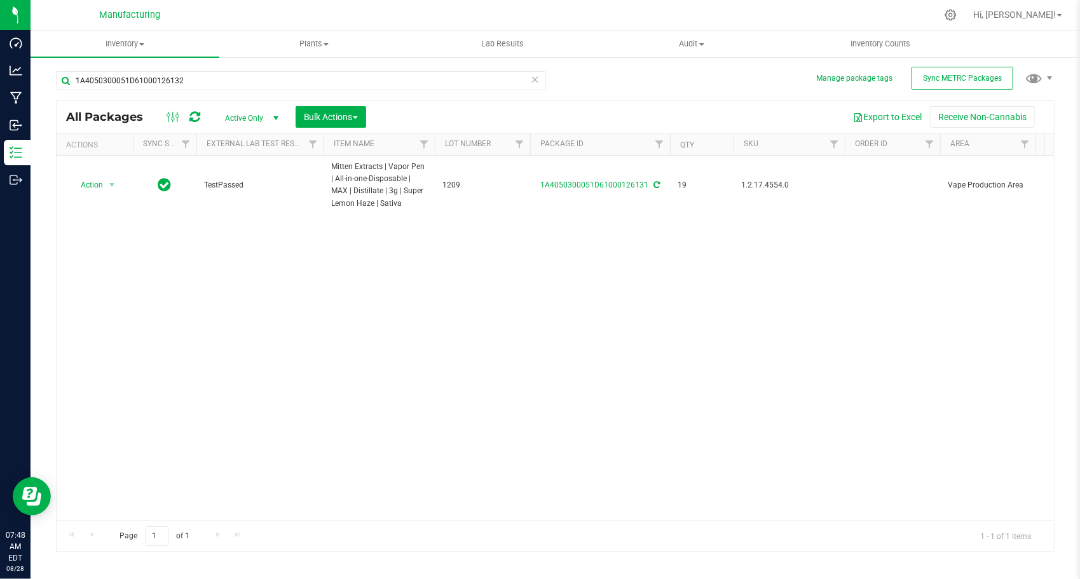
click at [263, 327] on div "Action Action Adjust qty Create package Edit attributes Global inventory Locate…" at bounding box center [556, 338] width 998 height 365
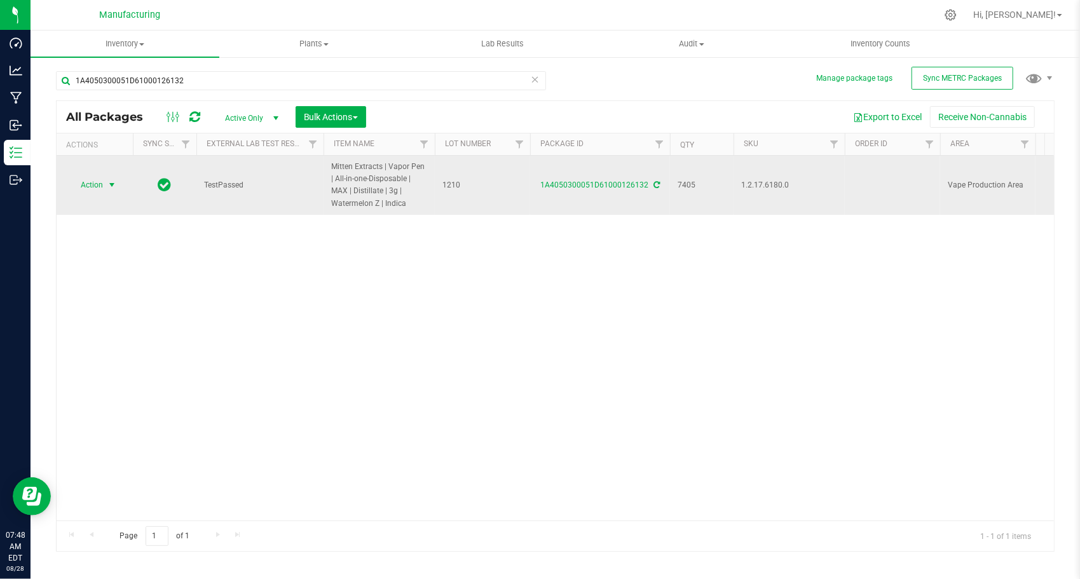
click at [110, 180] on span "select" at bounding box center [112, 185] width 10 height 10
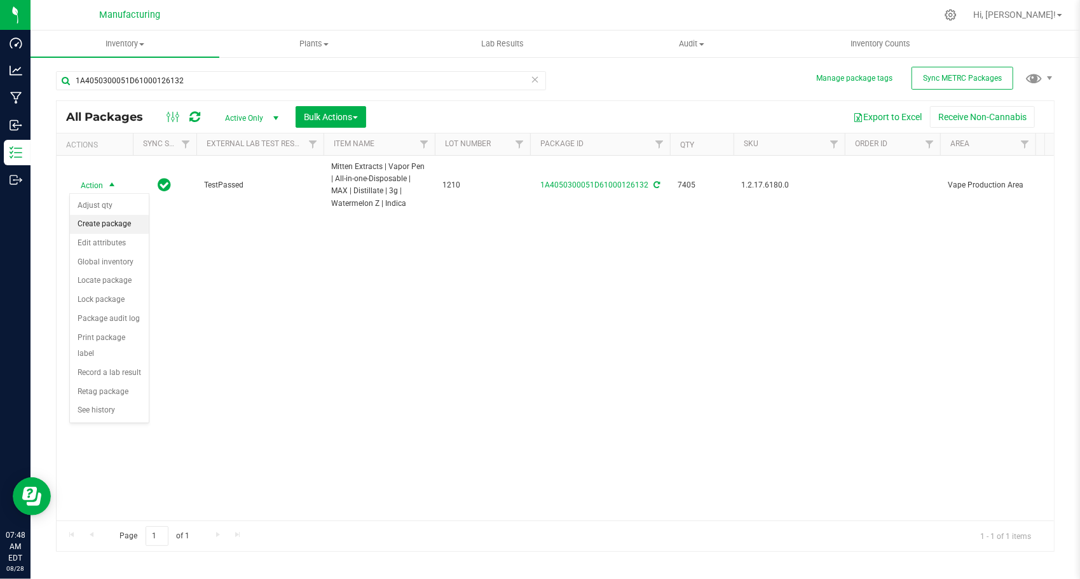
click at [134, 231] on li "Create package" at bounding box center [109, 224] width 79 height 19
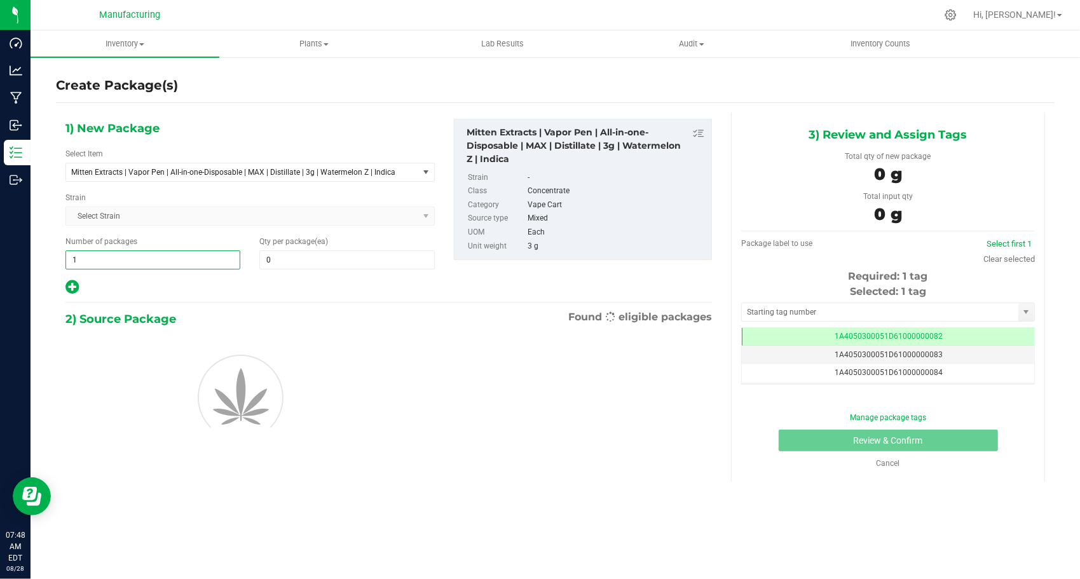
click at [219, 265] on span "1 1" at bounding box center [152, 260] width 175 height 19
type input "147"
click at [361, 263] on span at bounding box center [346, 260] width 175 height 19
type input "50"
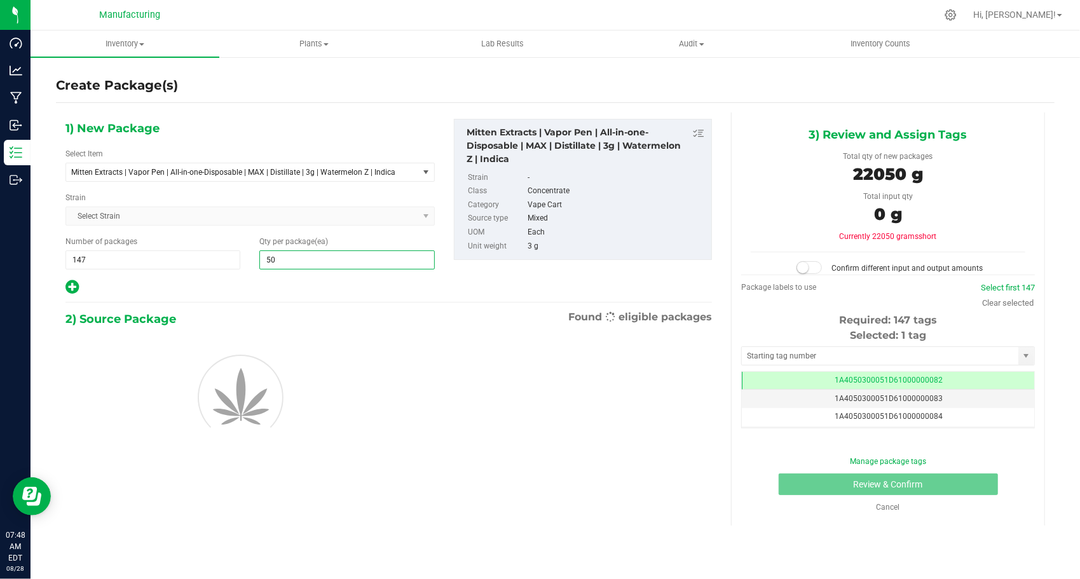
type input "50"
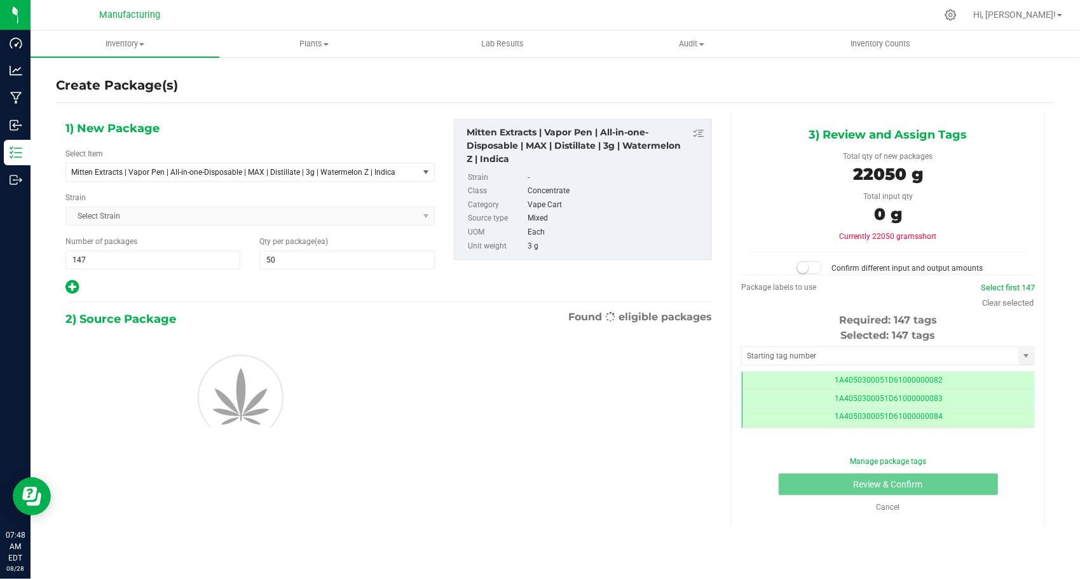
click at [313, 279] on div at bounding box center [249, 287] width 369 height 17
click at [768, 360] on input "text" at bounding box center [880, 356] width 277 height 18
type input "1A4050300051D61000175173"
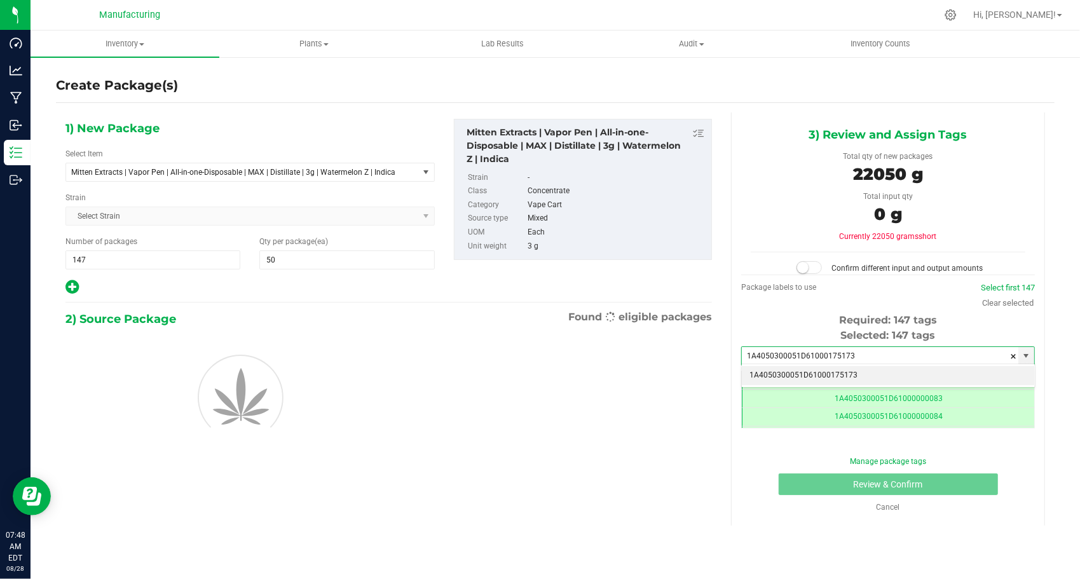
click at [773, 370] on li "1A4050300051D61000175173" at bounding box center [888, 375] width 293 height 19
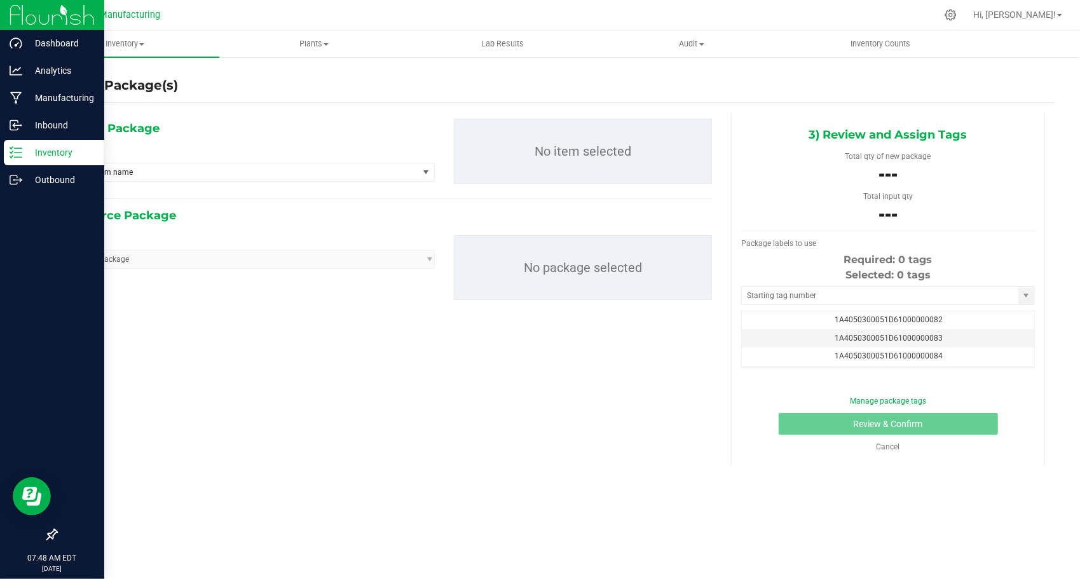
click at [38, 155] on p "Inventory" at bounding box center [60, 152] width 76 height 15
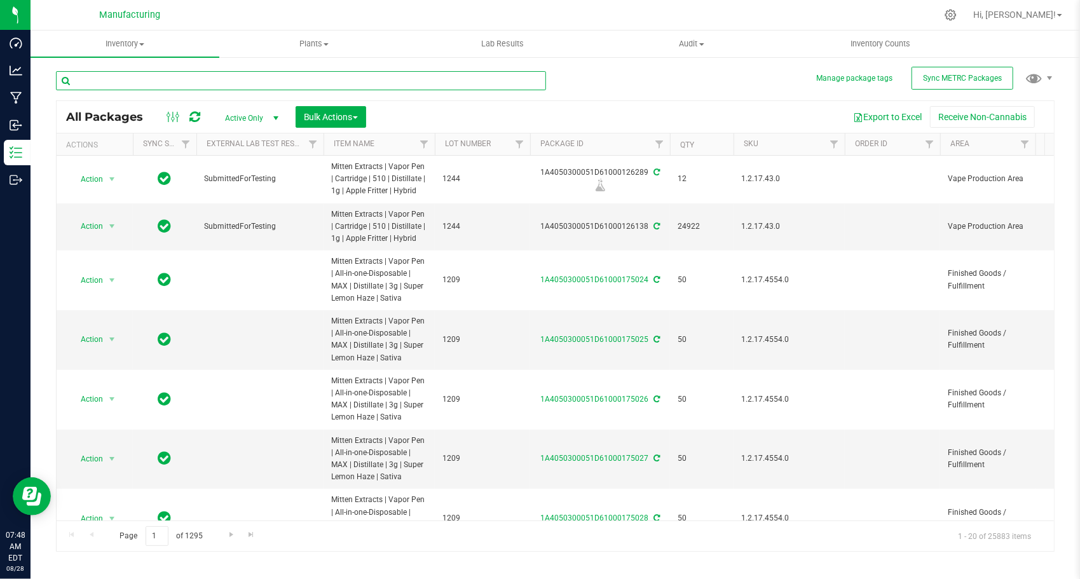
click at [320, 81] on input "text" at bounding box center [301, 80] width 490 height 19
paste input "1A4050300051D61000126132"
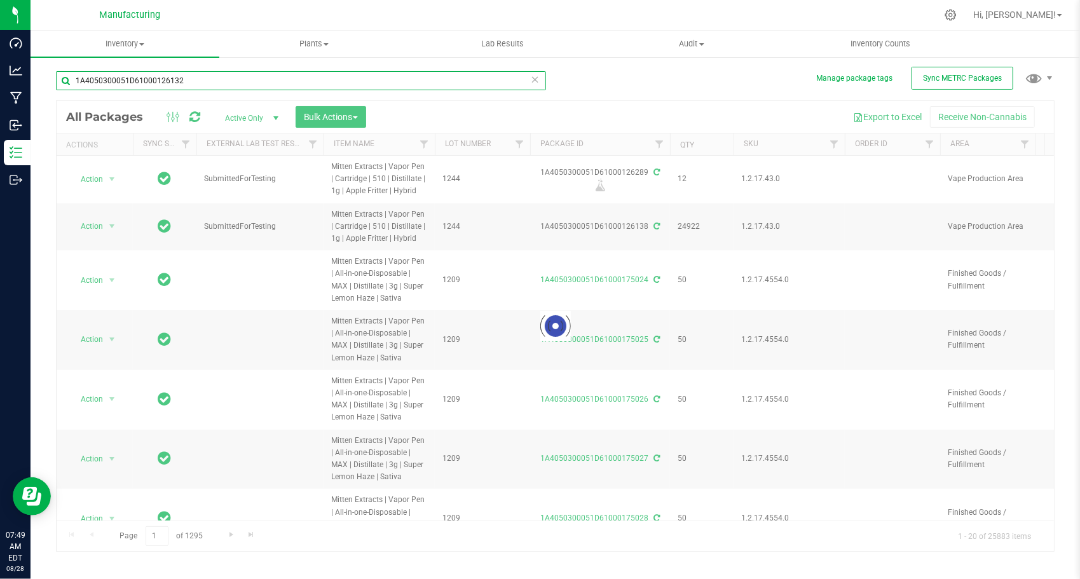
type input "1A4050300051D61000126132"
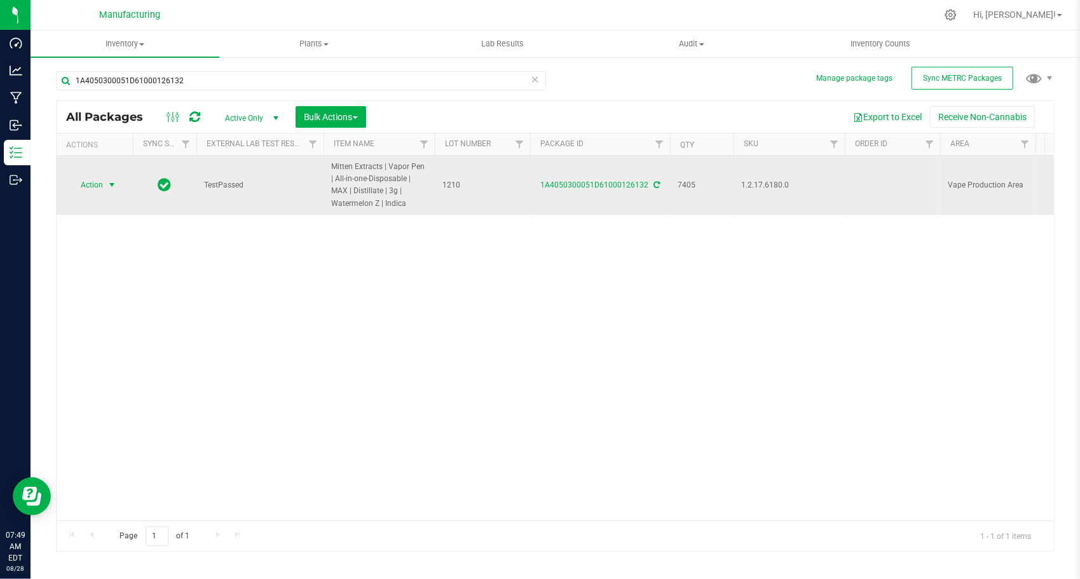
click at [109, 183] on span "select" at bounding box center [112, 185] width 10 height 10
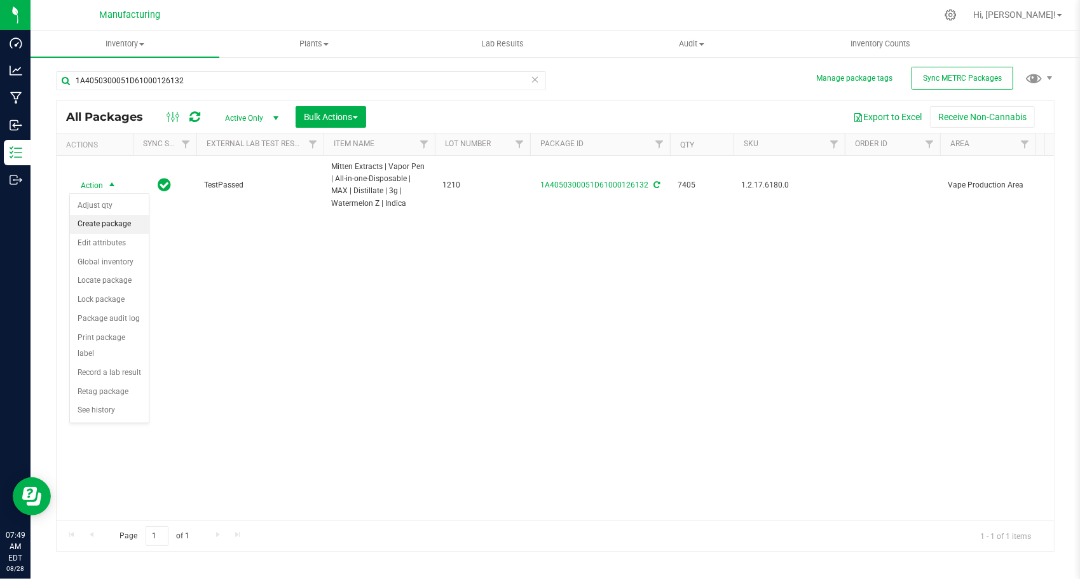
click at [113, 221] on li "Create package" at bounding box center [109, 224] width 79 height 19
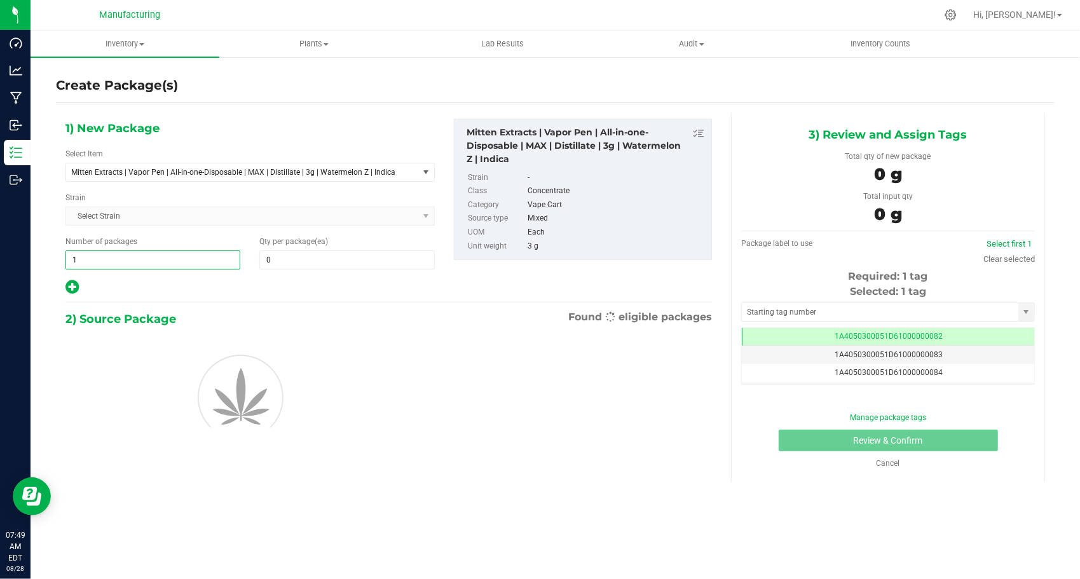
click at [158, 256] on span "1 1" at bounding box center [152, 260] width 175 height 19
type input "147"
click at [327, 268] on div "1) New Package Select Item Mitten Extracts | Vapor Pen | All-in-one-Disposable …" at bounding box center [250, 207] width 389 height 177
click at [328, 263] on span at bounding box center [346, 260] width 175 height 19
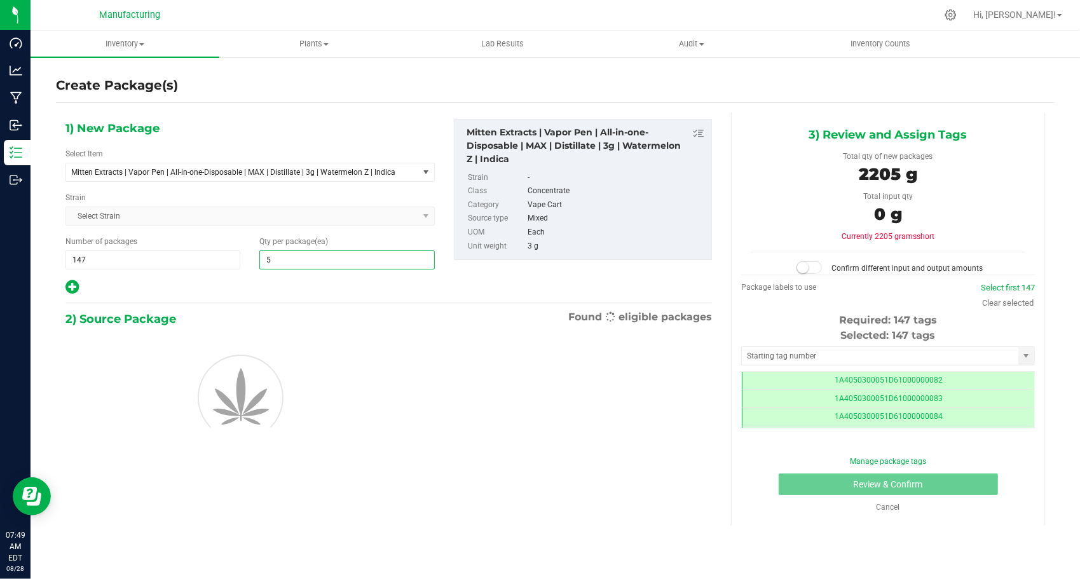
type input "50"
click at [240, 293] on div at bounding box center [249, 287] width 369 height 17
click at [806, 360] on input "text" at bounding box center [880, 356] width 277 height 18
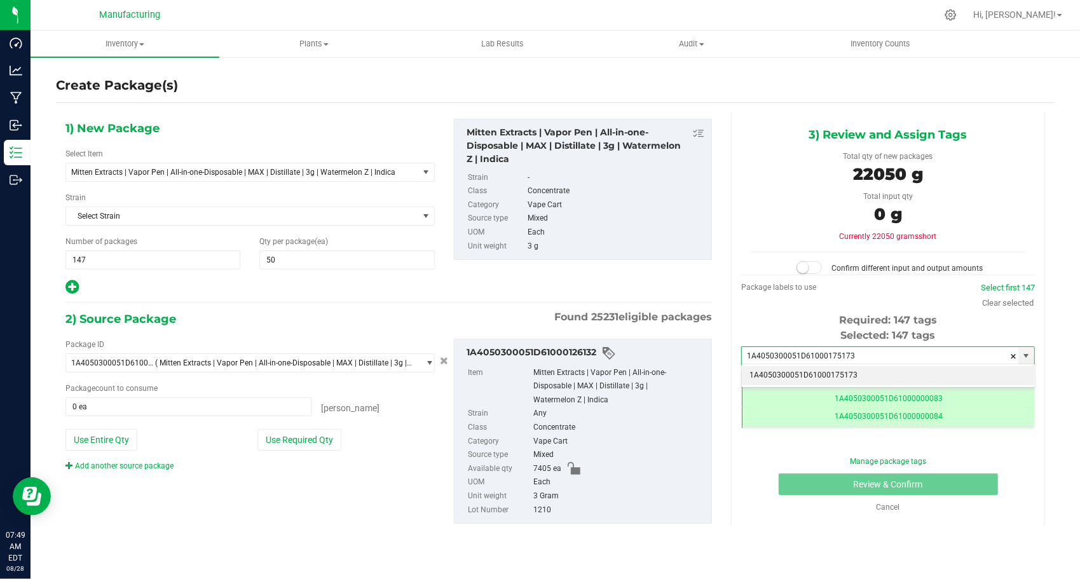
click at [809, 369] on li "1A4050300051D61000175173" at bounding box center [888, 375] width 293 height 19
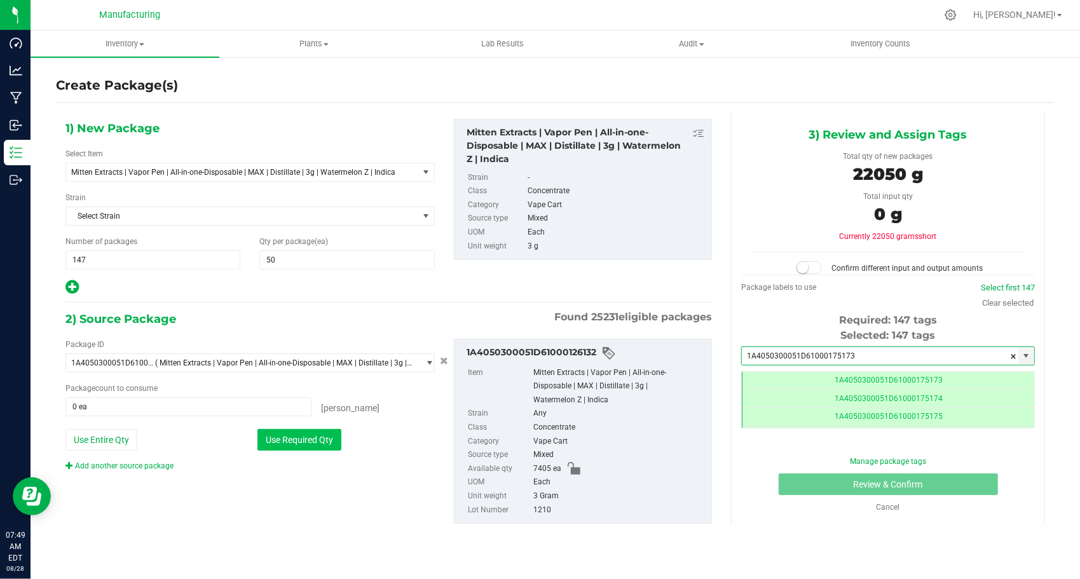
type input "1A4050300051D61000175173"
click at [304, 439] on button "Use Required Qty" at bounding box center [300, 440] width 84 height 22
type input "7350 ea"
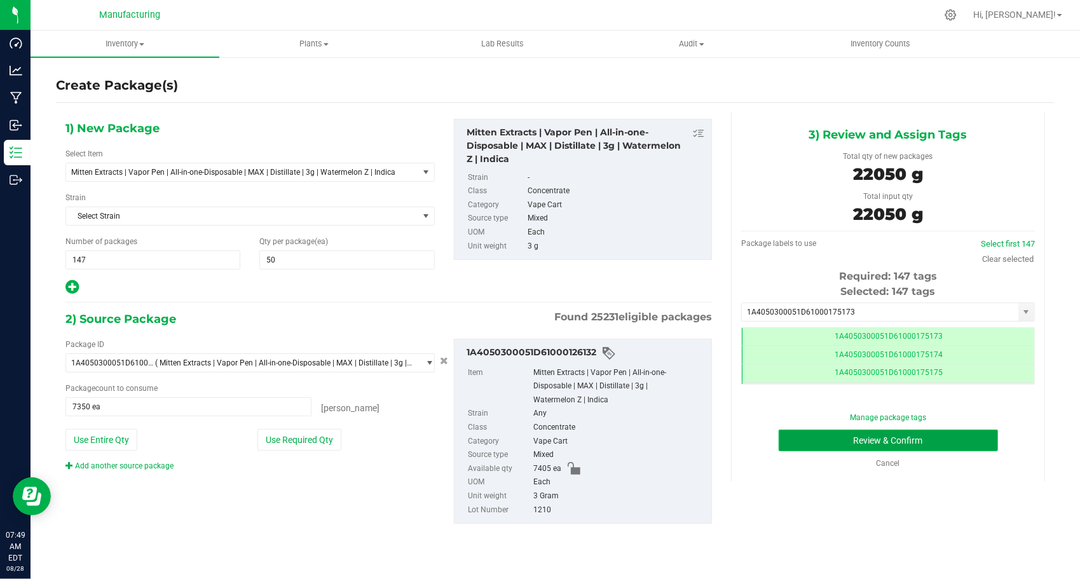
click at [800, 436] on button "Review & Confirm" at bounding box center [888, 441] width 219 height 22
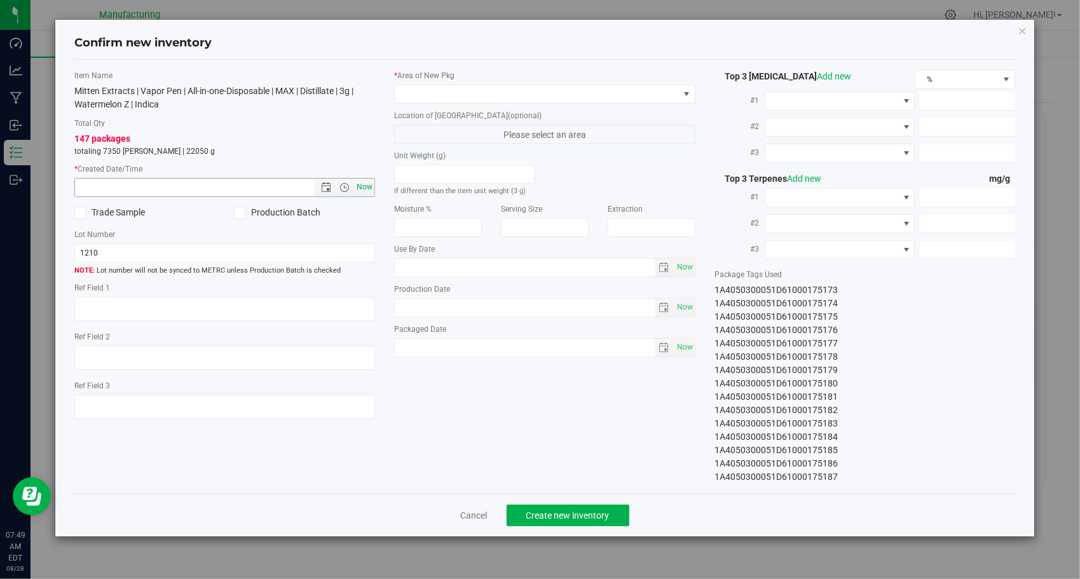
click at [359, 186] on span "Now" at bounding box center [365, 187] width 22 height 18
type input "8/28/2025 7:49 AM"
click at [532, 93] on span at bounding box center [537, 94] width 284 height 18
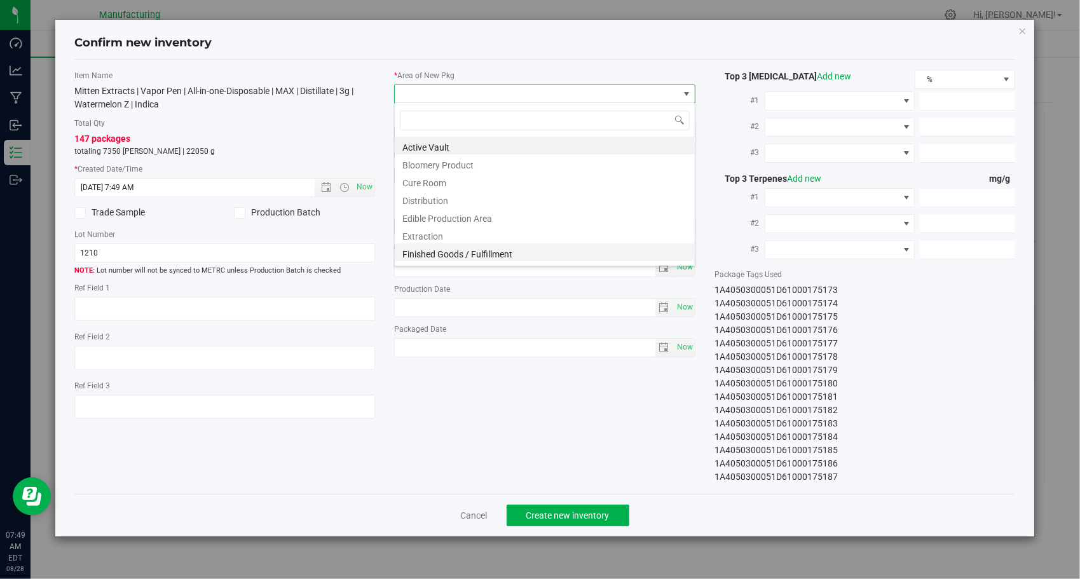
click at [482, 246] on li "Finished Goods / Fulfillment" at bounding box center [545, 253] width 300 height 18
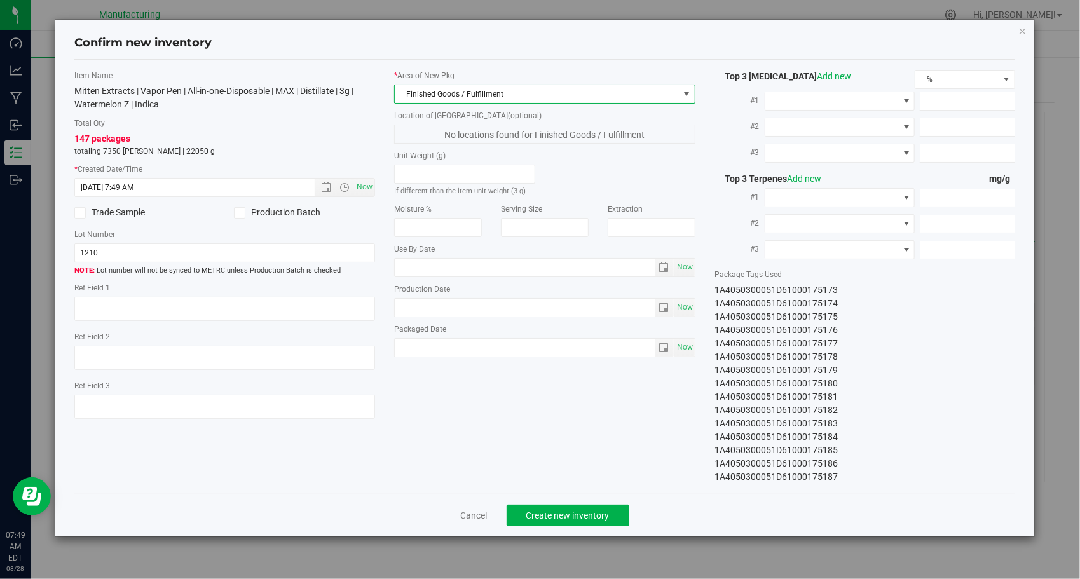
drag, startPoint x: 496, startPoint y: 387, endPoint x: 510, endPoint y: 375, distance: 18.1
click at [497, 385] on div "Item Name Mitten Extracts | Vapor Pen | All-in-one-Disposable | MAX | Distillat…" at bounding box center [545, 277] width 961 height 414
click at [603, 507] on button "Create new inventory" at bounding box center [568, 516] width 123 height 22
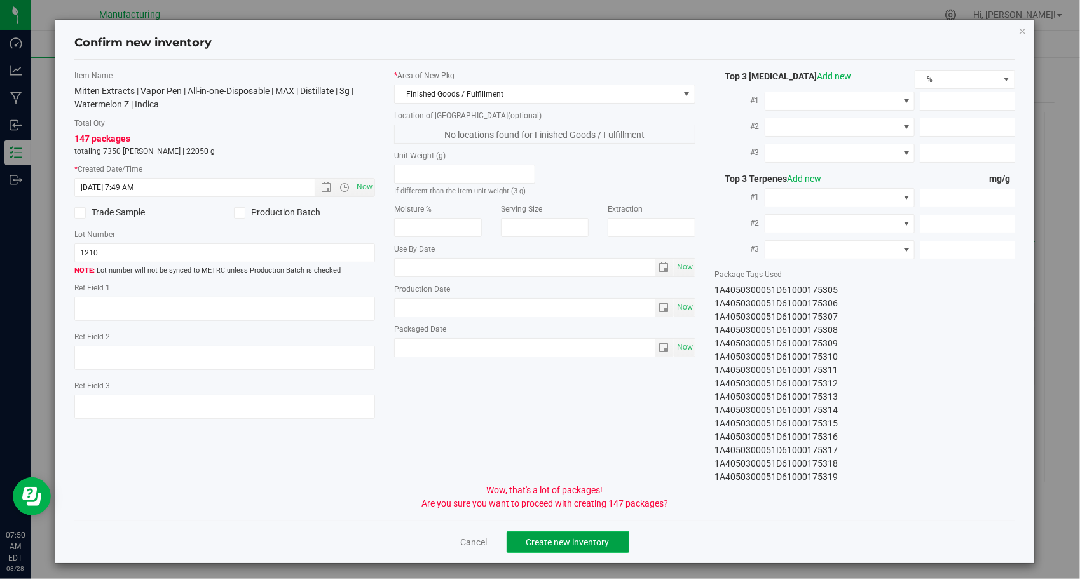
click at [598, 532] on button "Create new inventory" at bounding box center [568, 543] width 123 height 22
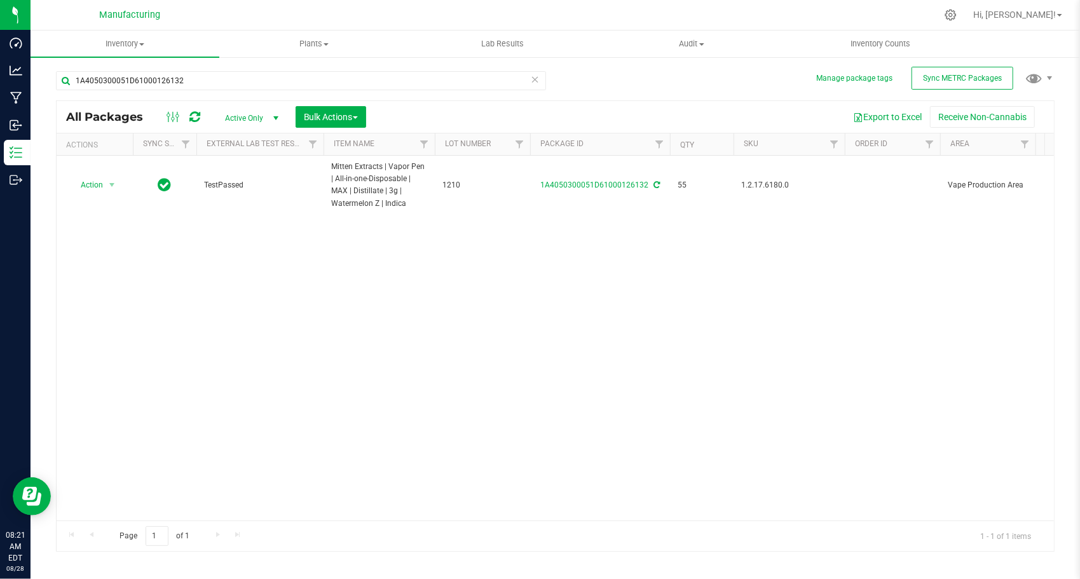
click at [864, 282] on div "Action Action Adjust qty Create package Edit attributes Global inventory Locate…" at bounding box center [556, 338] width 998 height 365
